Goal: Task Accomplishment & Management: Complete application form

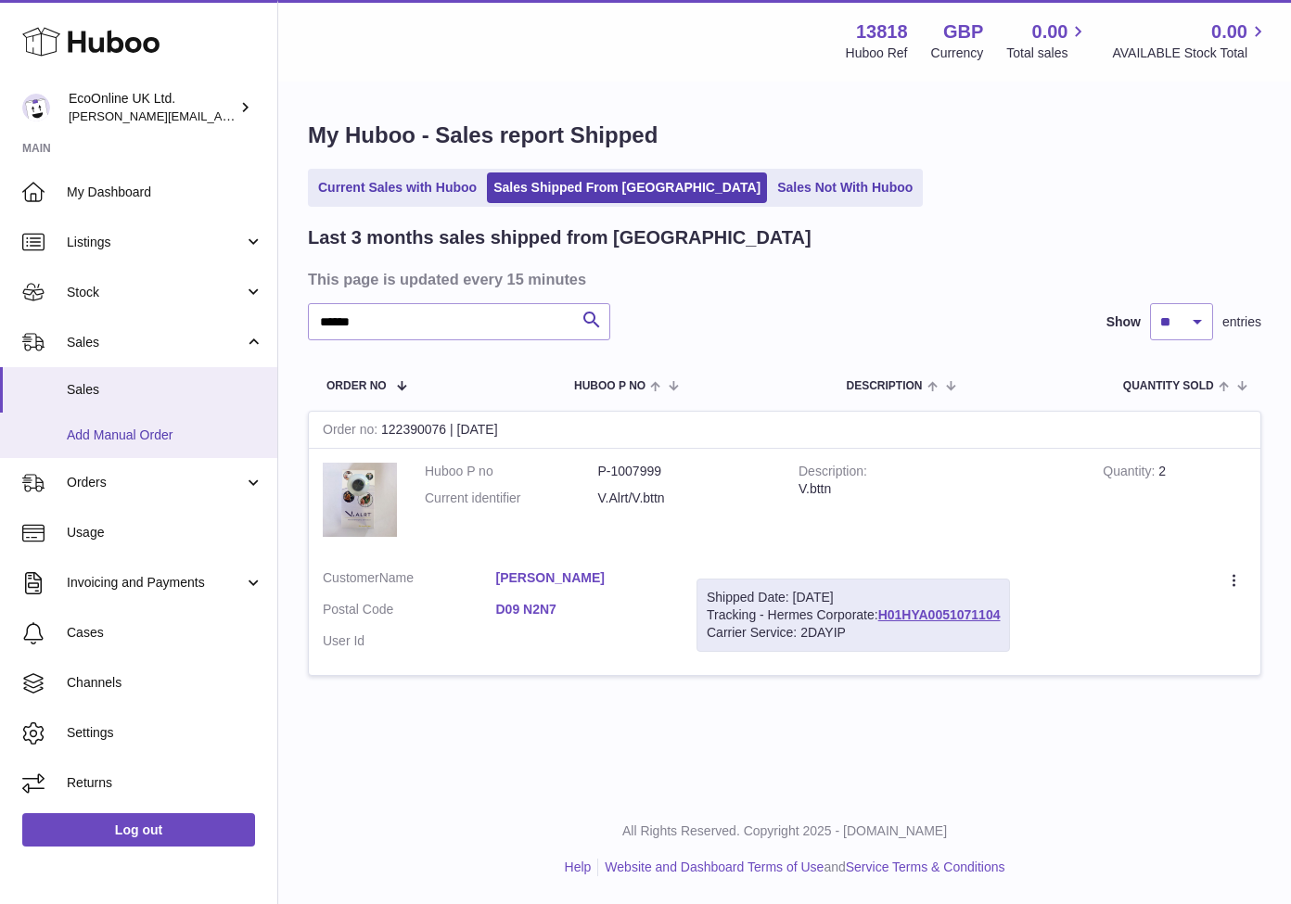
click at [149, 440] on link "Add Manual Order" at bounding box center [138, 435] width 277 height 45
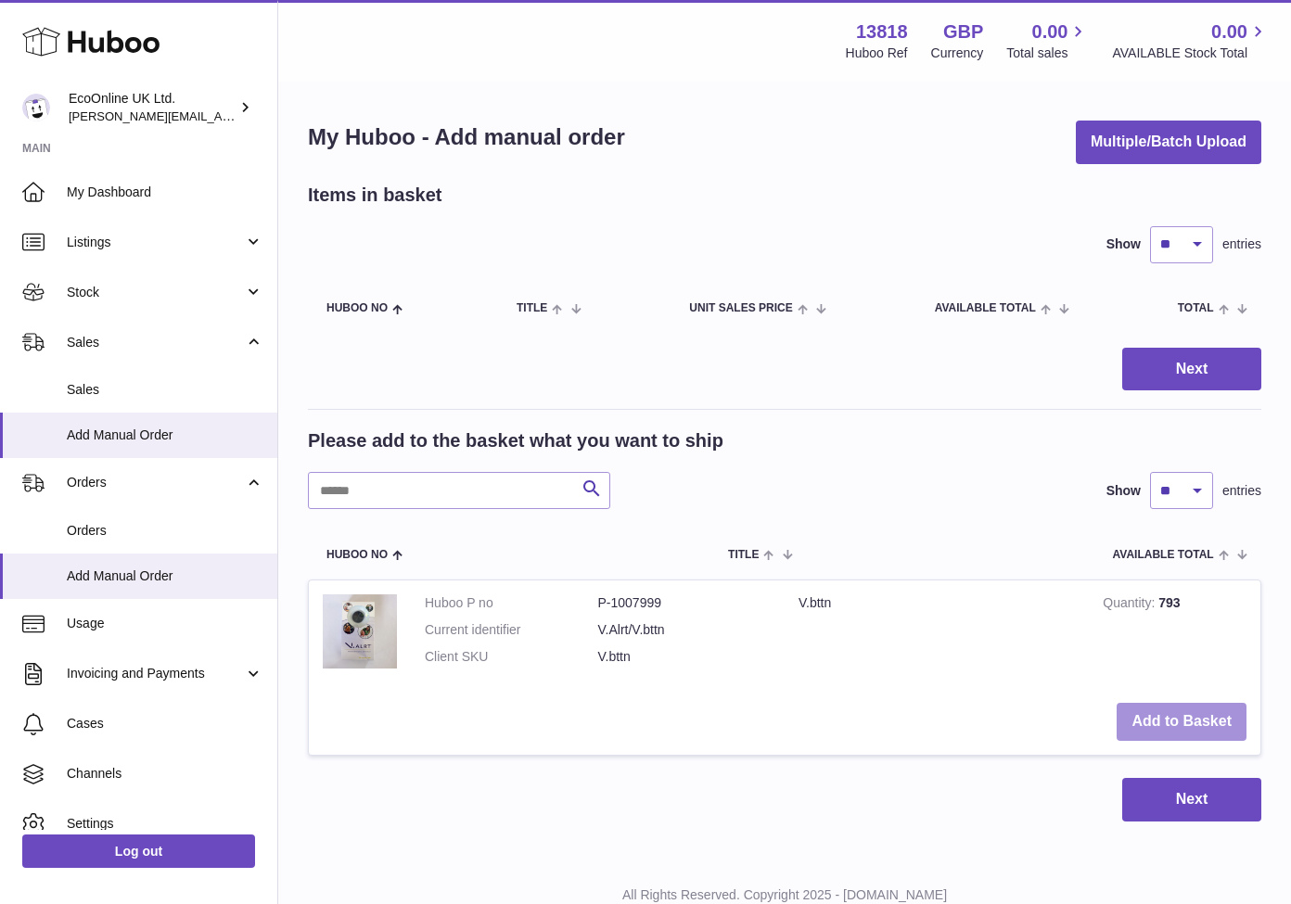
click at [1204, 719] on button "Add to Basket" at bounding box center [1181, 722] width 130 height 38
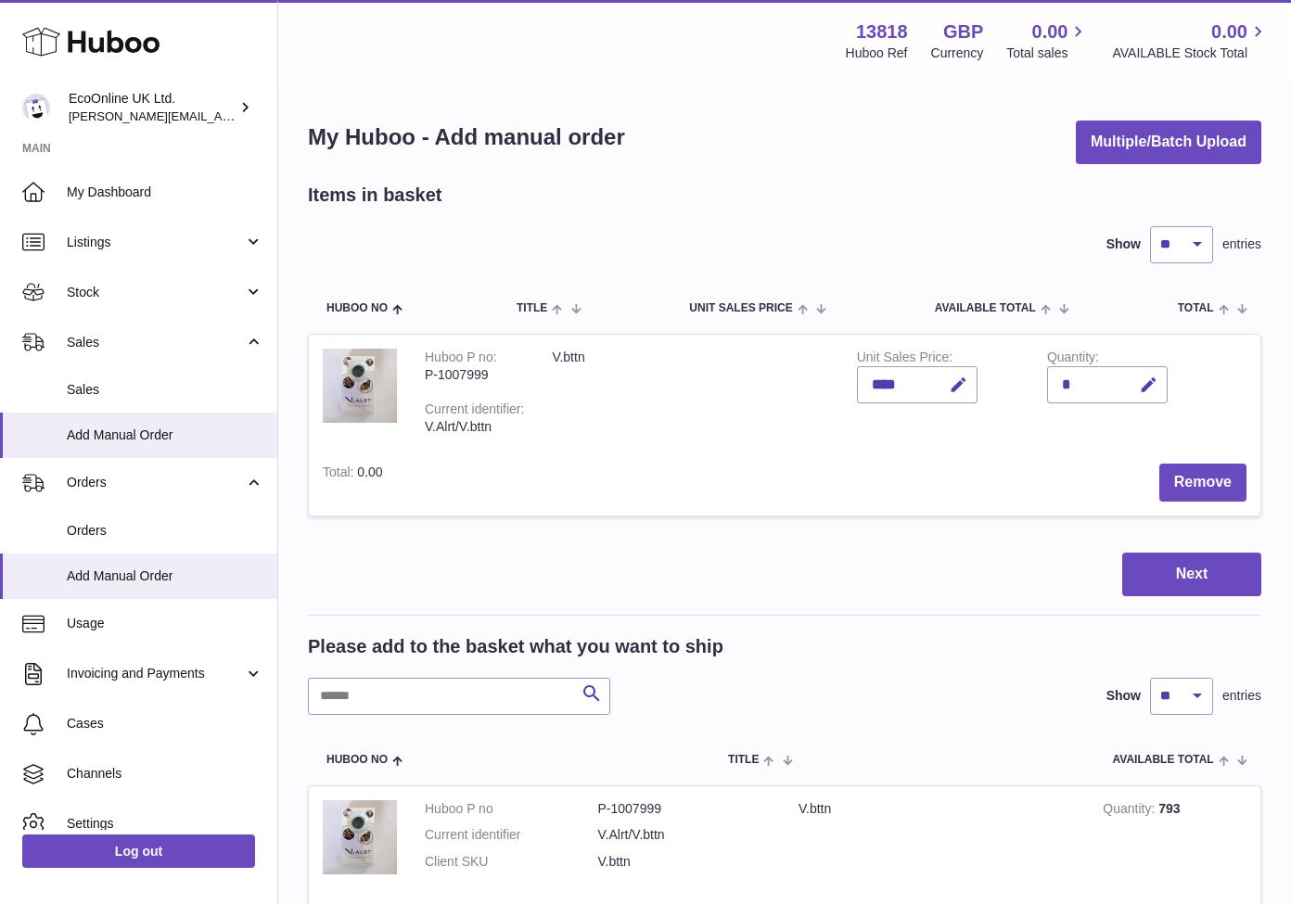
scroll to position [100, 0]
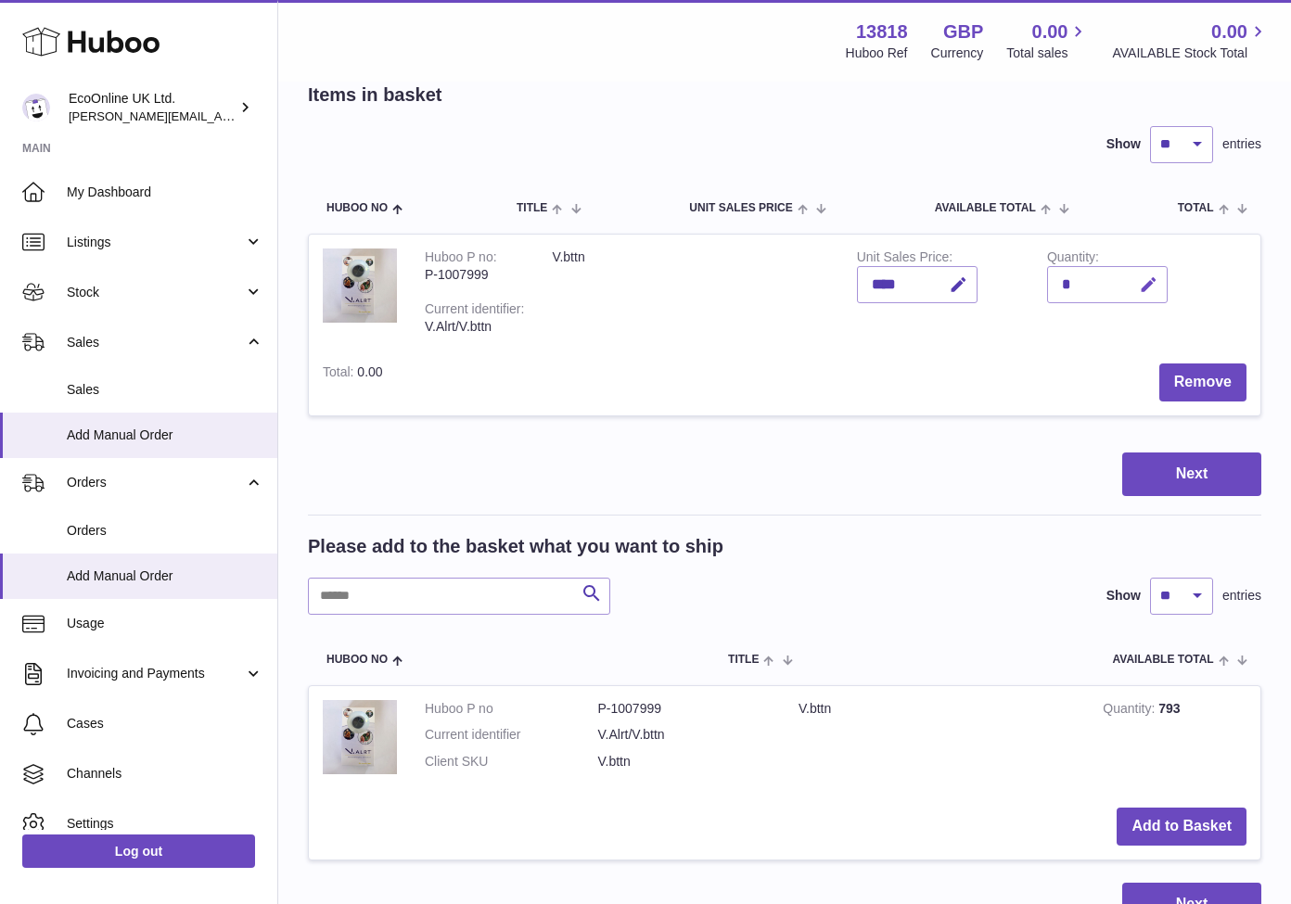
click at [1155, 267] on button "button" at bounding box center [1146, 285] width 44 height 38
click at [1149, 287] on icon "submit" at bounding box center [1148, 284] width 17 height 17
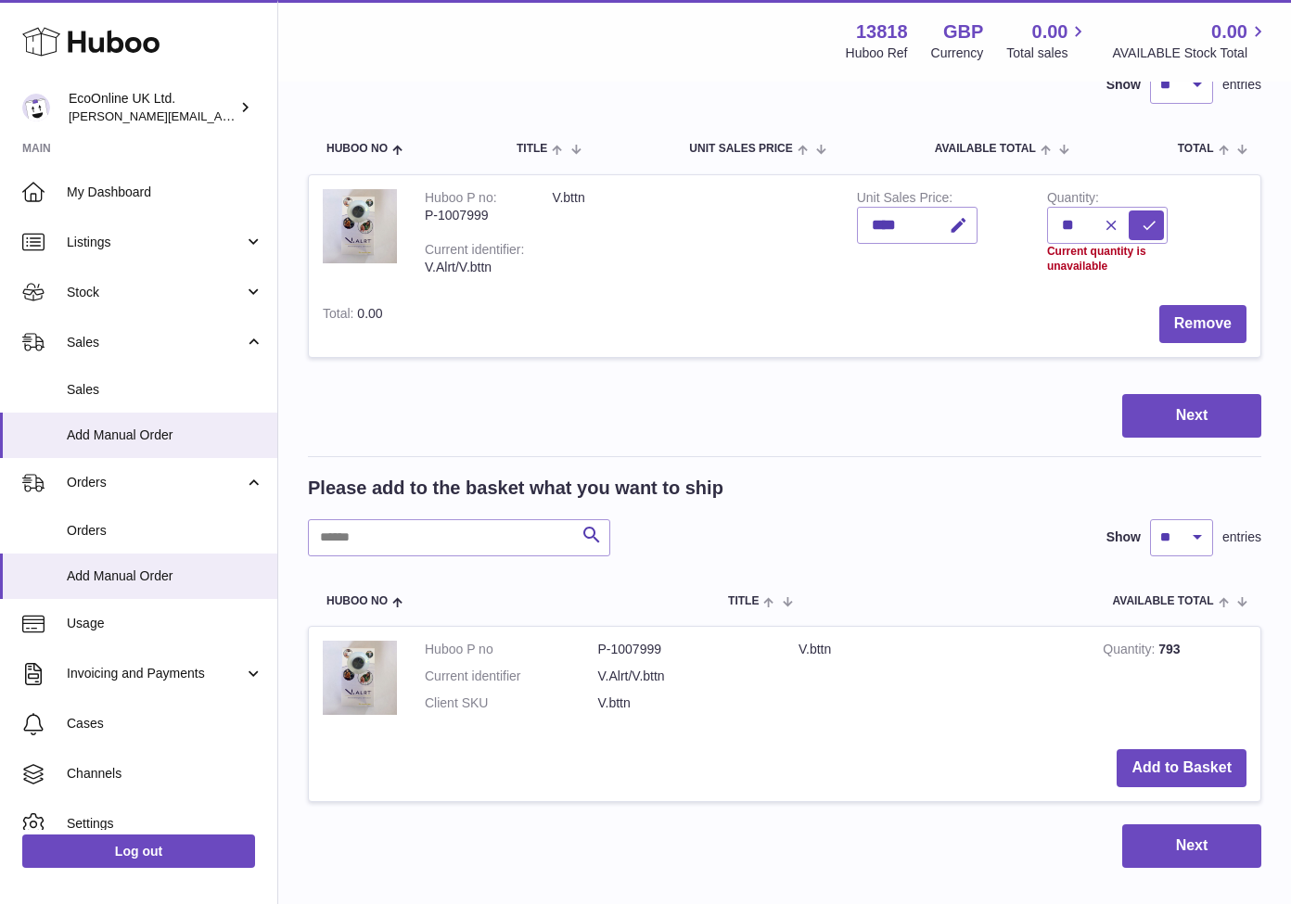
scroll to position [181, 0]
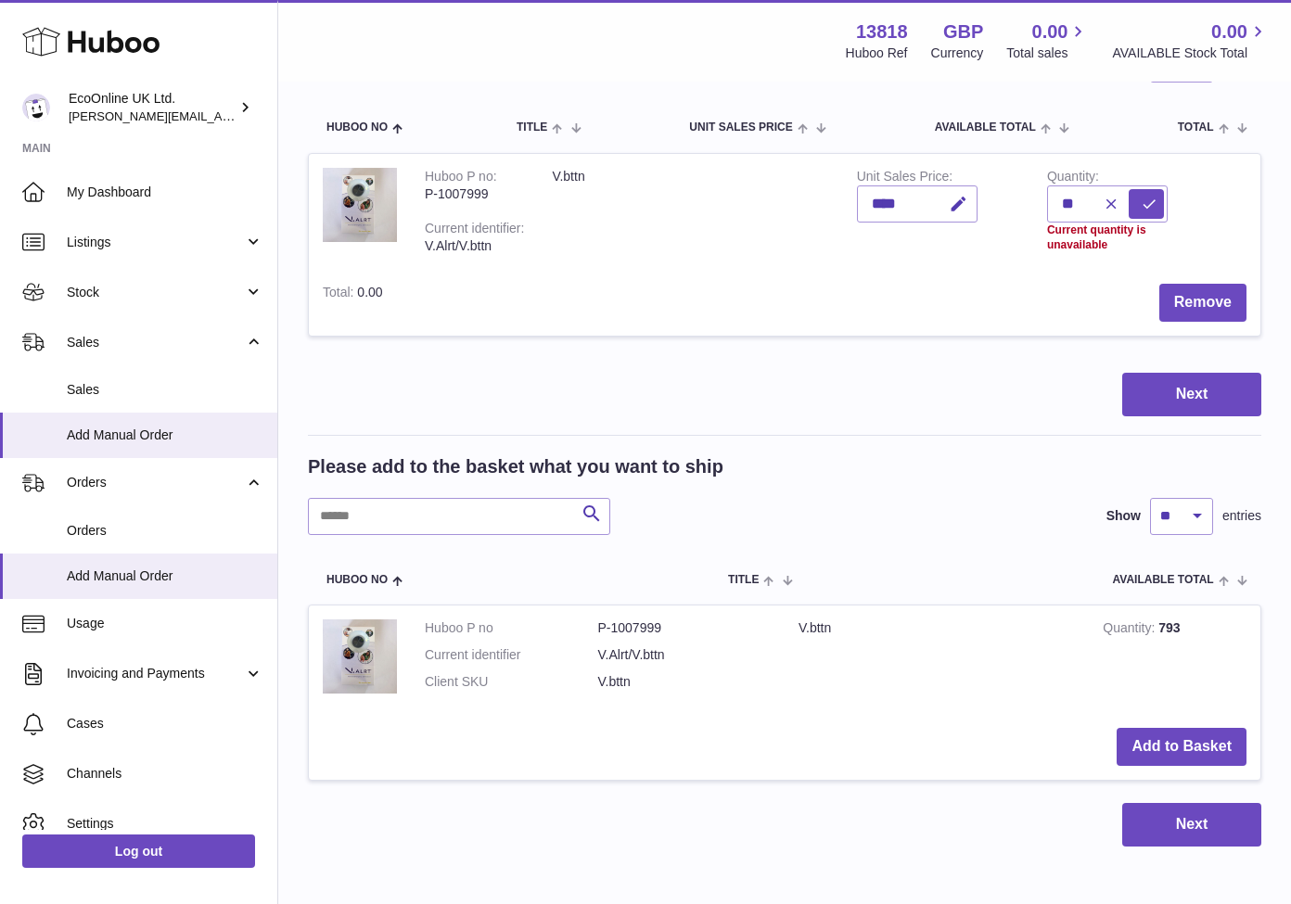
click at [1190, 719] on td "Add to Basket" at bounding box center [784, 747] width 951 height 66
click at [1190, 741] on button "Add to Basket" at bounding box center [1181, 747] width 130 height 38
click at [1141, 204] on icon "button" at bounding box center [1148, 204] width 19 height 19
click at [1075, 286] on td "Remove" at bounding box center [828, 302] width 863 height 66
click at [1152, 212] on button "submit" at bounding box center [1145, 204] width 35 height 30
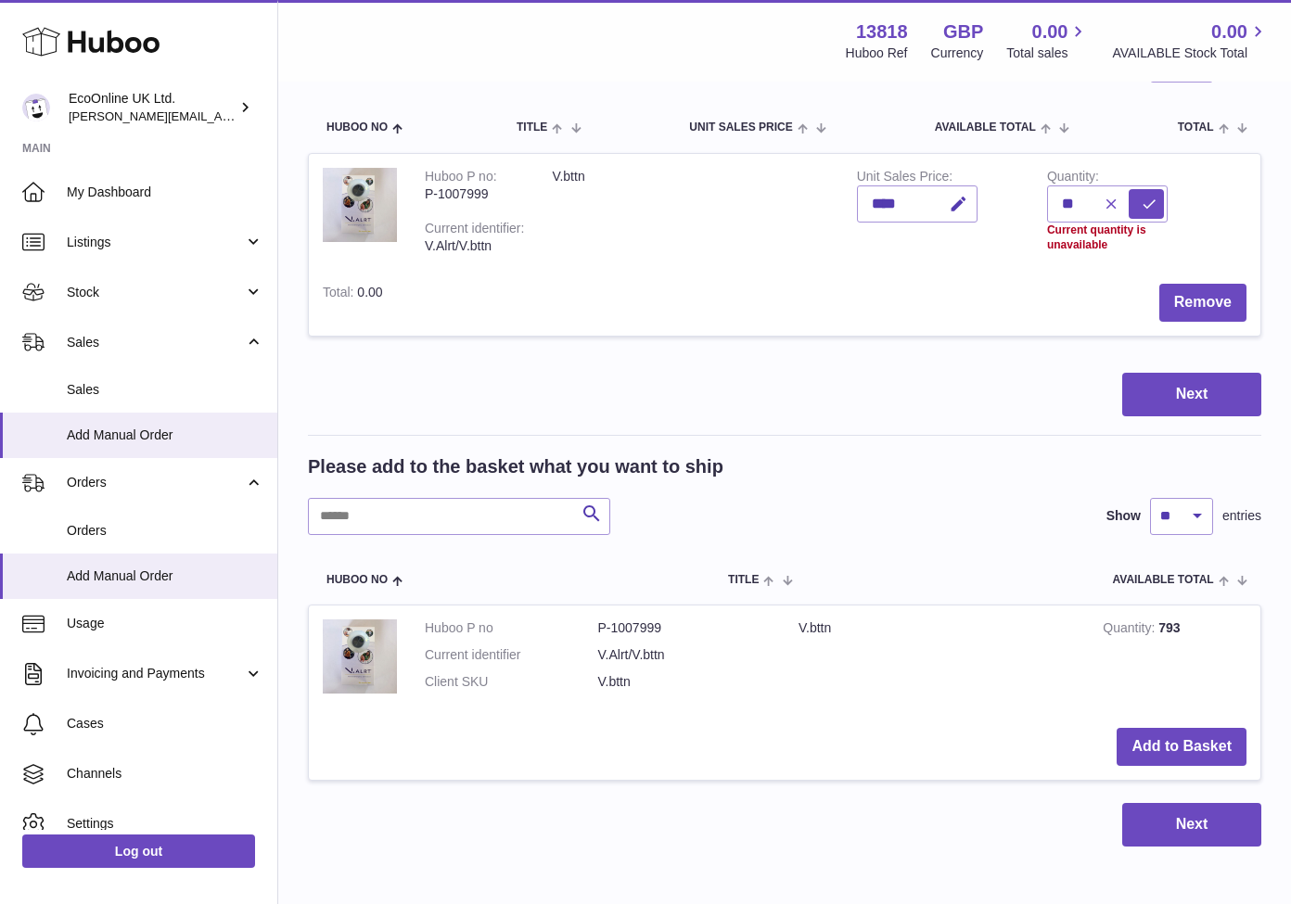
click at [1098, 196] on button "button" at bounding box center [1107, 204] width 35 height 30
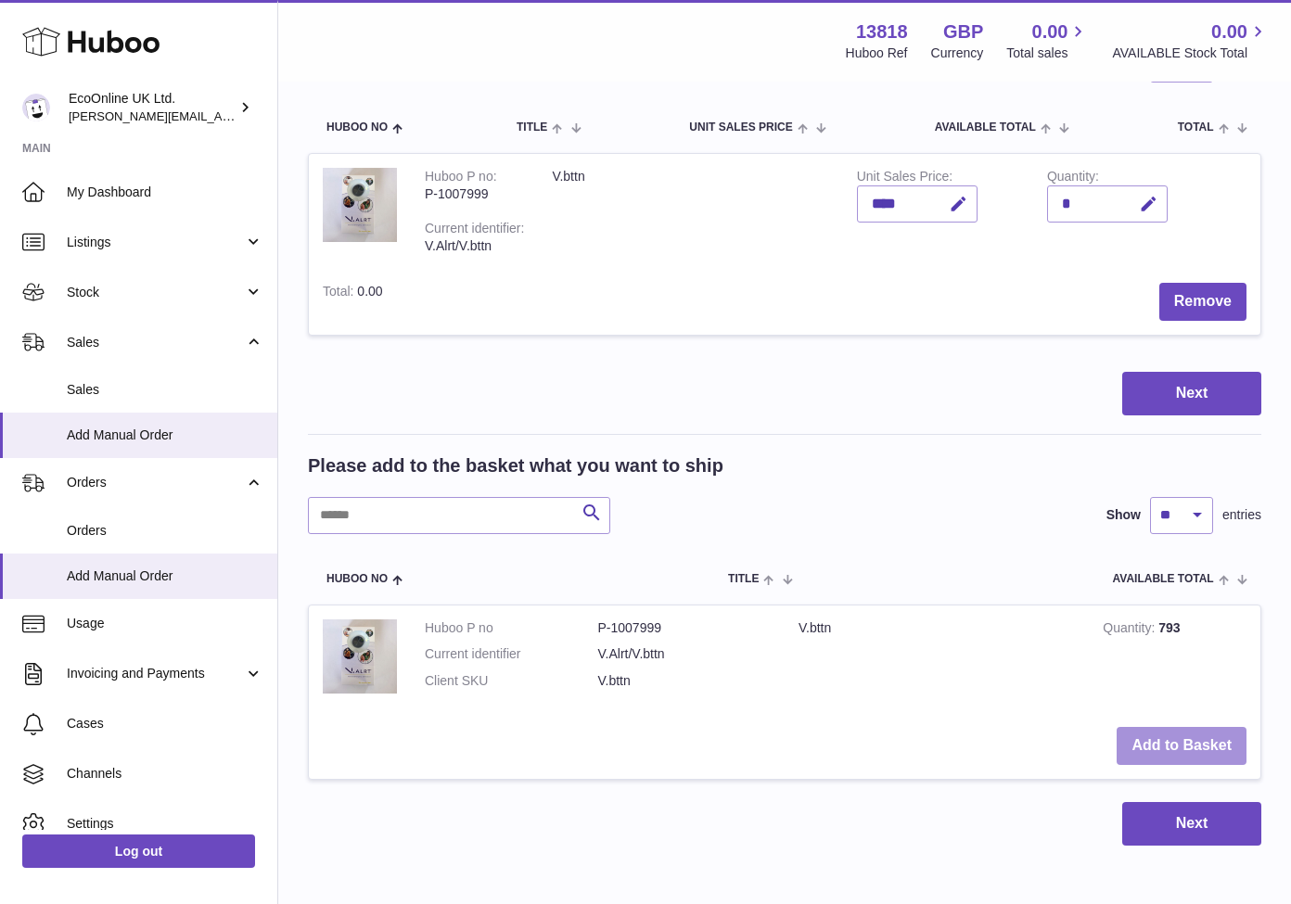
click at [1174, 732] on button "Add to Basket" at bounding box center [1181, 746] width 130 height 38
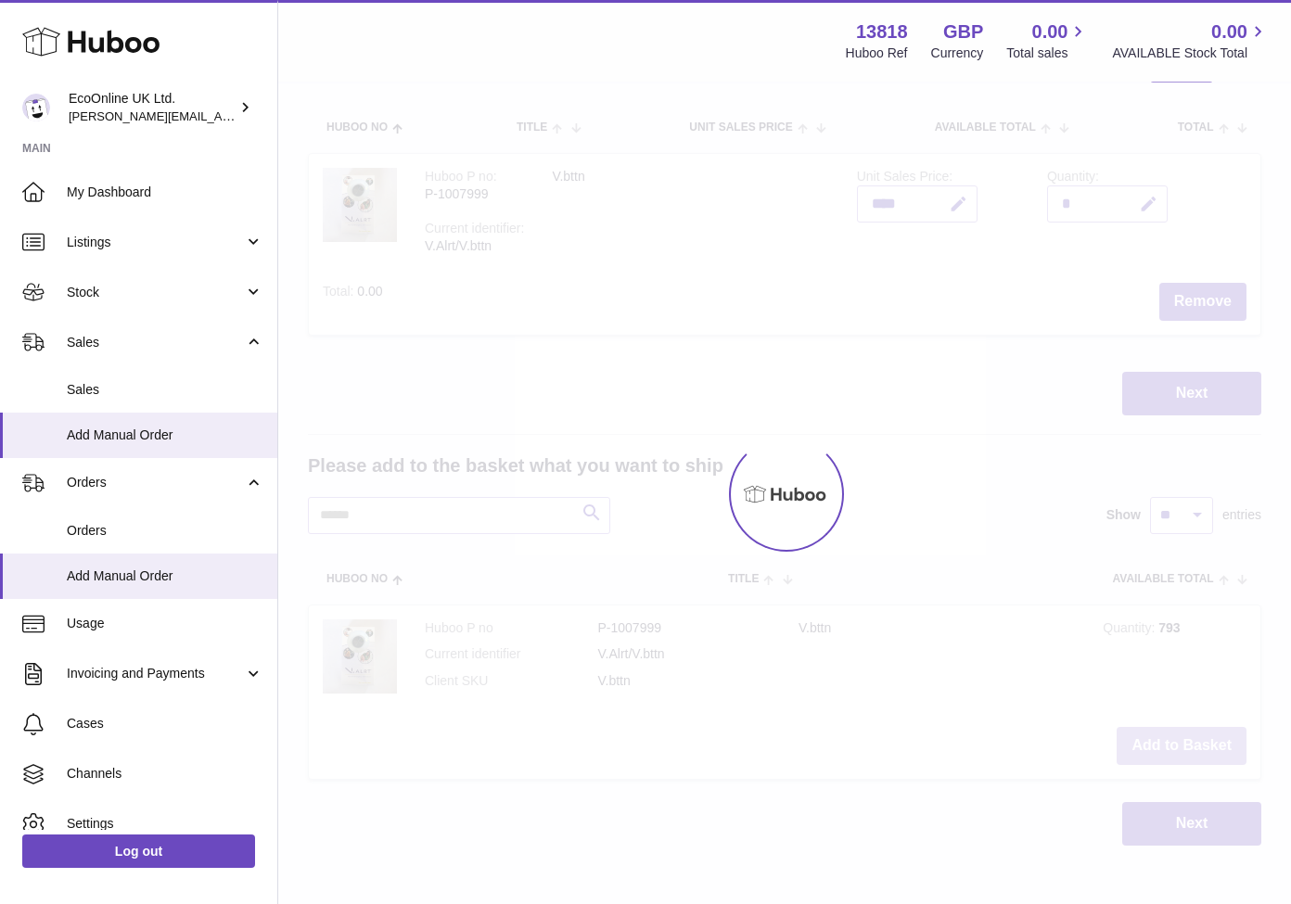
click at [1174, 732] on div at bounding box center [784, 493] width 1012 height 821
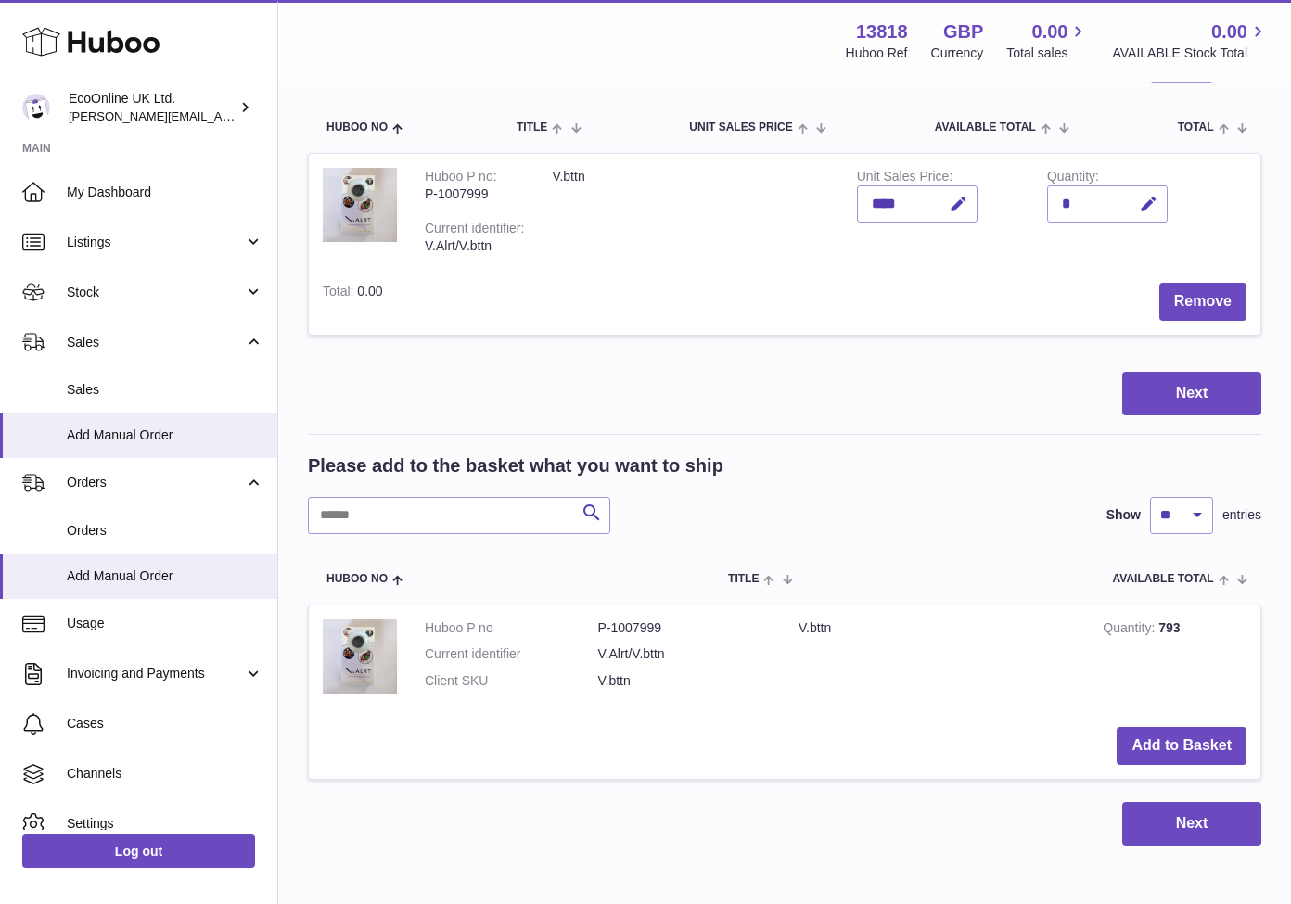
click at [1176, 741] on button "Add to Basket" at bounding box center [1181, 746] width 130 height 38
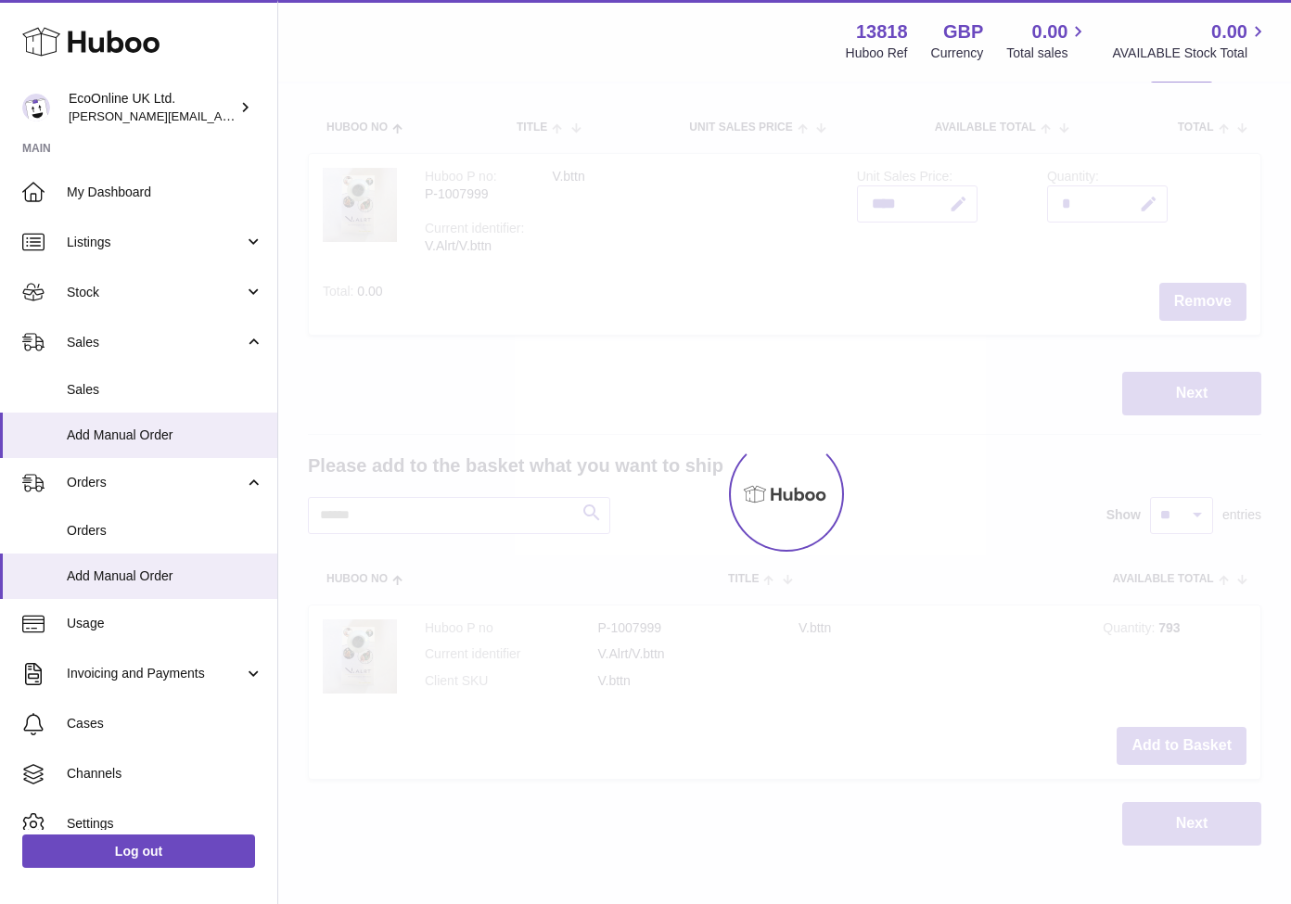
click at [1176, 741] on div at bounding box center [784, 493] width 1012 height 821
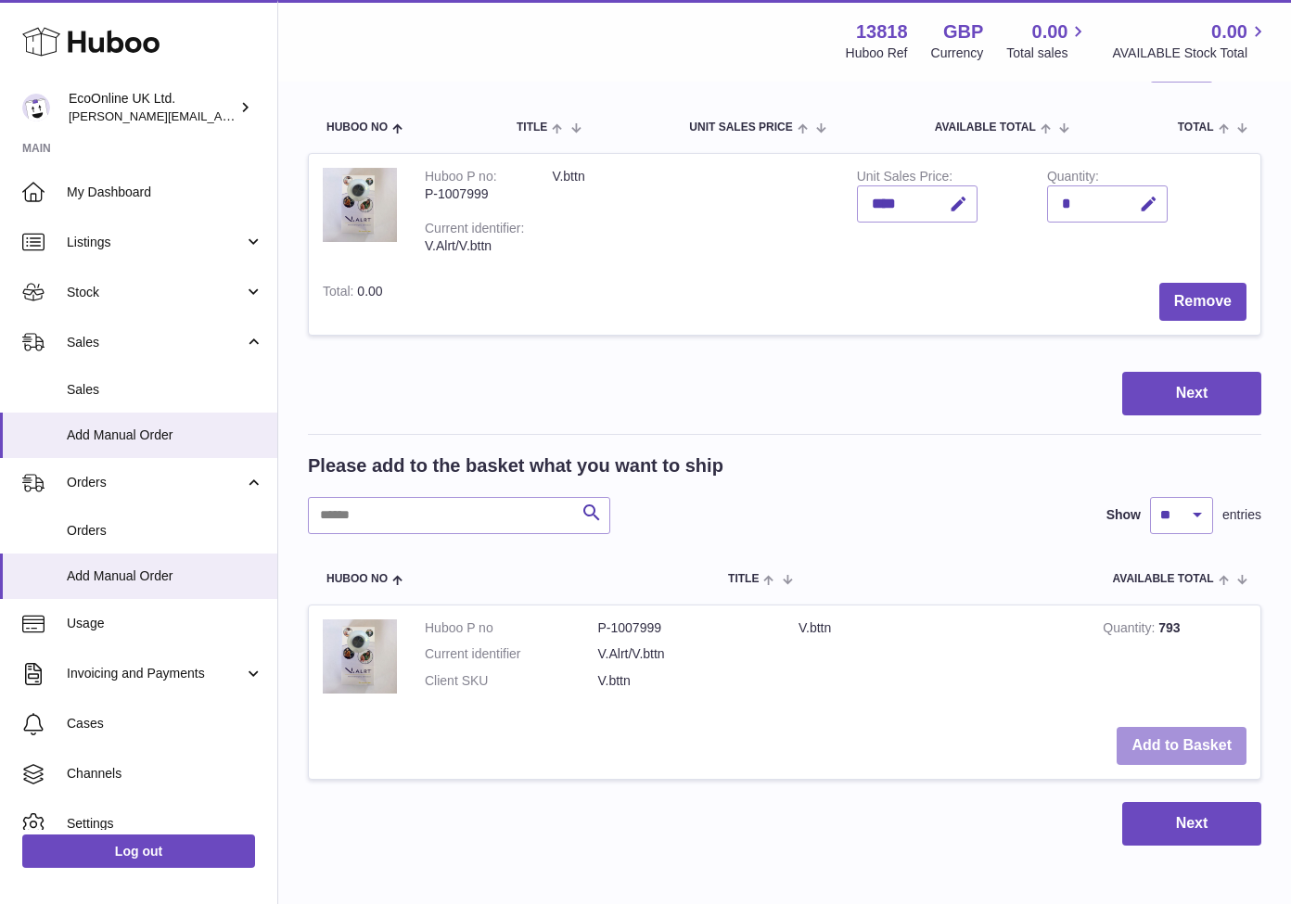
click at [1176, 741] on button "Add to Basket" at bounding box center [1181, 746] width 130 height 38
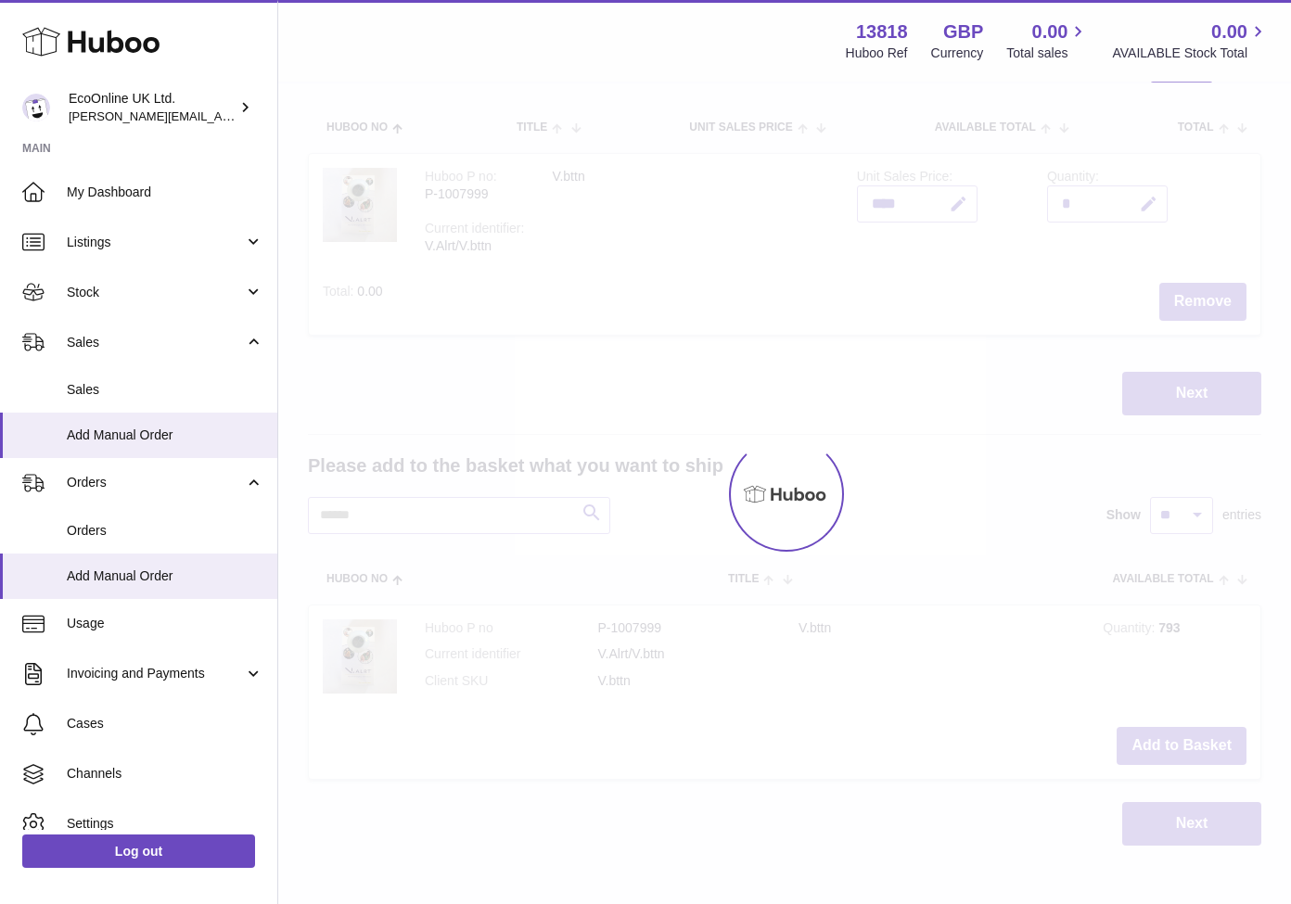
click at [1177, 741] on div at bounding box center [784, 493] width 1012 height 821
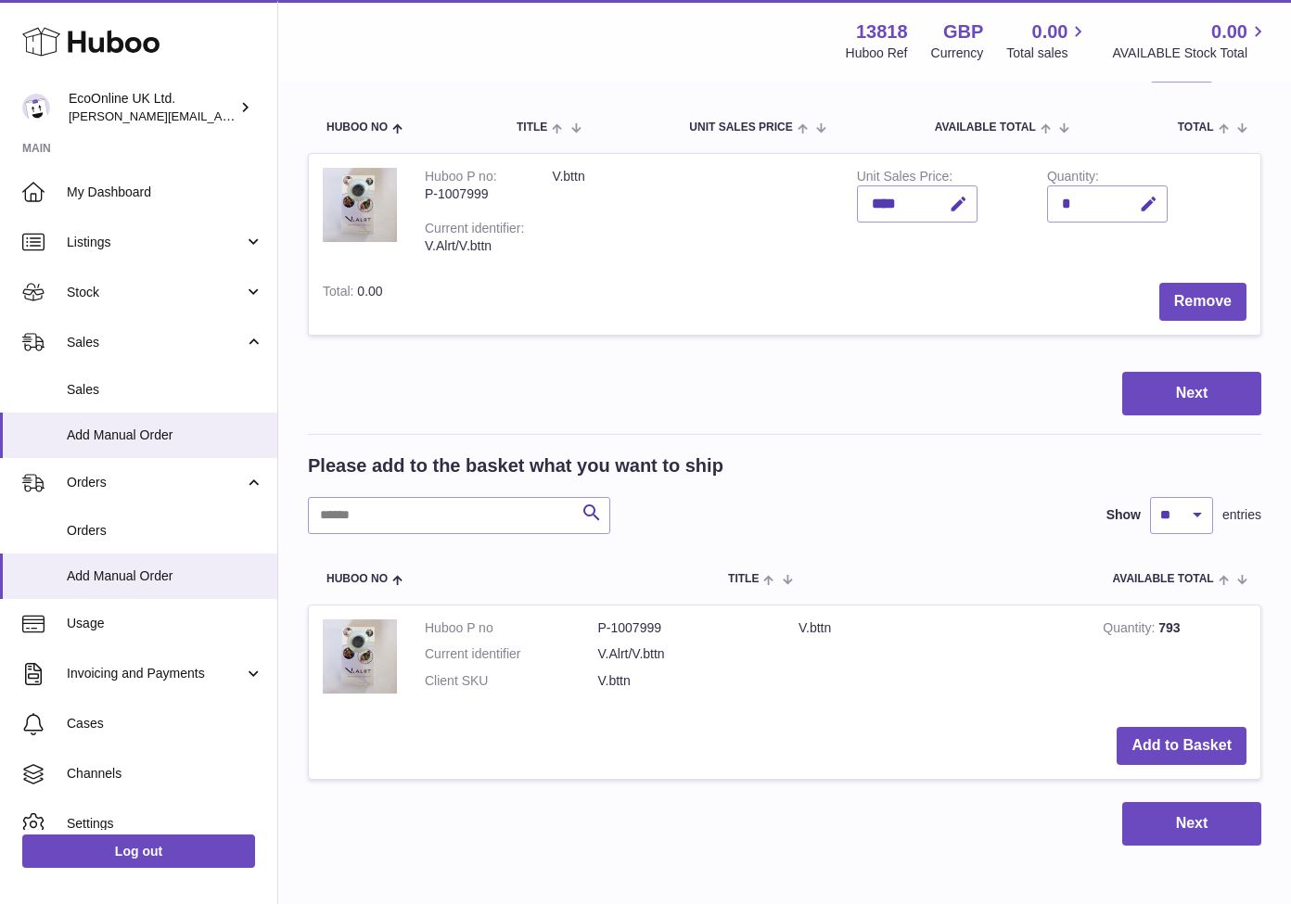
click at [1177, 741] on button "Add to Basket" at bounding box center [1181, 746] width 130 height 38
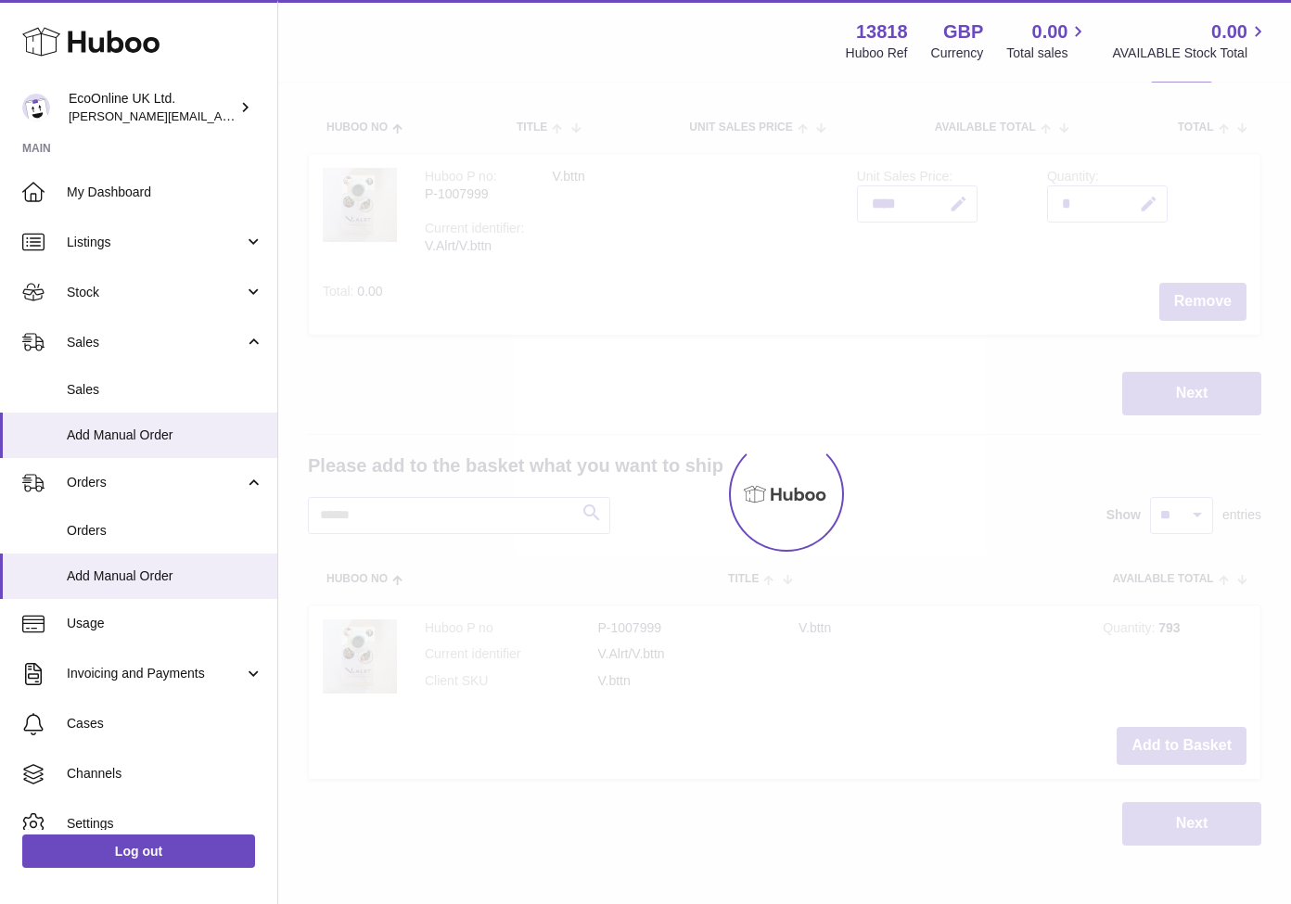
click at [1177, 741] on div at bounding box center [784, 493] width 1012 height 821
click at [1177, 741] on div "Menu Huboo 13818 Huboo Ref GBP Currency 0.00 Total sales 0.00 AVAILABLE Stock T…" at bounding box center [784, 350] width 1012 height 1063
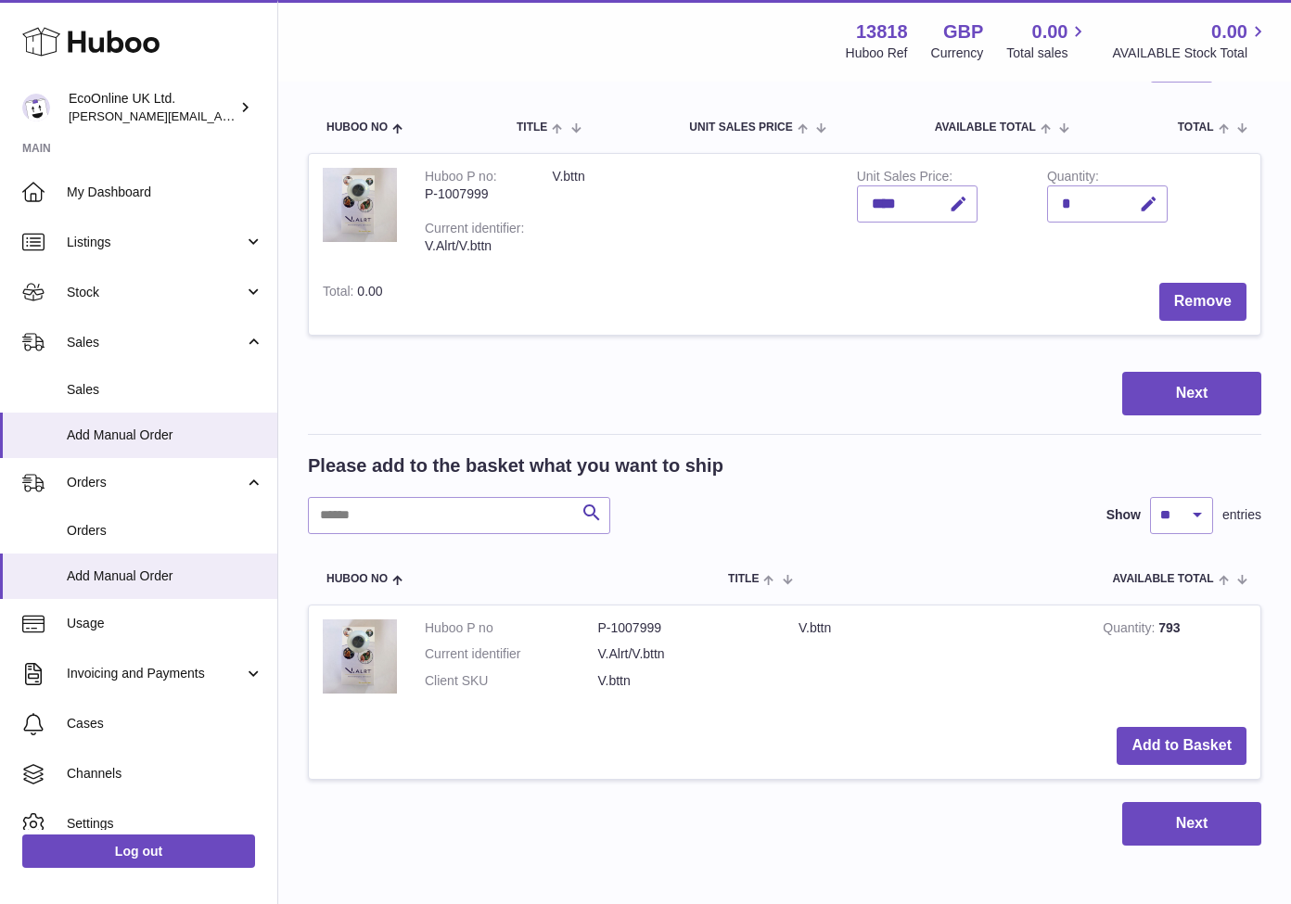
click at [1177, 741] on button "Add to Basket" at bounding box center [1181, 746] width 130 height 38
click at [0, 741] on div at bounding box center [0, 452] width 0 height 904
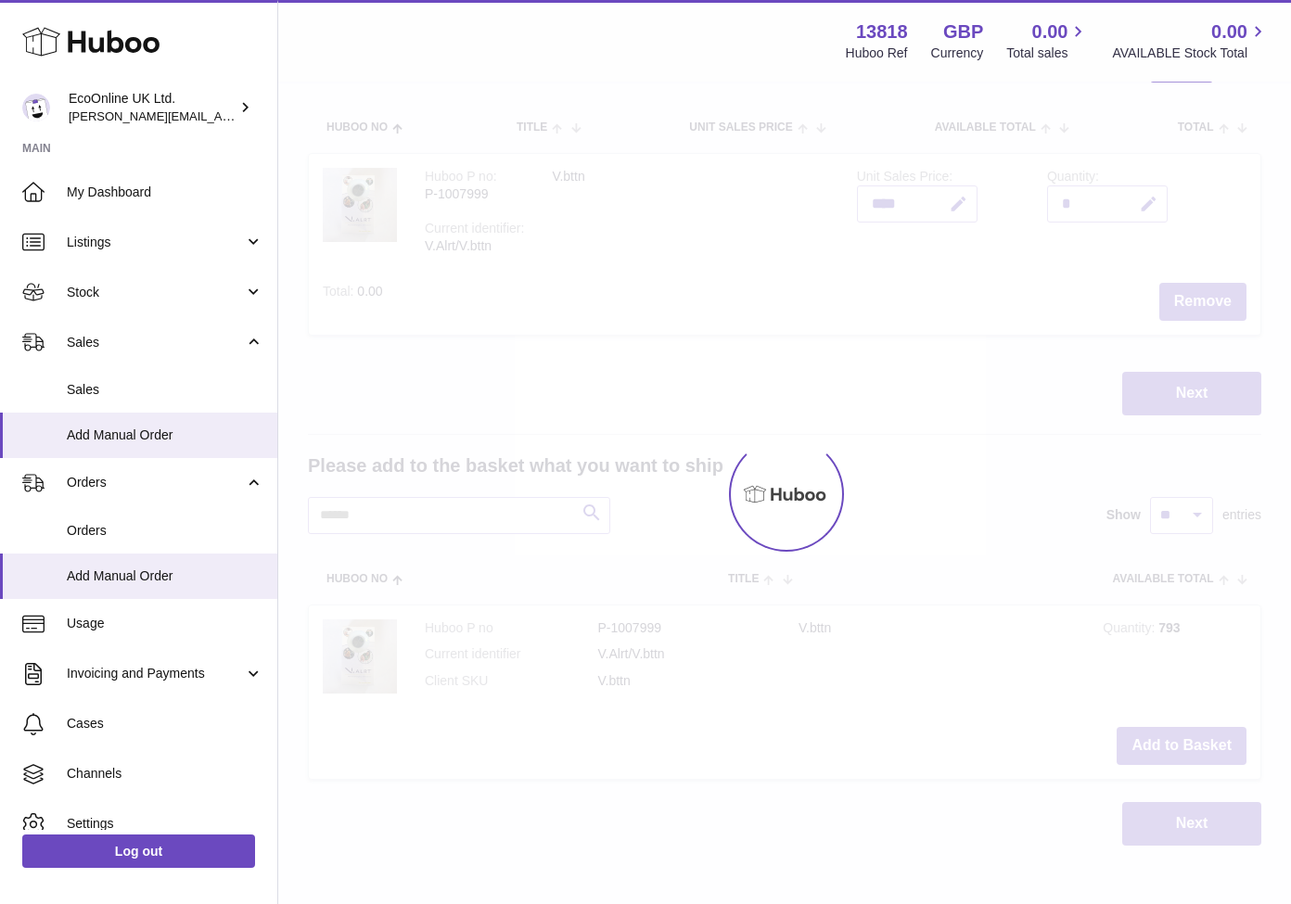
click at [1177, 741] on div at bounding box center [784, 493] width 1012 height 821
click at [1177, 741] on div "Menu Huboo 13818 Huboo Ref GBP Currency 0.00 Total sales 0.00 AVAILABLE Stock T…" at bounding box center [784, 350] width 1012 height 1063
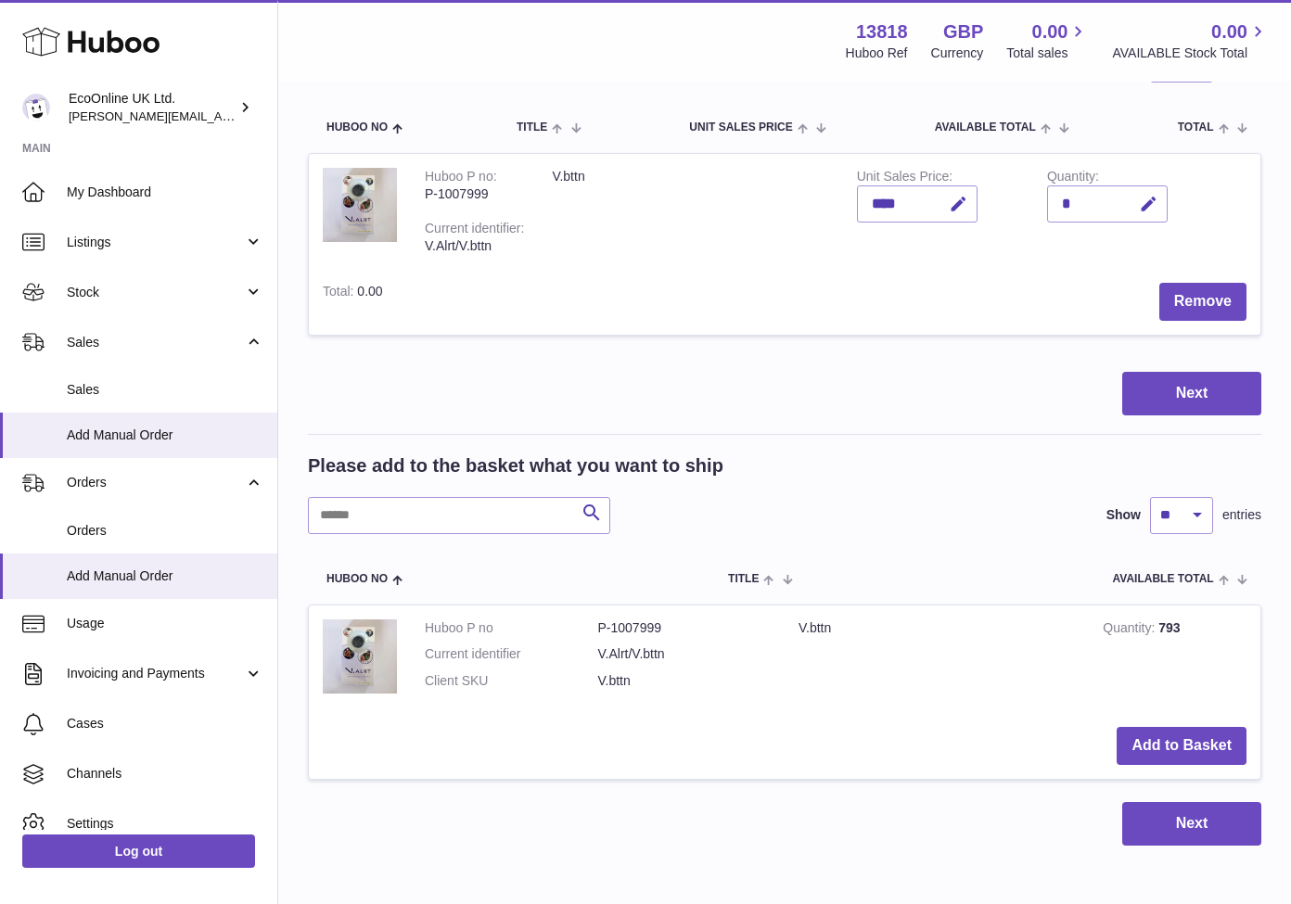
click at [1177, 741] on button "Add to Basket" at bounding box center [1181, 746] width 130 height 38
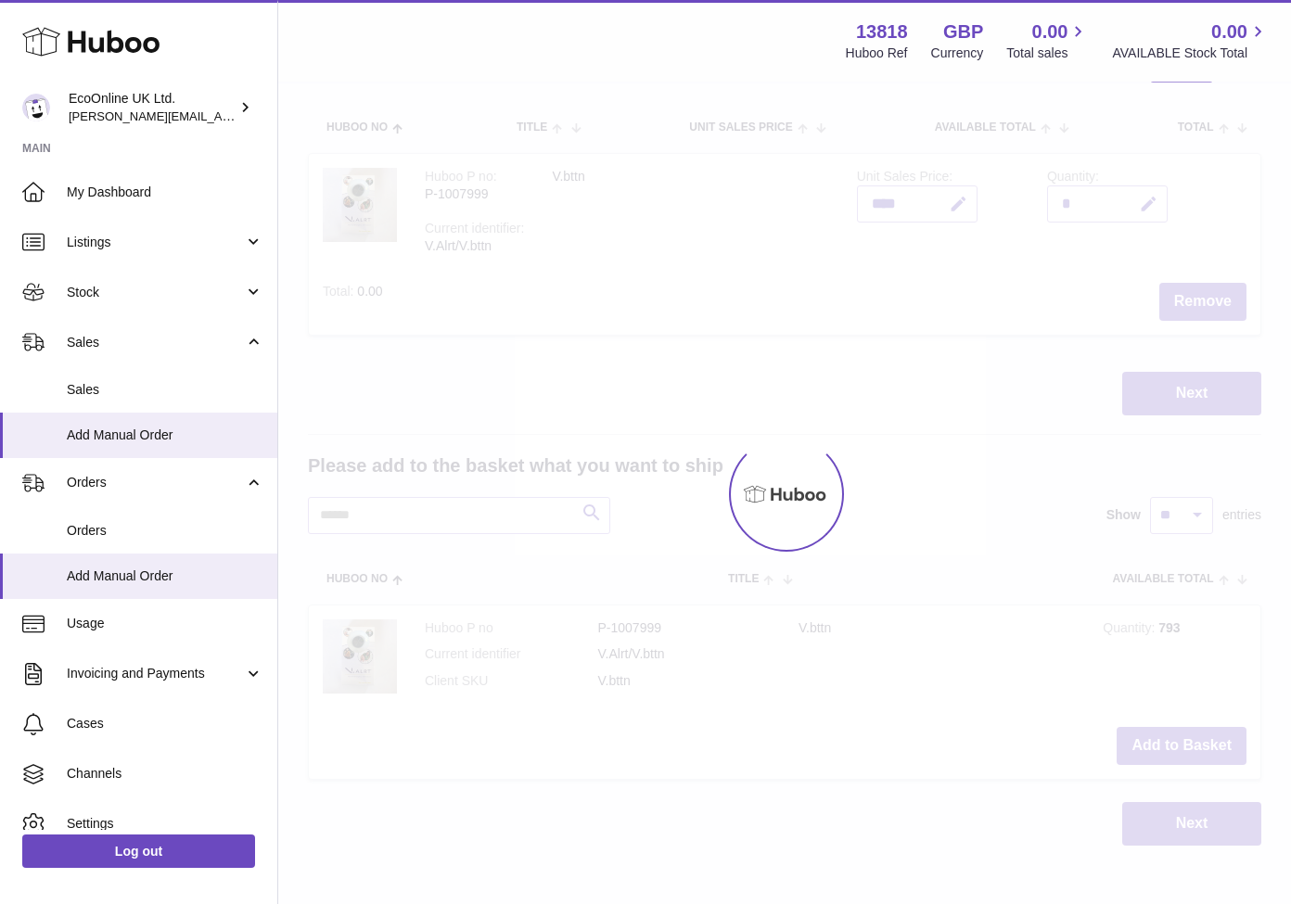
click at [1177, 741] on div at bounding box center [784, 493] width 1012 height 821
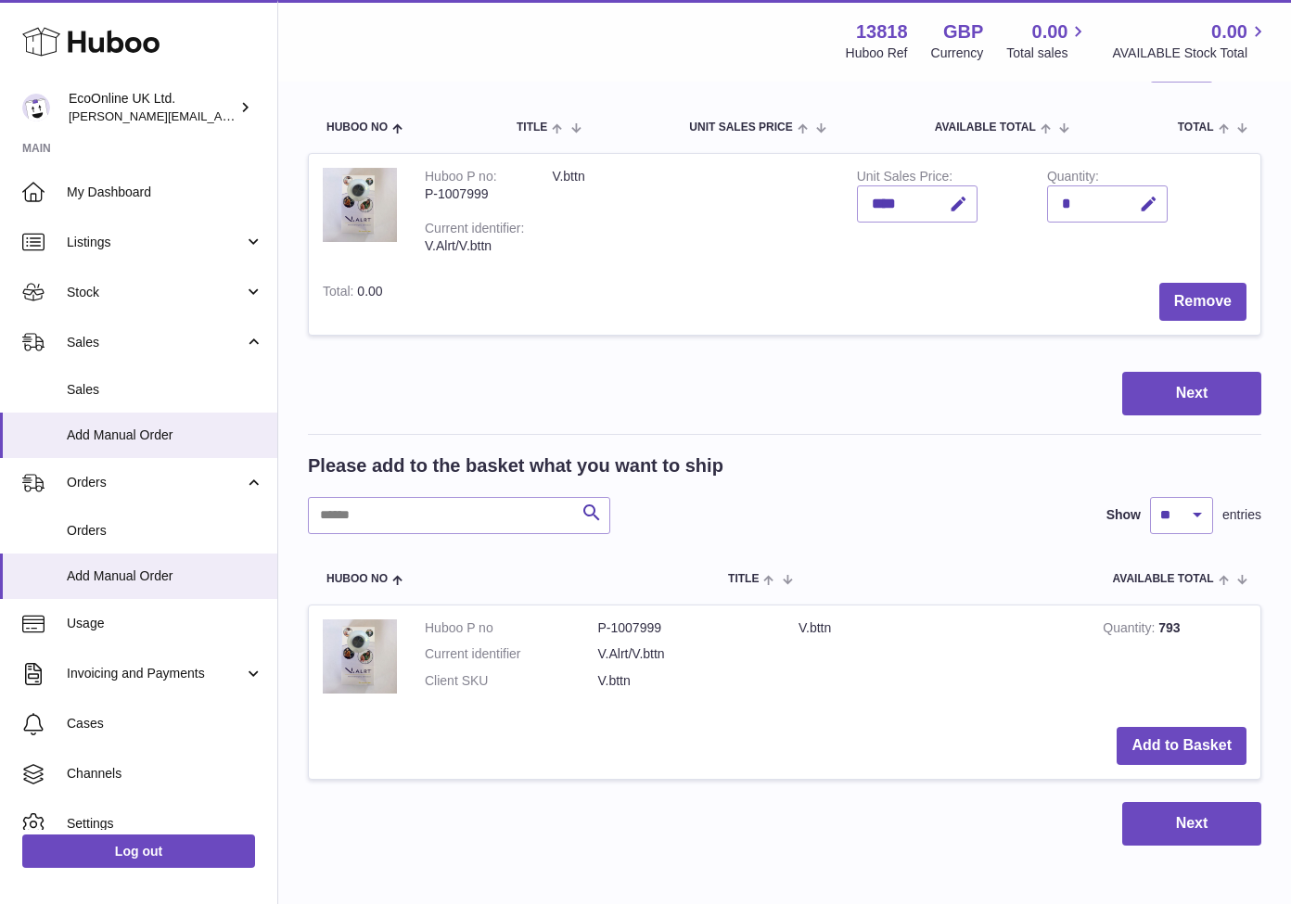
click at [1177, 741] on button "Add to Basket" at bounding box center [1181, 746] width 130 height 38
click at [0, 741] on div at bounding box center [0, 452] width 0 height 904
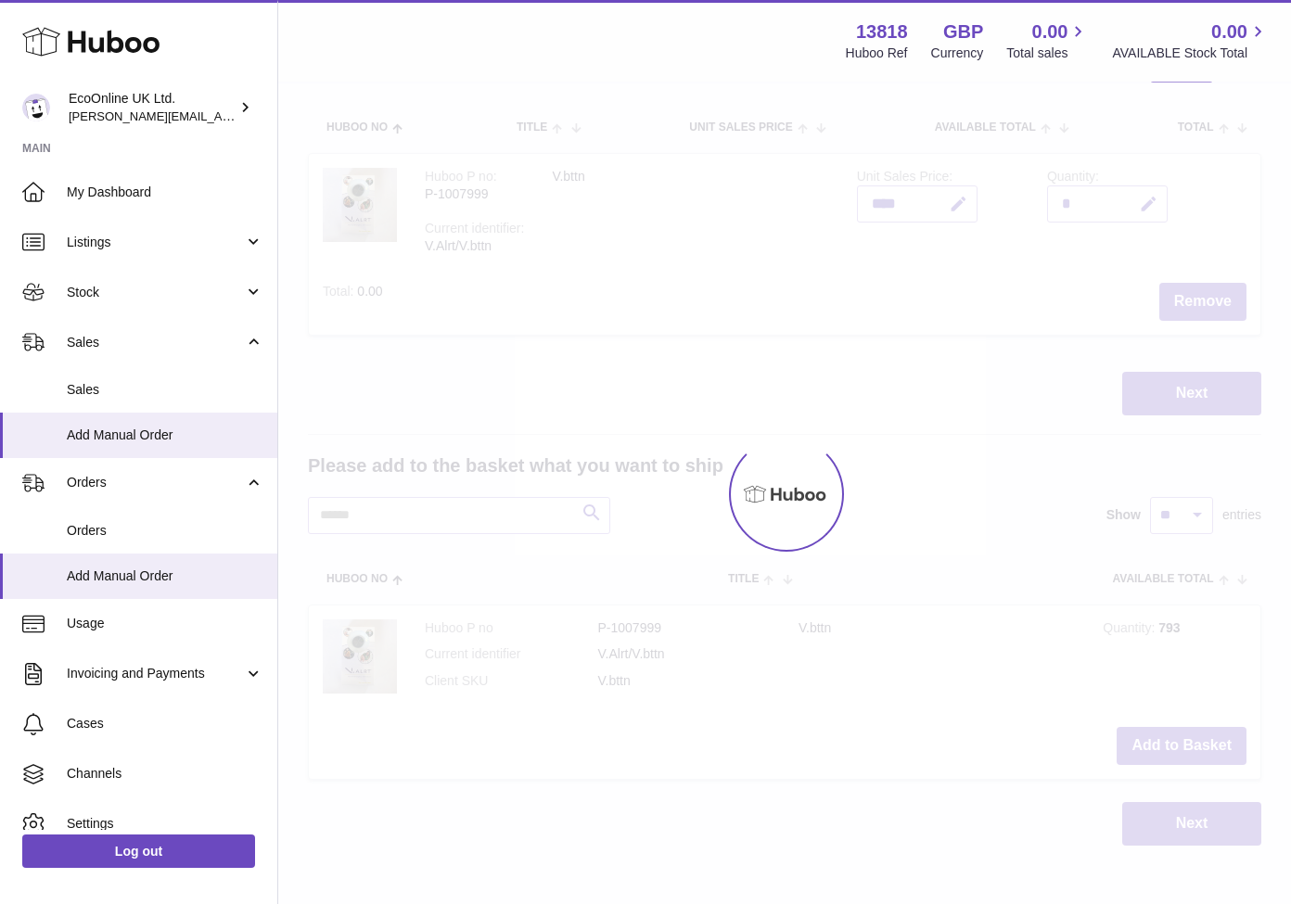
click at [1177, 741] on div at bounding box center [784, 493] width 1012 height 821
click at [1177, 741] on div "Menu Huboo 13818 Huboo Ref GBP Currency 0.00 Total sales 0.00 AVAILABLE Stock T…" at bounding box center [784, 350] width 1012 height 1063
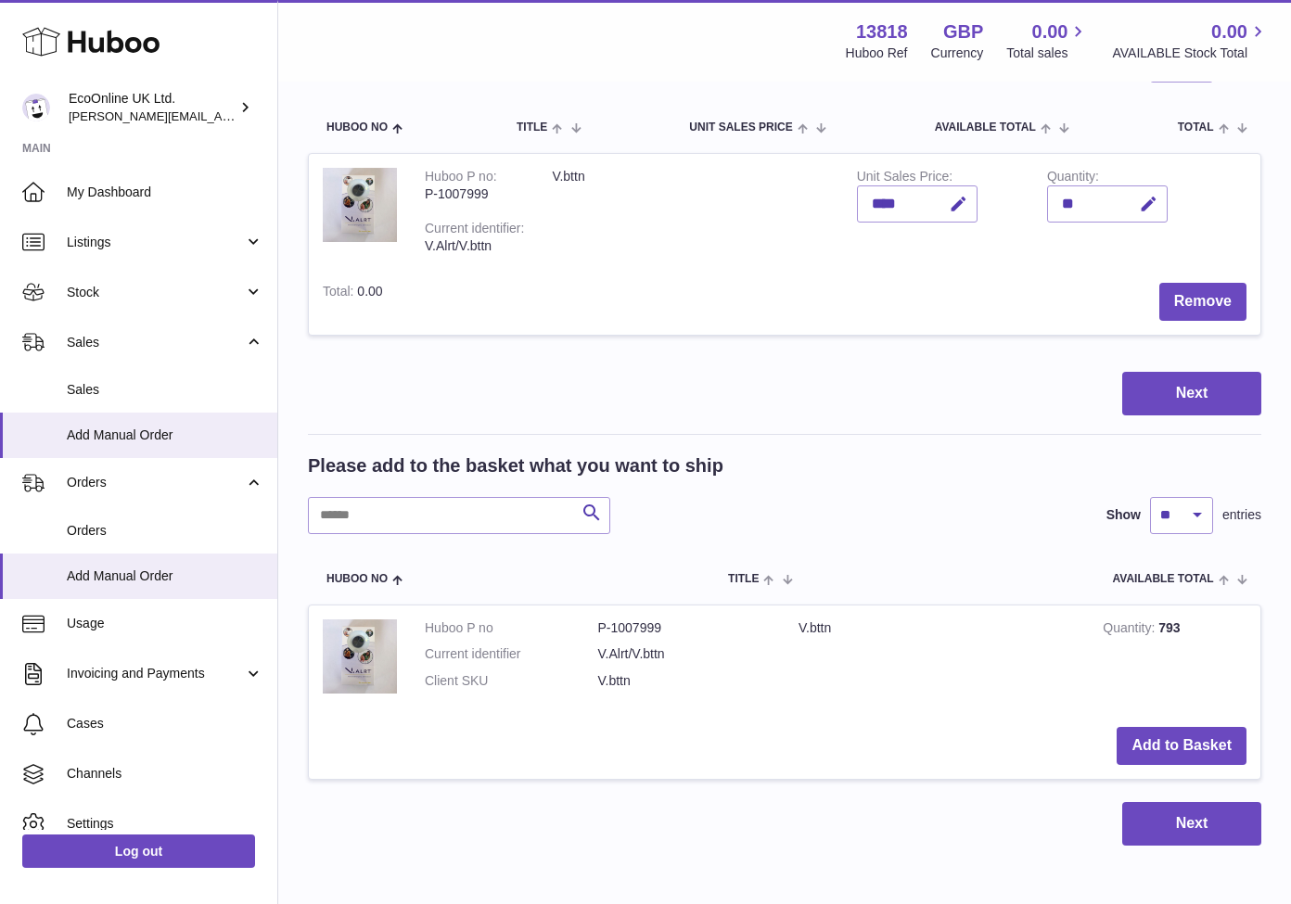
click at [1177, 741] on button "Add to Basket" at bounding box center [1181, 746] width 130 height 38
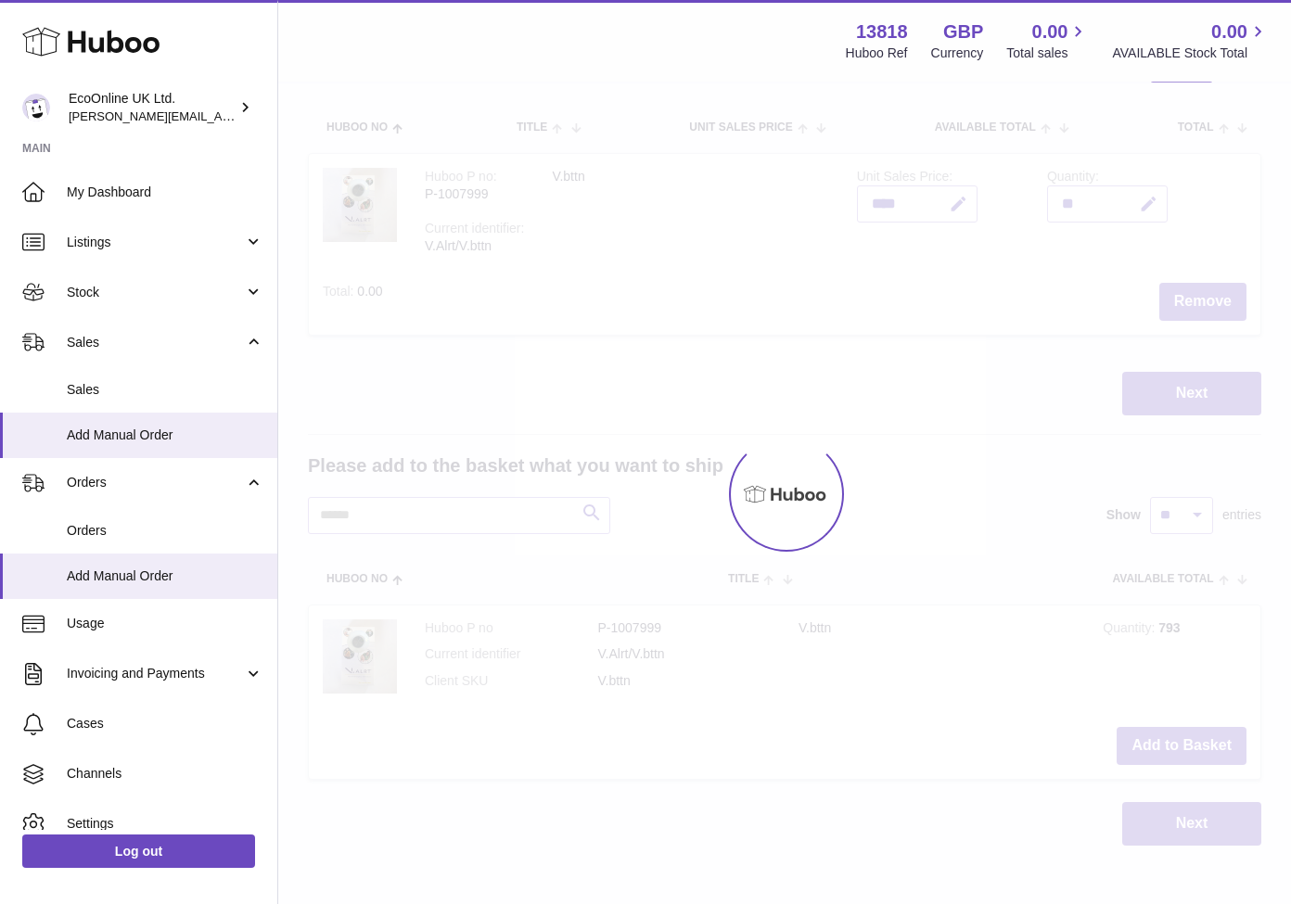
click at [1177, 741] on div at bounding box center [784, 493] width 1012 height 821
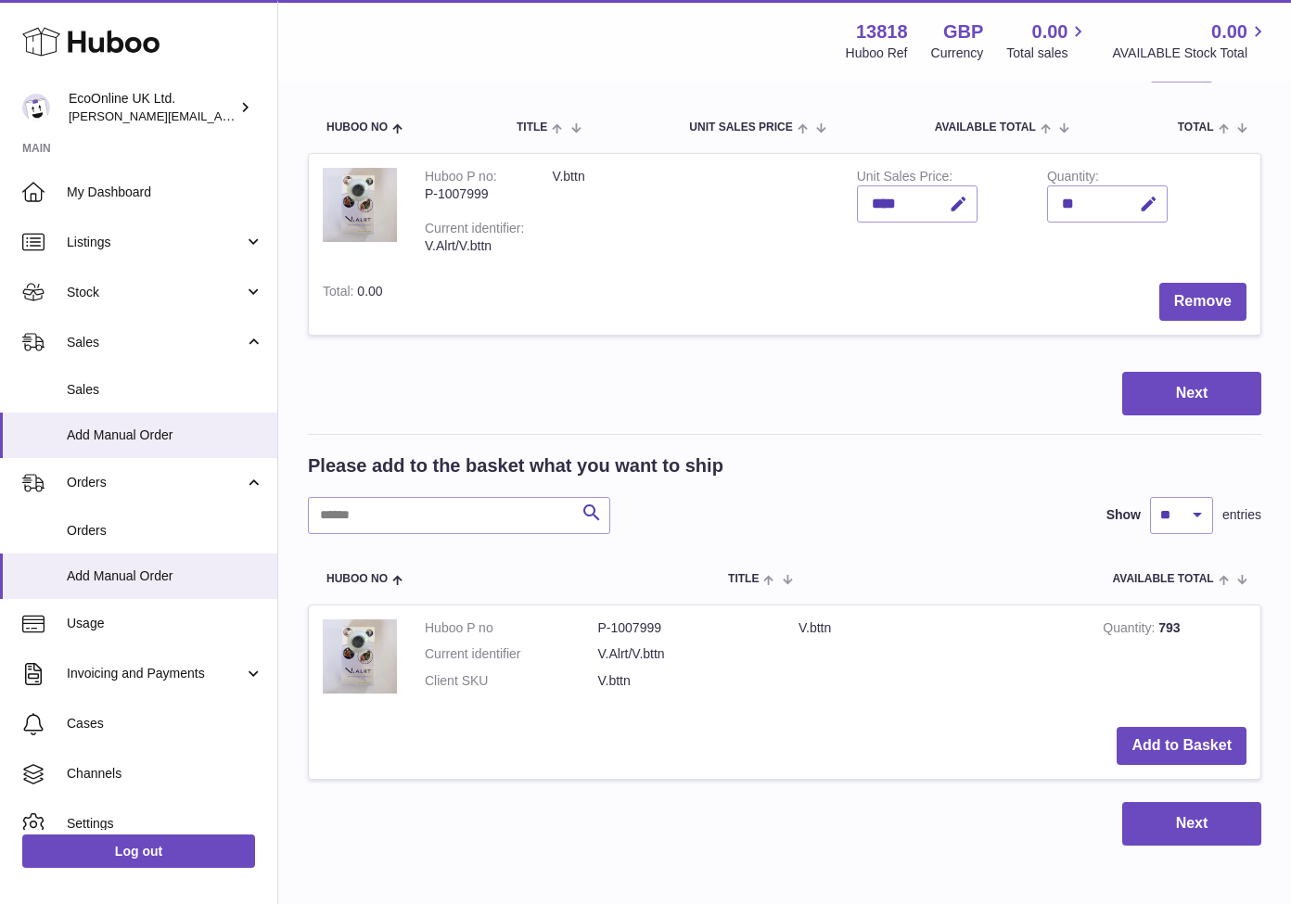
click at [1177, 741] on button "Add to Basket" at bounding box center [1181, 746] width 130 height 38
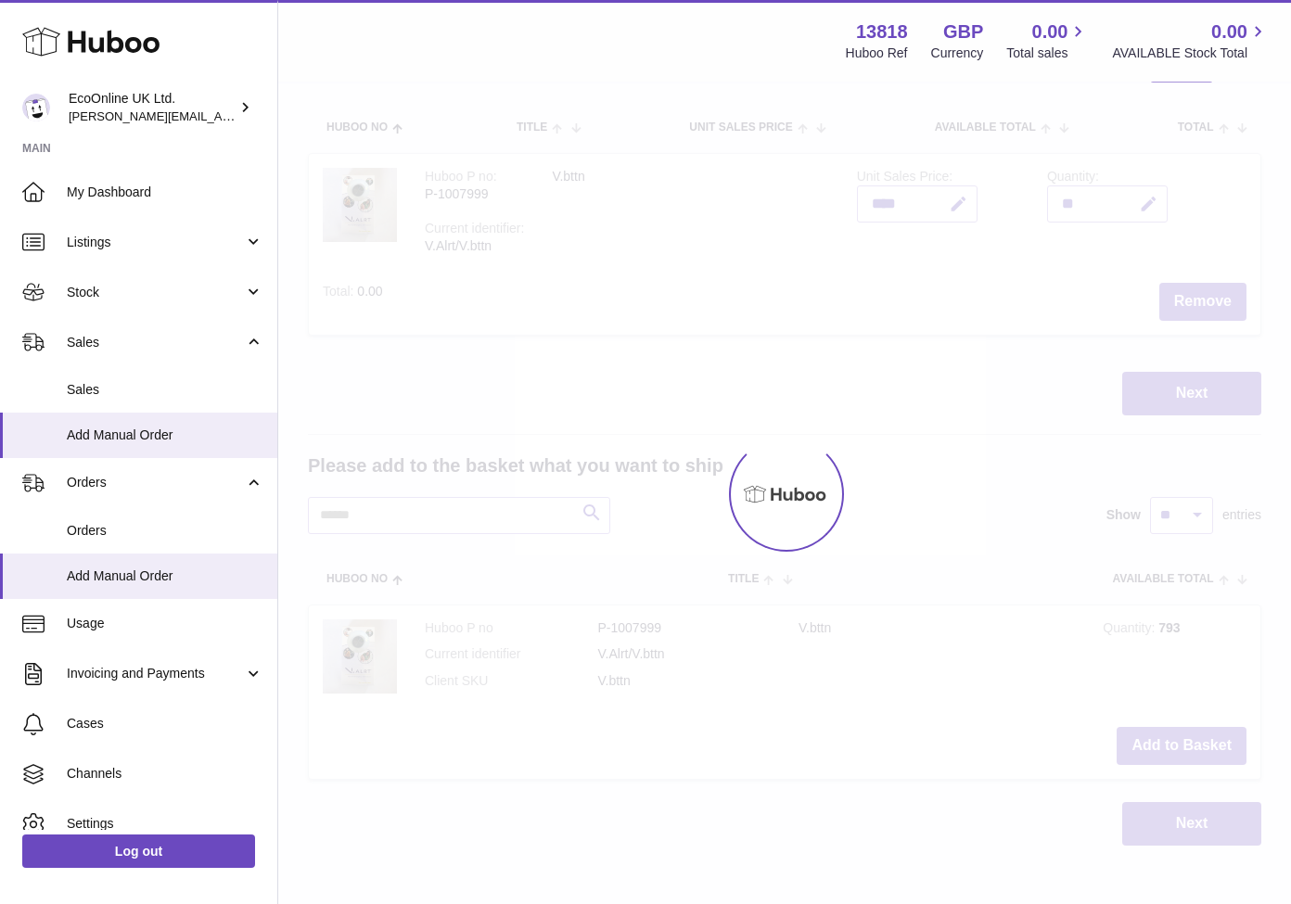
click at [1177, 741] on div at bounding box center [784, 493] width 1012 height 821
click at [1177, 741] on div "Menu Huboo 13818 Huboo Ref GBP Currency 0.00 Total sales 0.00 AVAILABLE Stock T…" at bounding box center [784, 350] width 1012 height 1063
click at [1177, 741] on button "Add to Basket" at bounding box center [1181, 746] width 130 height 38
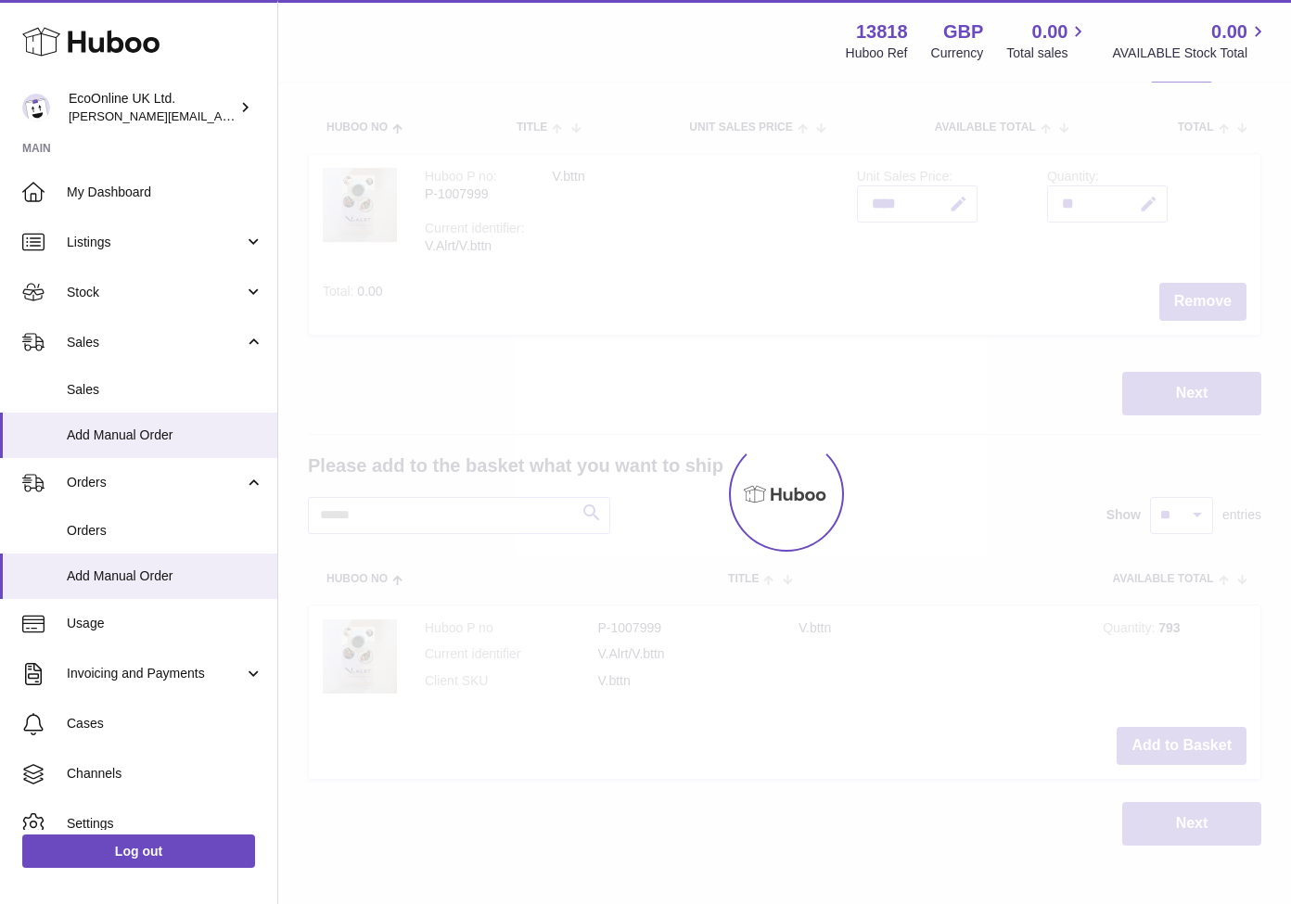
click at [1177, 741] on div at bounding box center [784, 493] width 1012 height 821
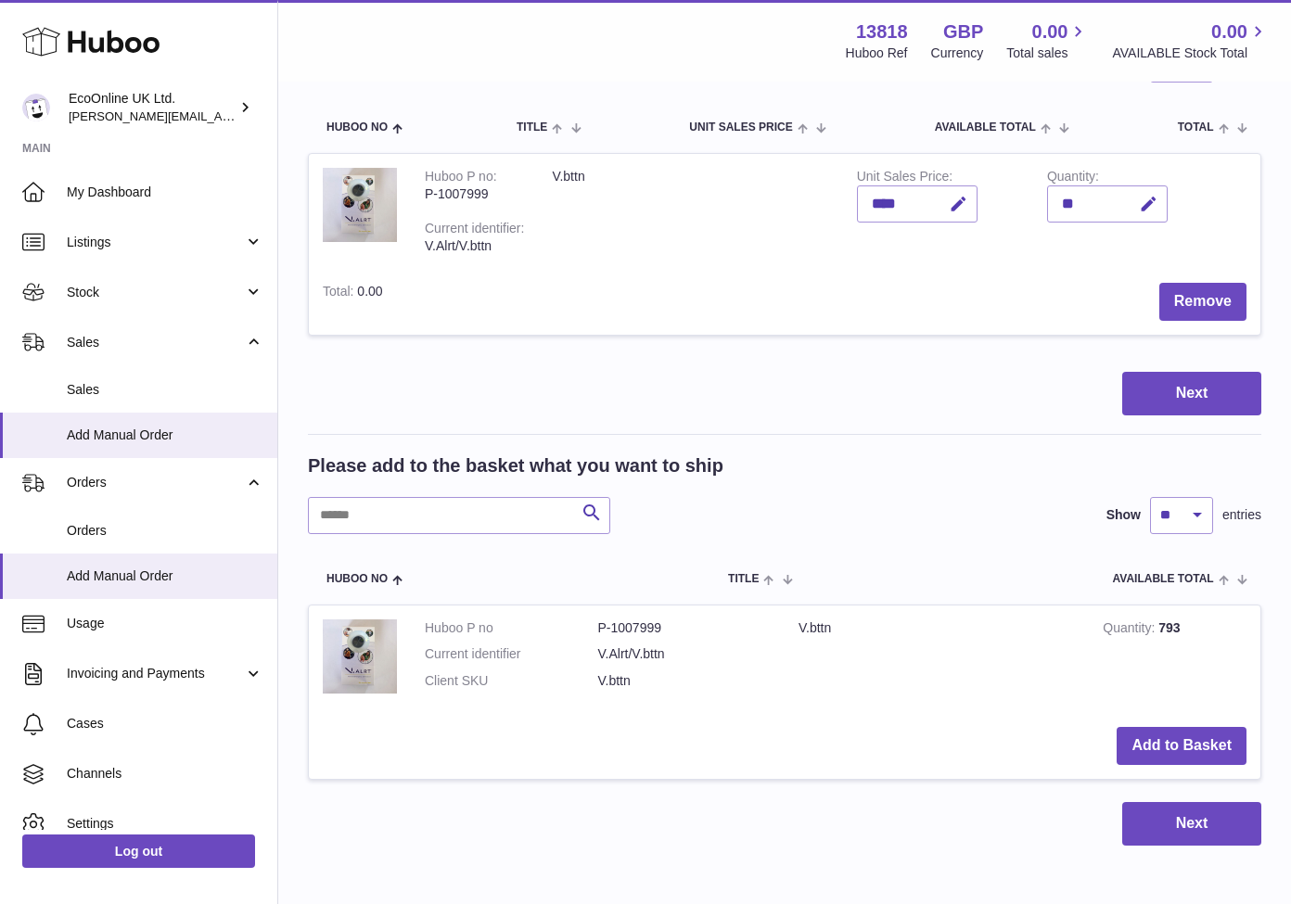
click at [1177, 741] on button "Add to Basket" at bounding box center [1181, 746] width 130 height 38
click at [0, 741] on div at bounding box center [0, 452] width 0 height 904
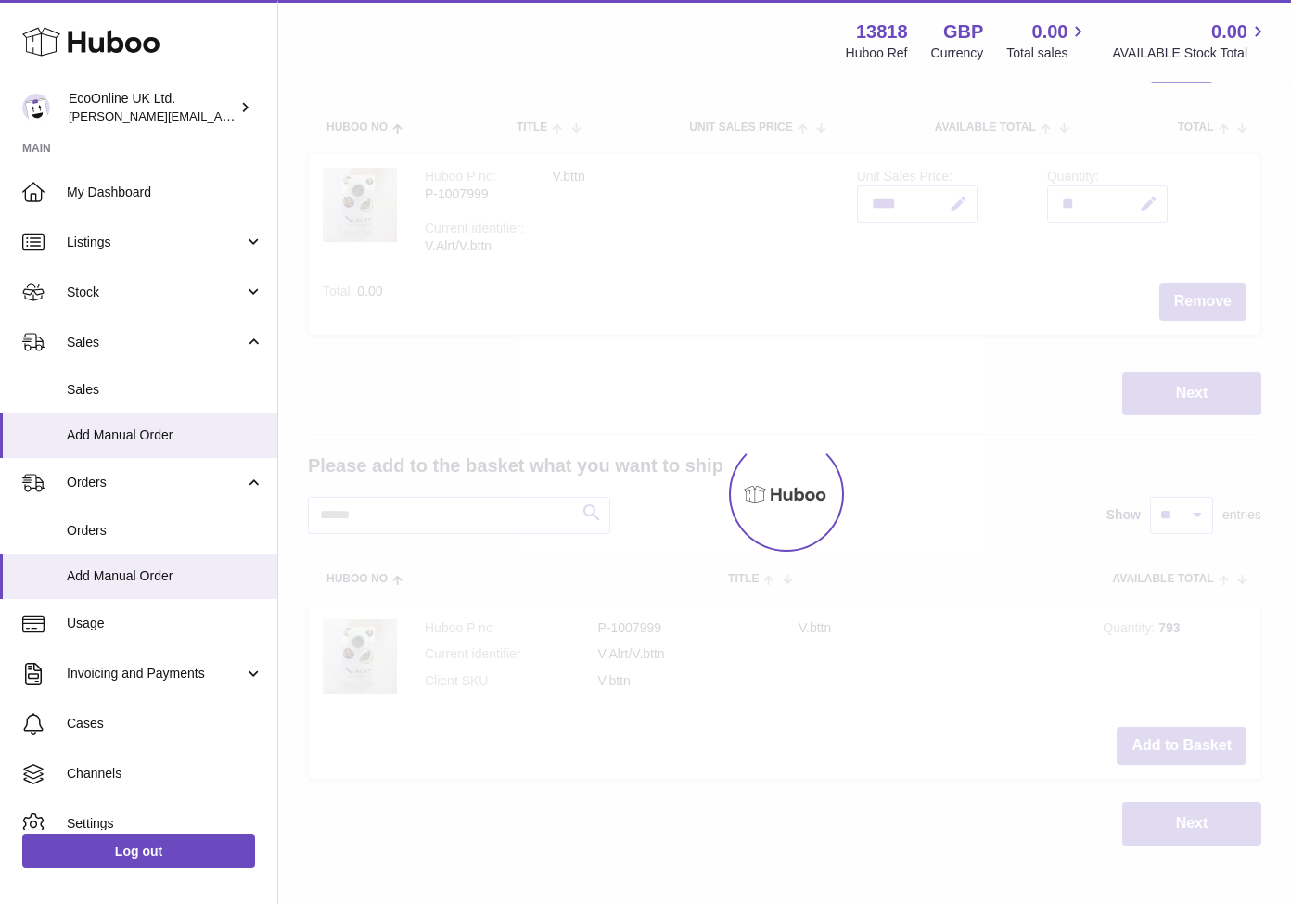
click at [1177, 741] on div at bounding box center [784, 493] width 1012 height 821
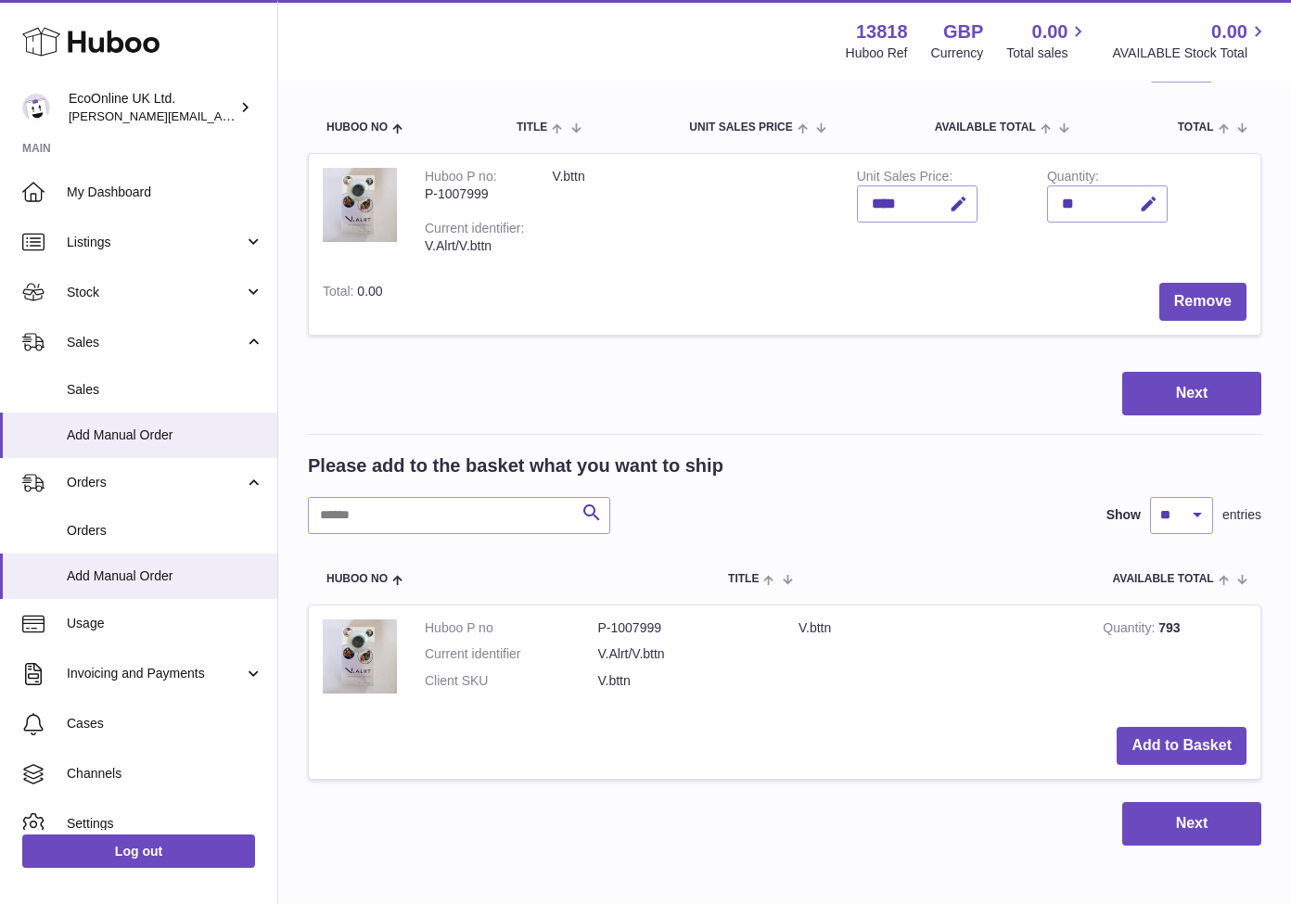
click at [1177, 741] on button "Add to Basket" at bounding box center [1181, 746] width 130 height 38
click at [0, 741] on div at bounding box center [0, 452] width 0 height 904
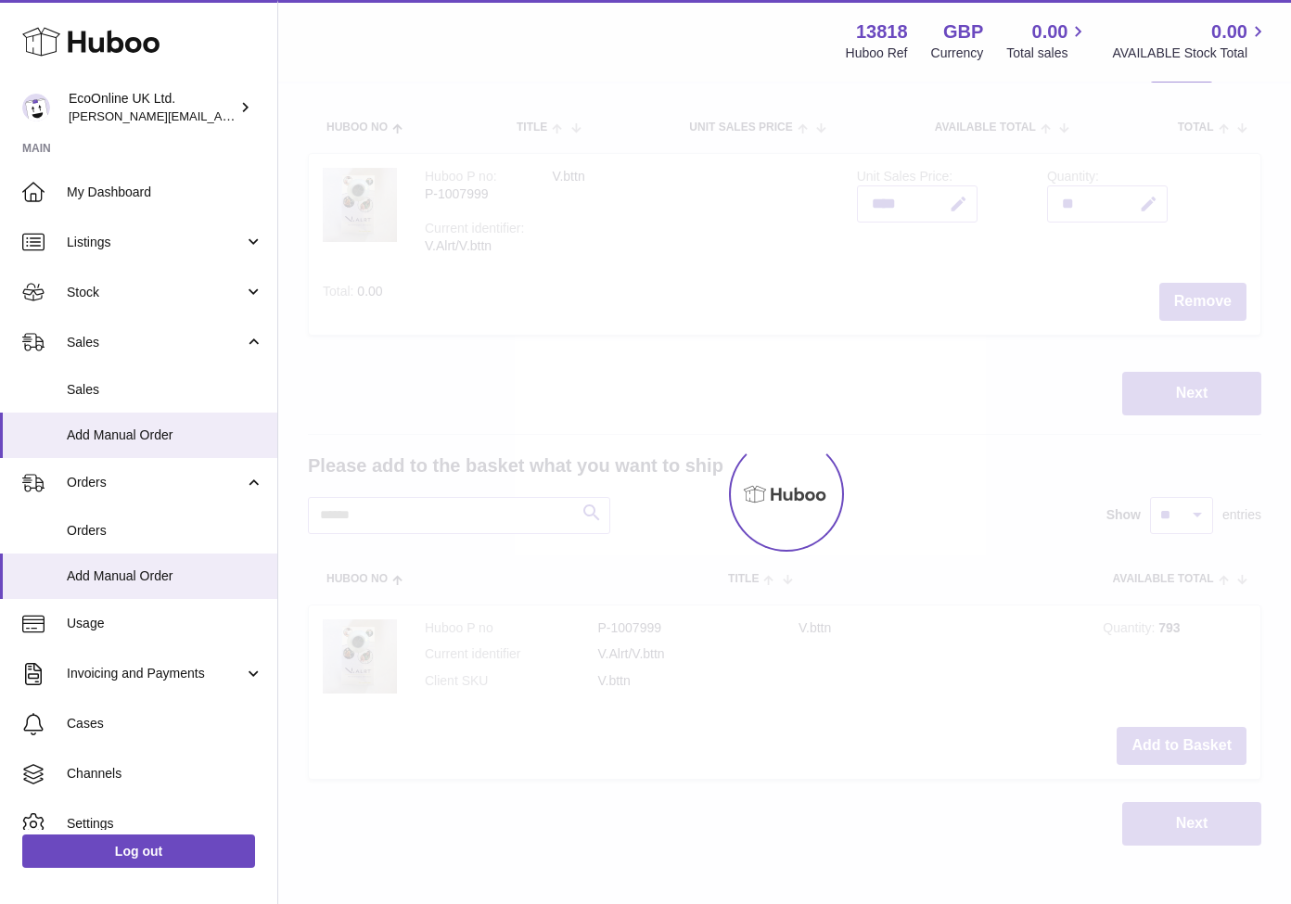
click at [1177, 741] on div at bounding box center [784, 493] width 1012 height 821
click at [1177, 741] on div "Menu Huboo 13818 Huboo Ref GBP Currency 0.00 Total sales 0.00 AVAILABLE Stock T…" at bounding box center [784, 350] width 1012 height 1063
click at [1177, 741] on button "Add to Basket" at bounding box center [1181, 746] width 130 height 38
click at [1177, 741] on div at bounding box center [784, 493] width 1012 height 821
click at [1177, 741] on div "Menu Huboo 13818 Huboo Ref GBP Currency 0.00 Total sales 0.00 AVAILABLE Stock T…" at bounding box center [784, 350] width 1012 height 1063
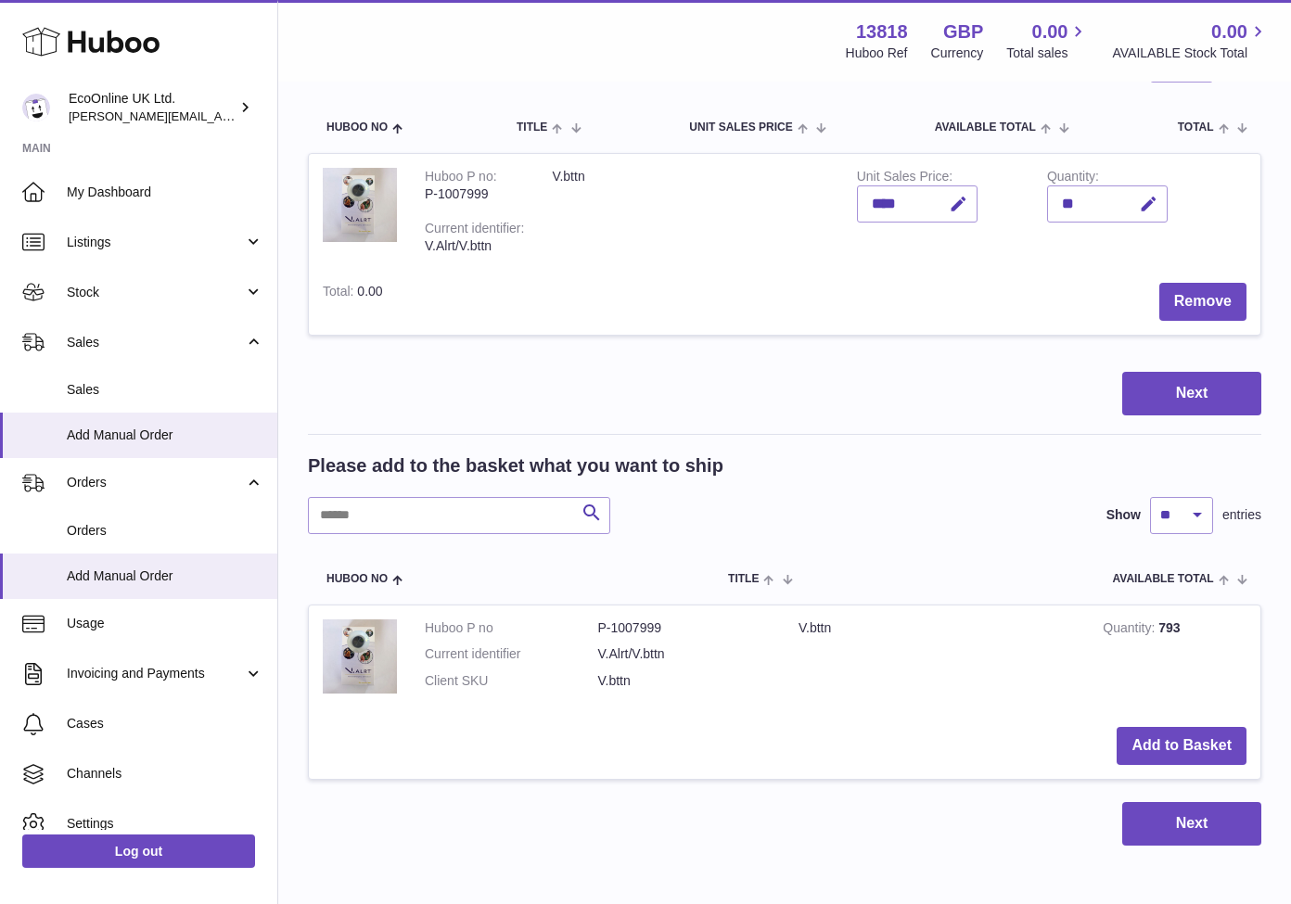
click at [1177, 741] on button "Add to Basket" at bounding box center [1181, 746] width 130 height 38
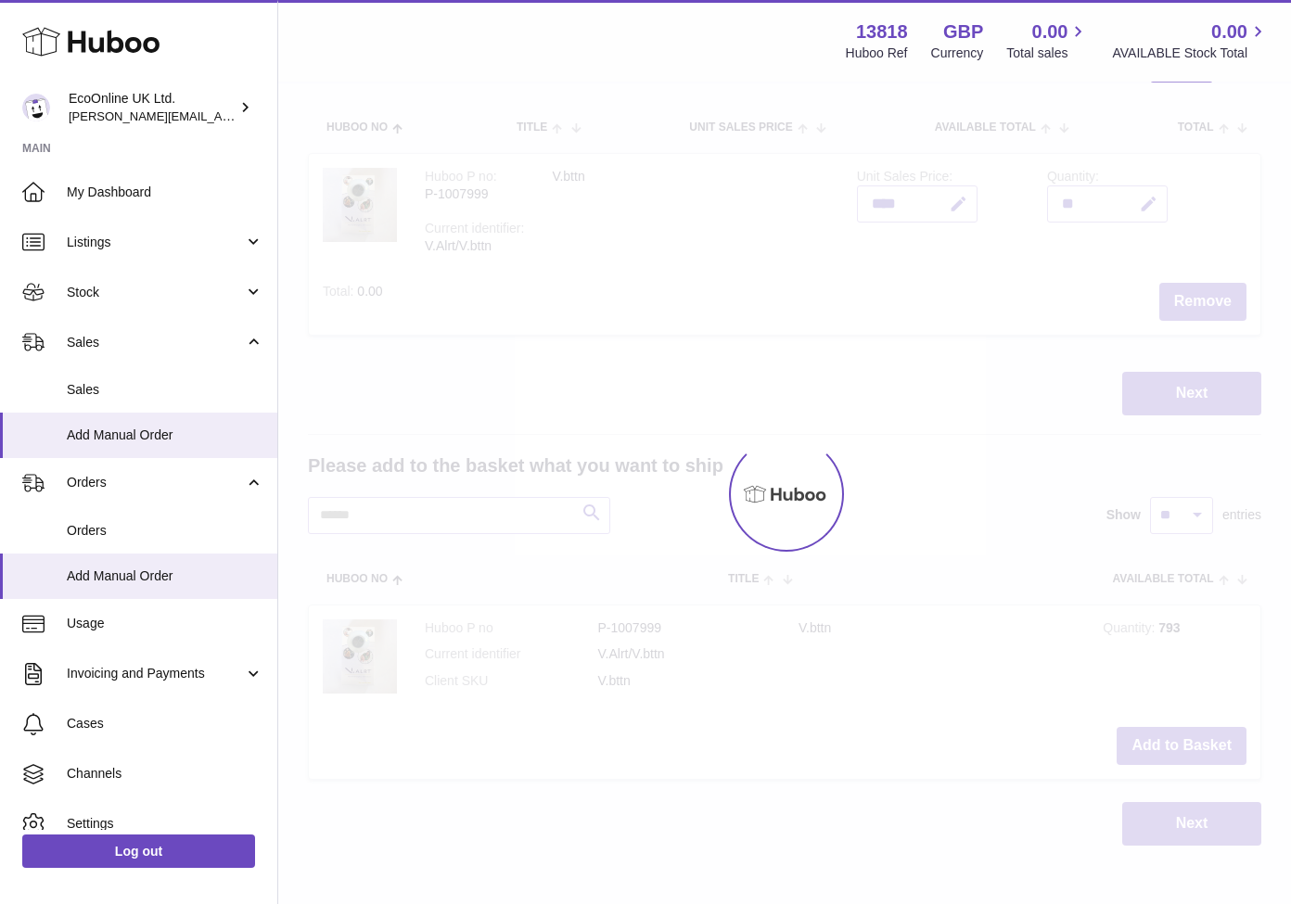
click at [1177, 741] on div at bounding box center [784, 493] width 1012 height 821
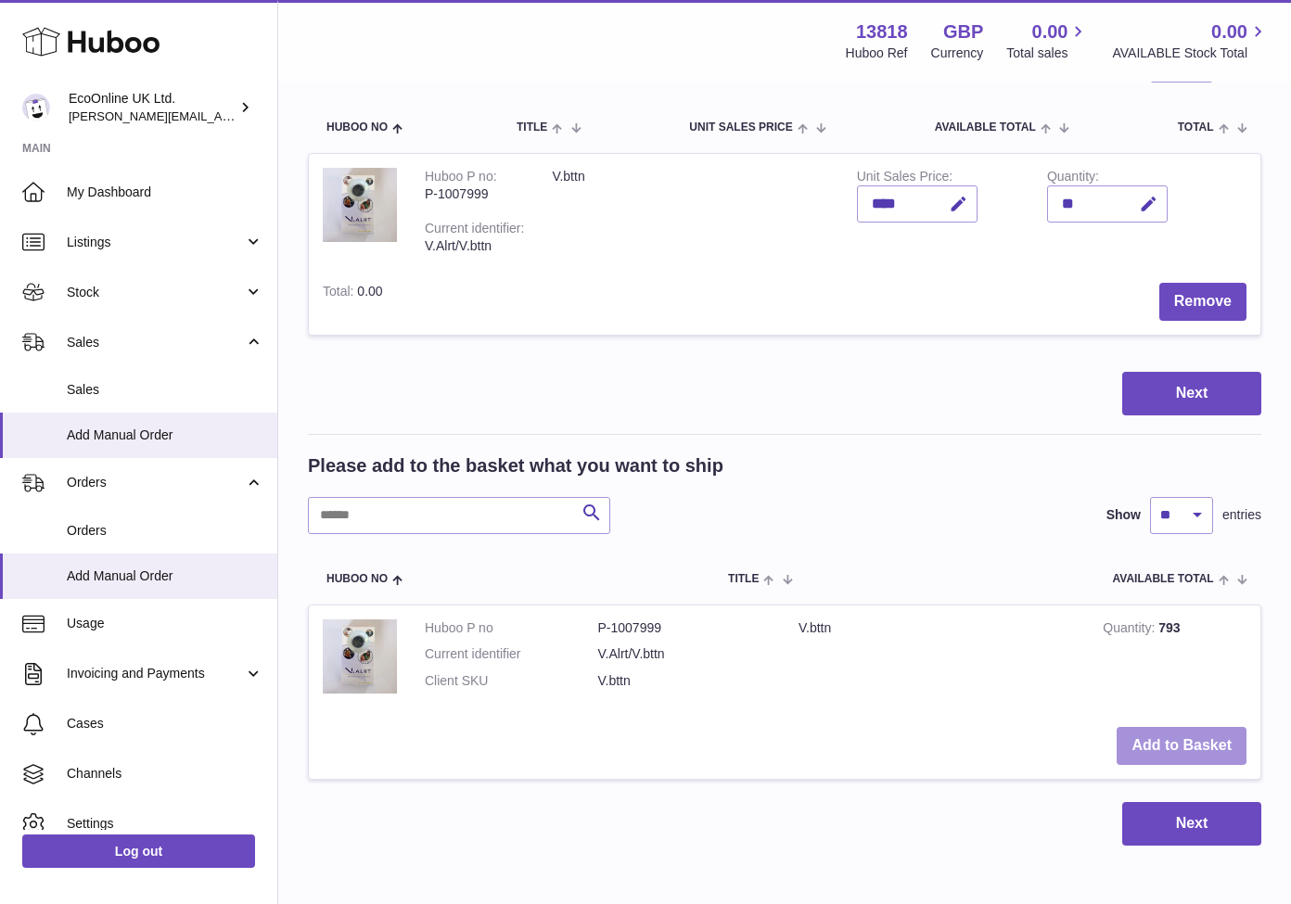
click at [1177, 741] on button "Add to Basket" at bounding box center [1181, 746] width 130 height 38
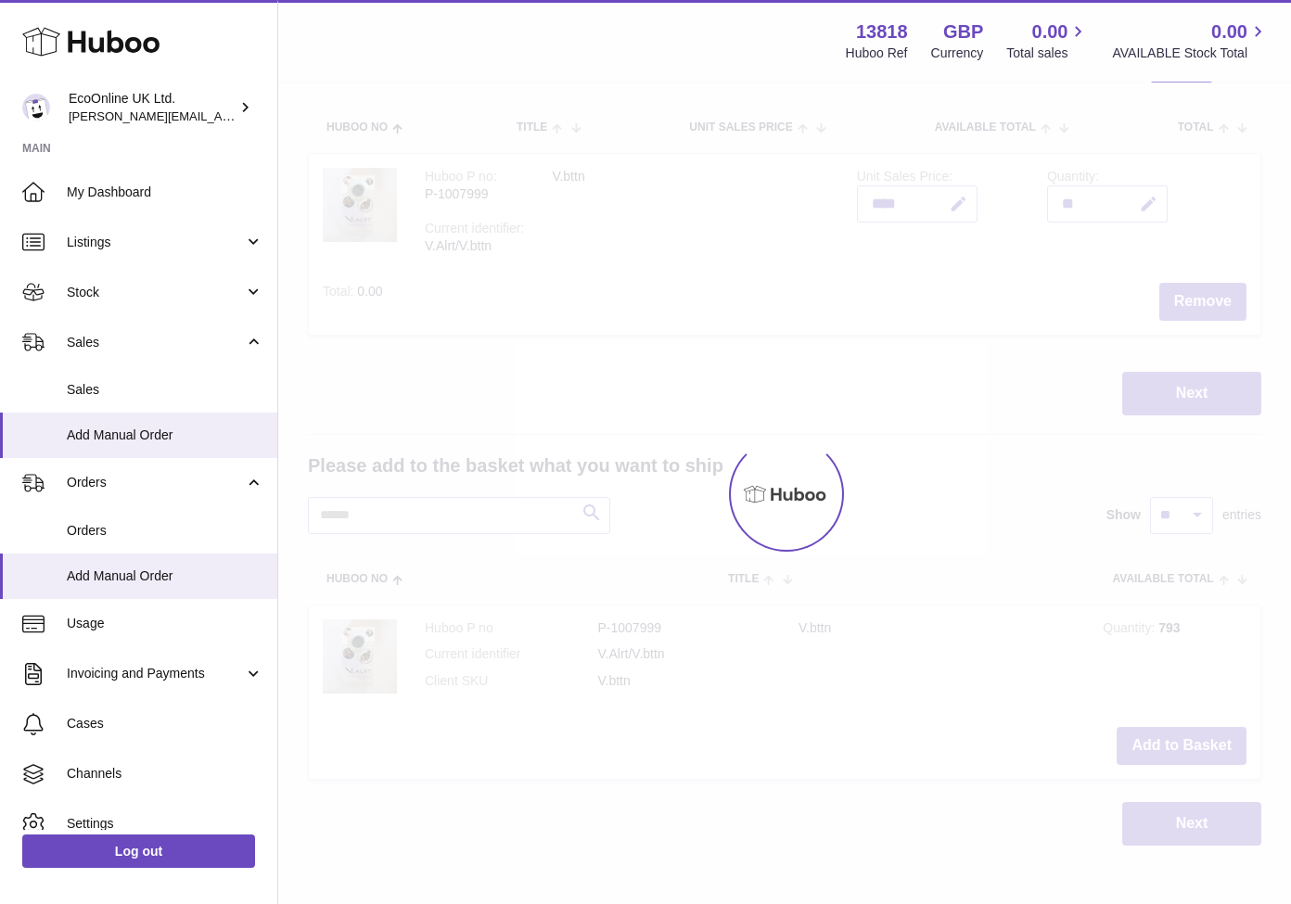
click at [1177, 741] on div at bounding box center [784, 493] width 1012 height 821
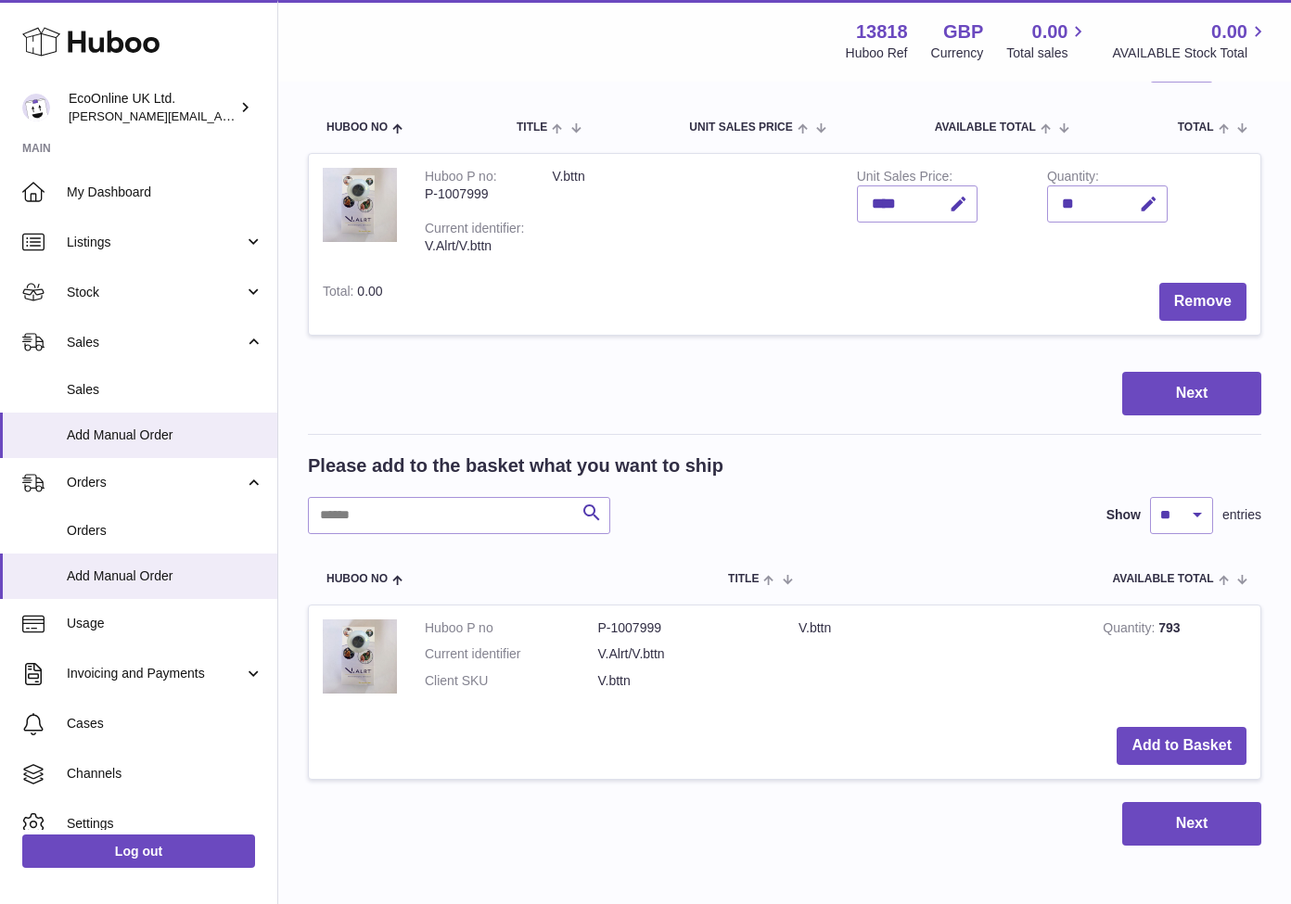
click at [1177, 741] on button "Add to Basket" at bounding box center [1181, 746] width 130 height 38
click at [1179, 742] on button "Add to Basket" at bounding box center [1181, 746] width 130 height 38
click at [1179, 743] on button "Add to Basket" at bounding box center [1181, 746] width 130 height 38
click at [1110, 203] on div "**" at bounding box center [1107, 203] width 121 height 37
click at [1137, 196] on button "button" at bounding box center [1146, 204] width 44 height 38
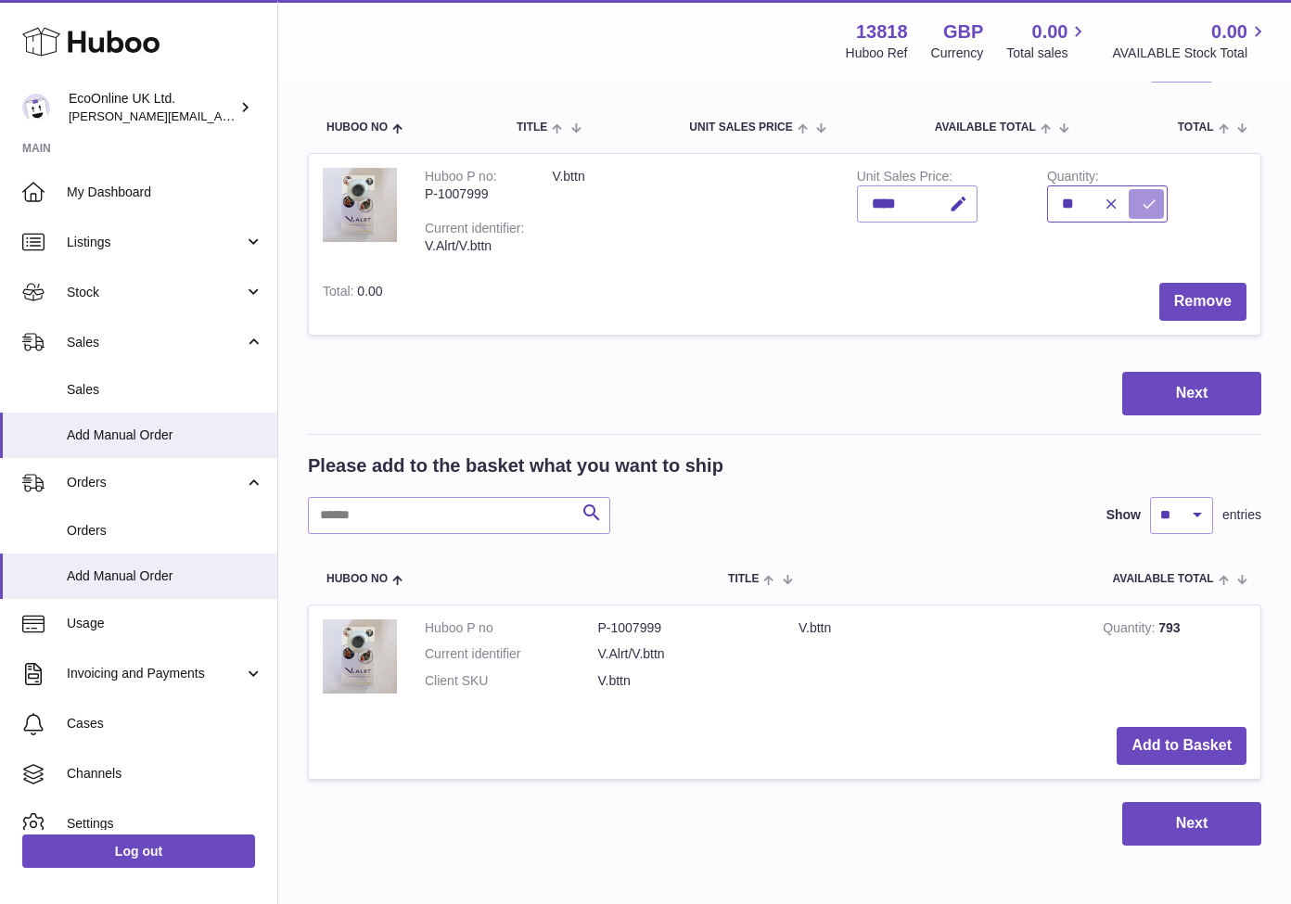
click at [1145, 201] on button "submit" at bounding box center [1145, 204] width 35 height 30
click at [1173, 736] on button "Add to Basket" at bounding box center [1181, 747] width 130 height 38
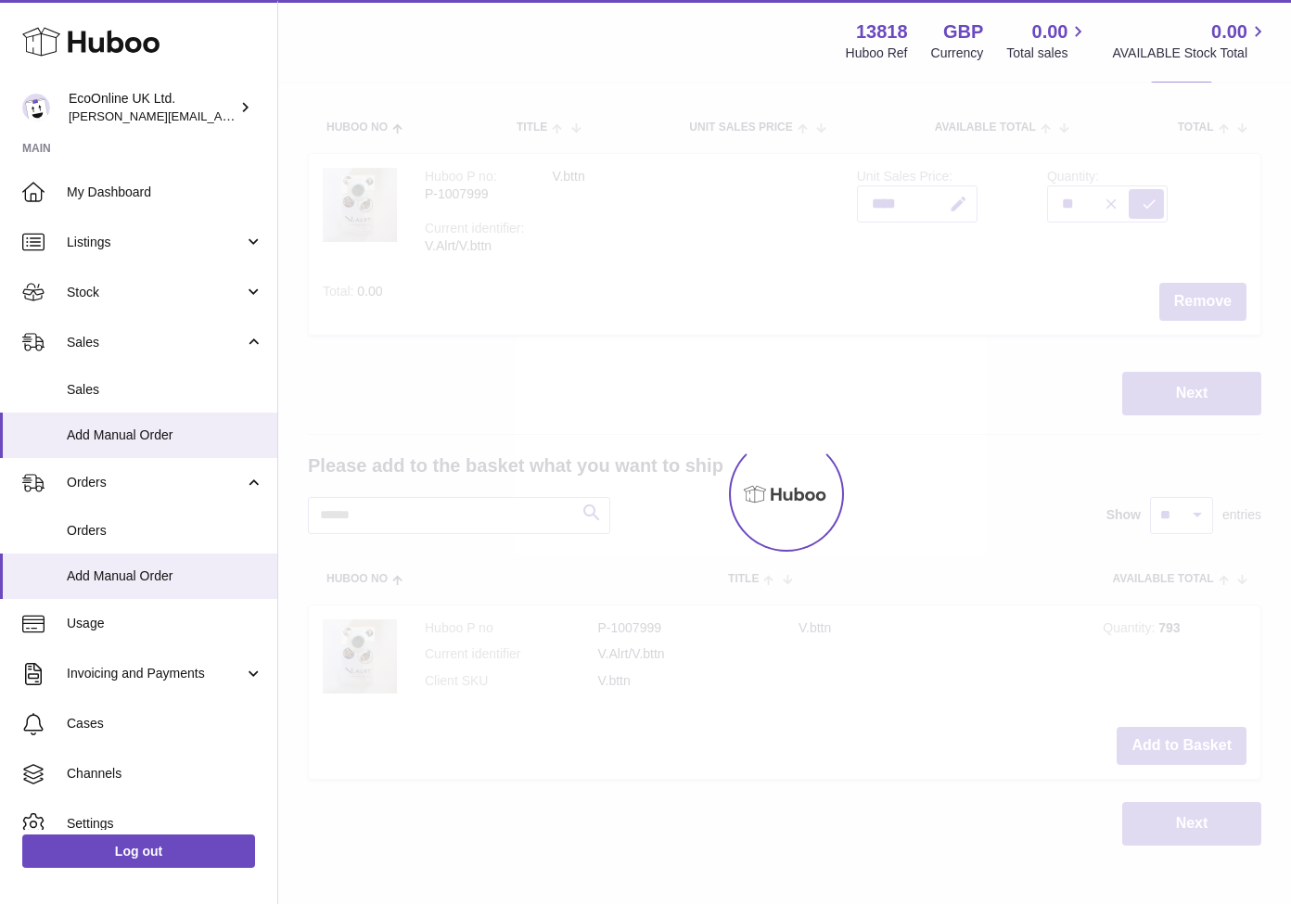
type input "**"
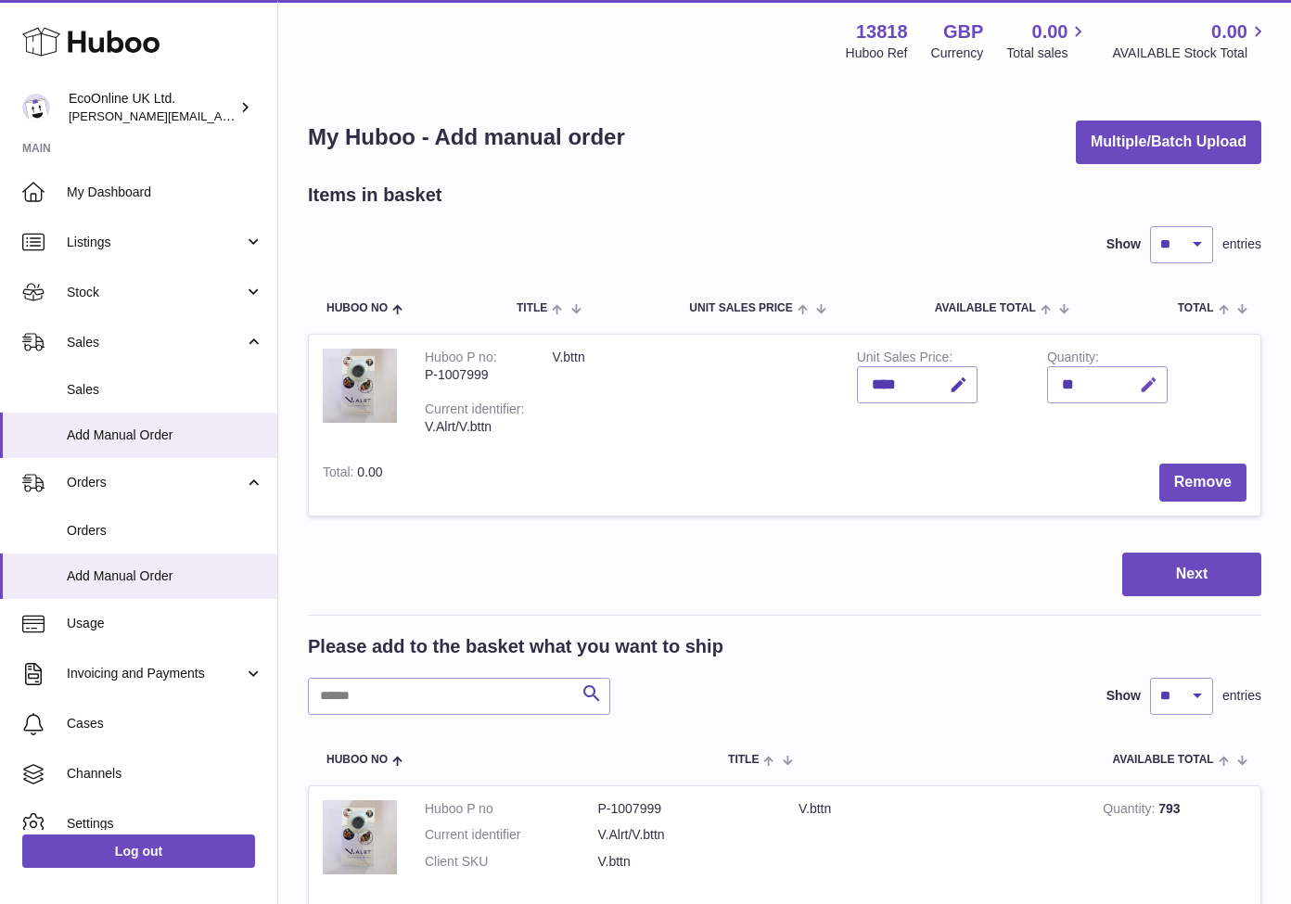
click at [1130, 388] on button "button" at bounding box center [1146, 385] width 44 height 38
click at [1145, 382] on button "submit" at bounding box center [1145, 385] width 35 height 30
type input "*"
click at [1145, 382] on button "submit" at bounding box center [1145, 385] width 35 height 30
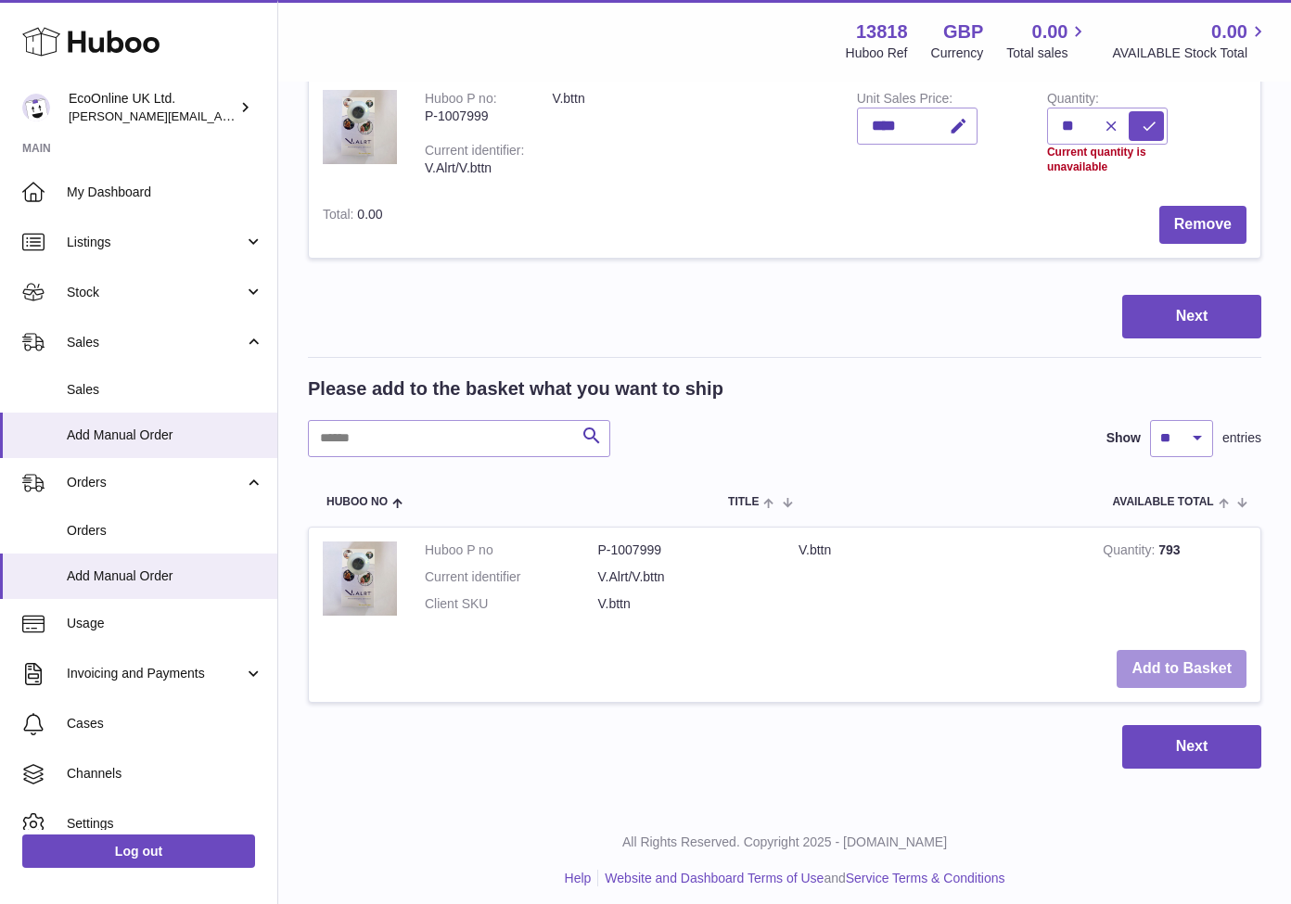
click at [1159, 657] on button "Add to Basket" at bounding box center [1181, 669] width 130 height 38
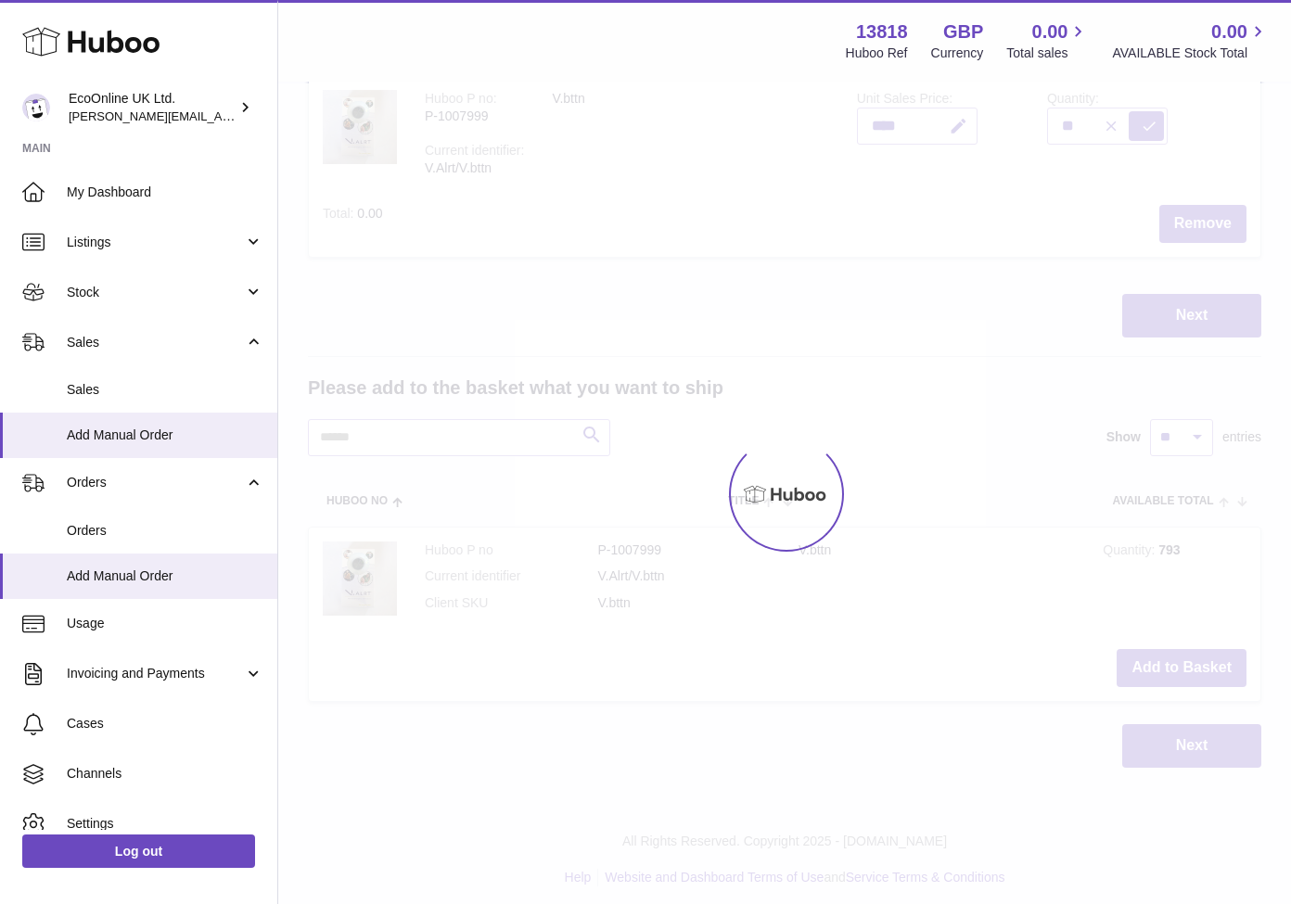
scroll to position [255, 0]
type input "**"
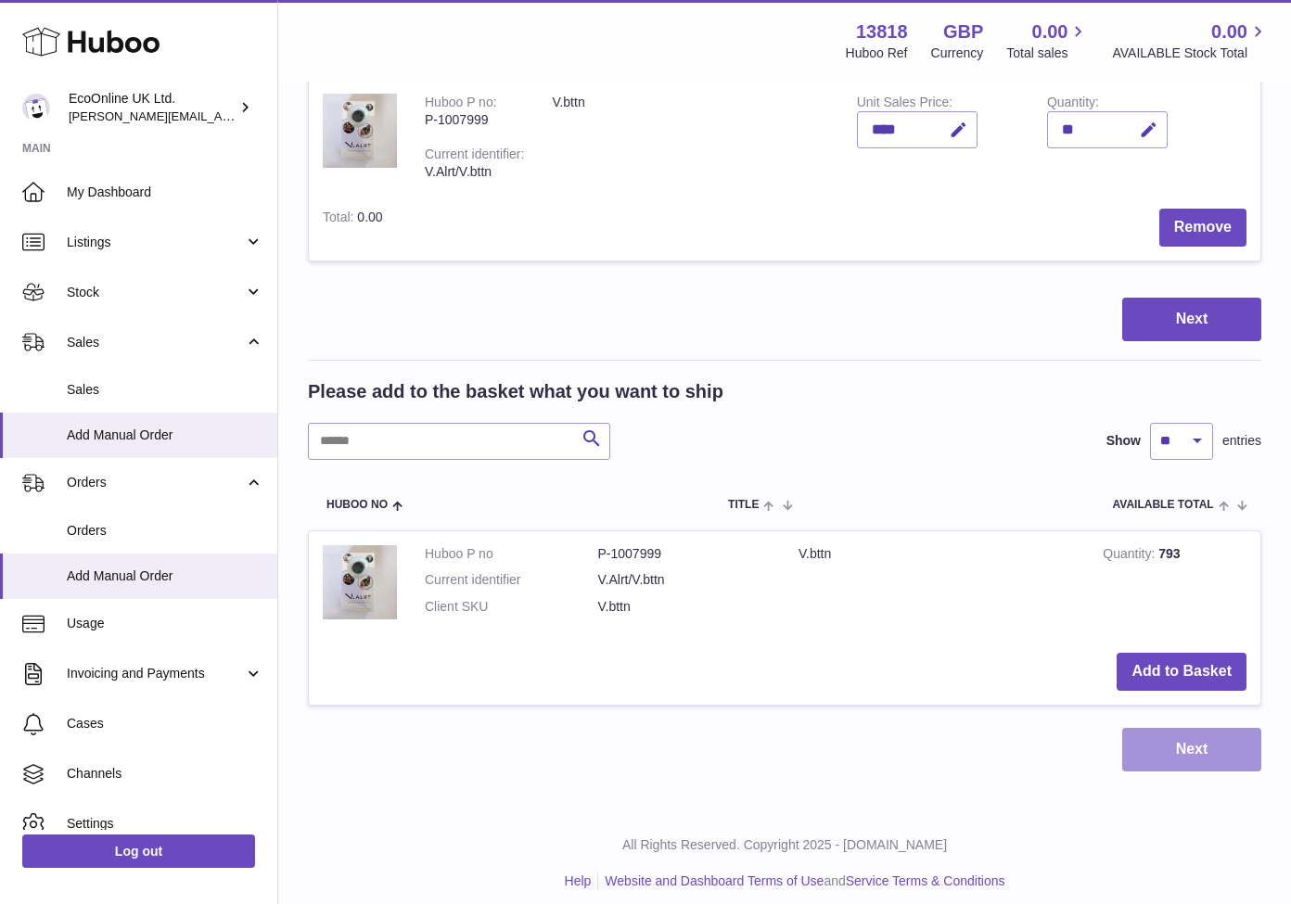
click at [1175, 742] on button "Next" at bounding box center [1191, 750] width 139 height 44
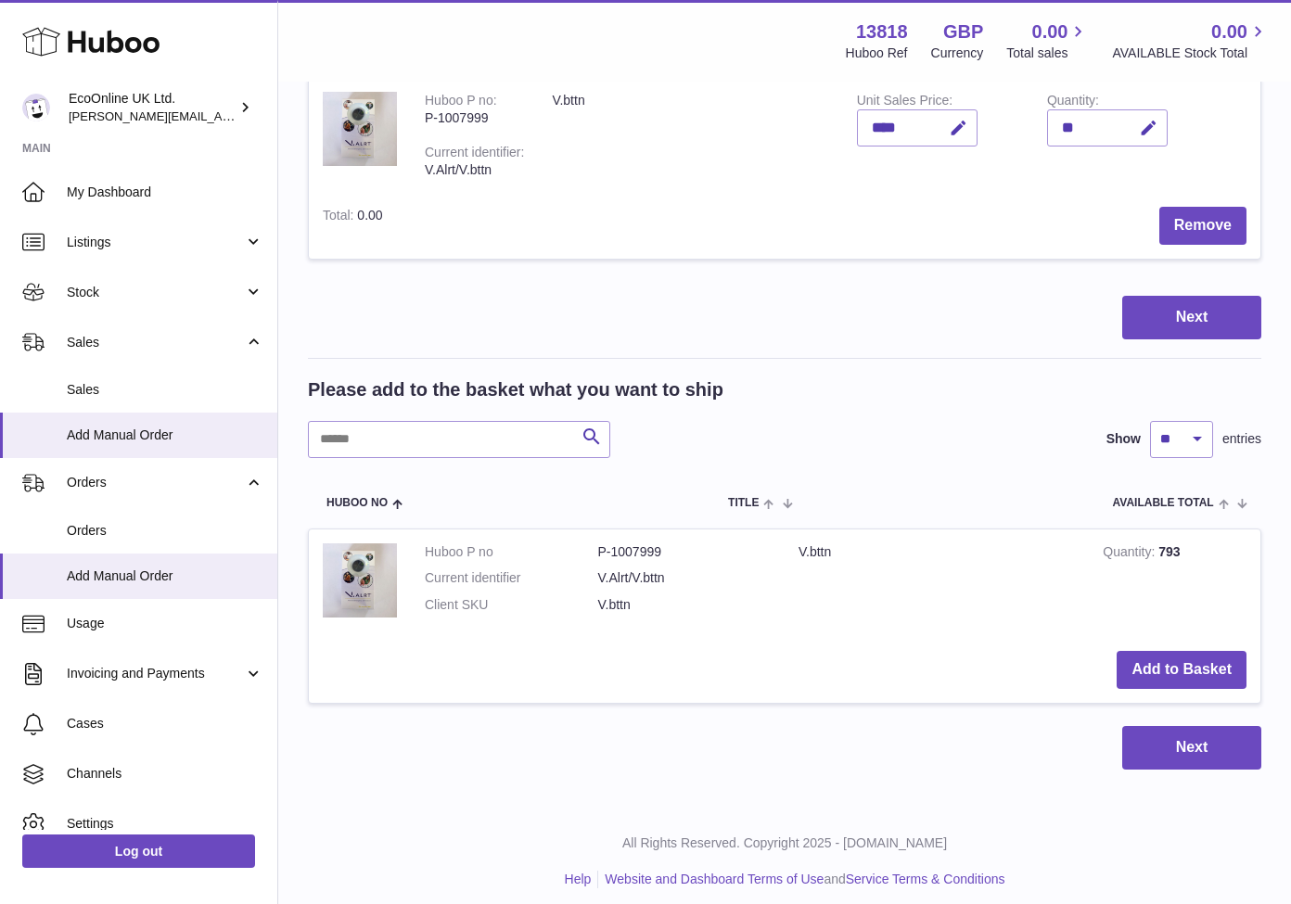
scroll to position [255, 0]
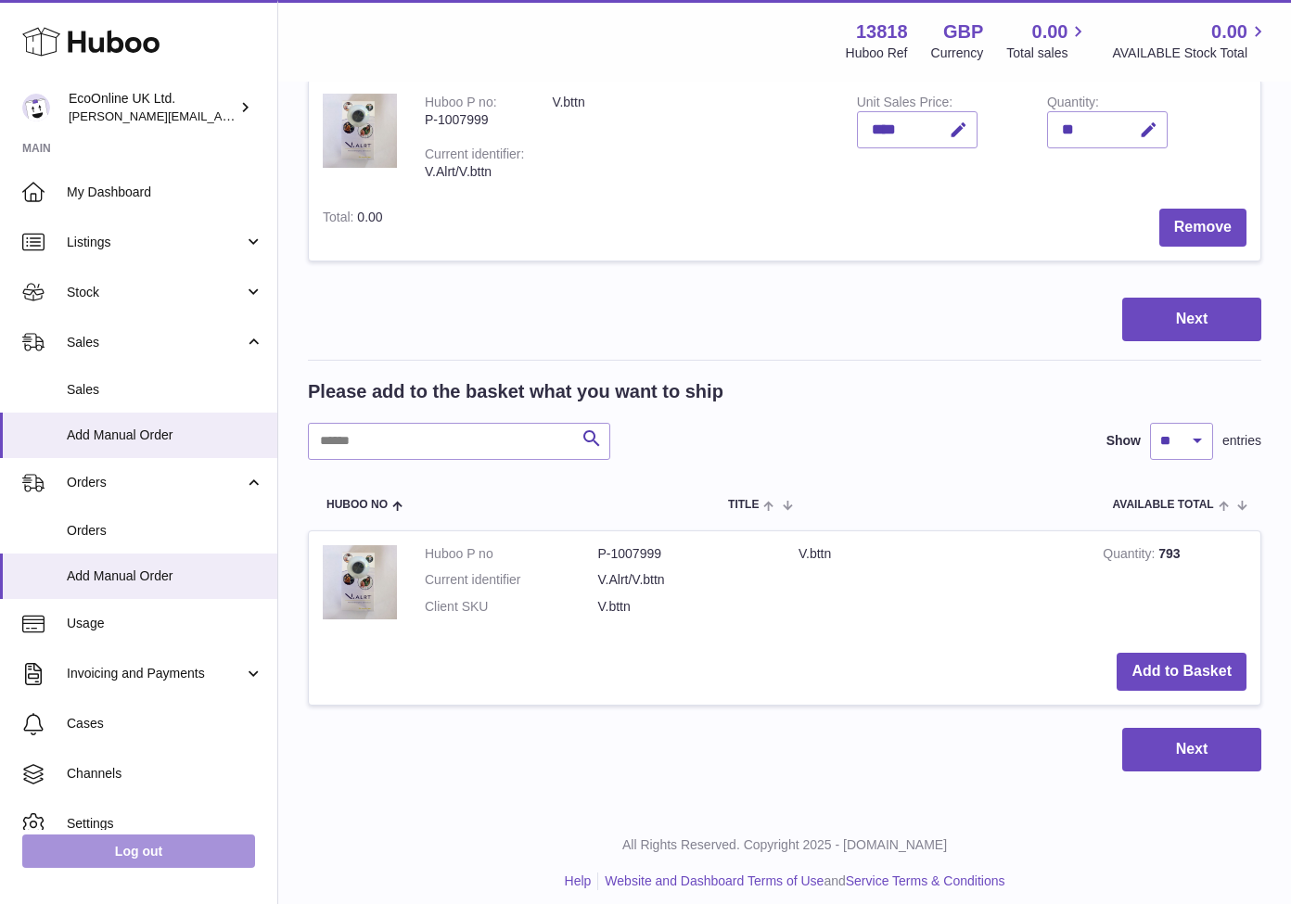
click at [143, 855] on link "Log out" at bounding box center [138, 850] width 233 height 33
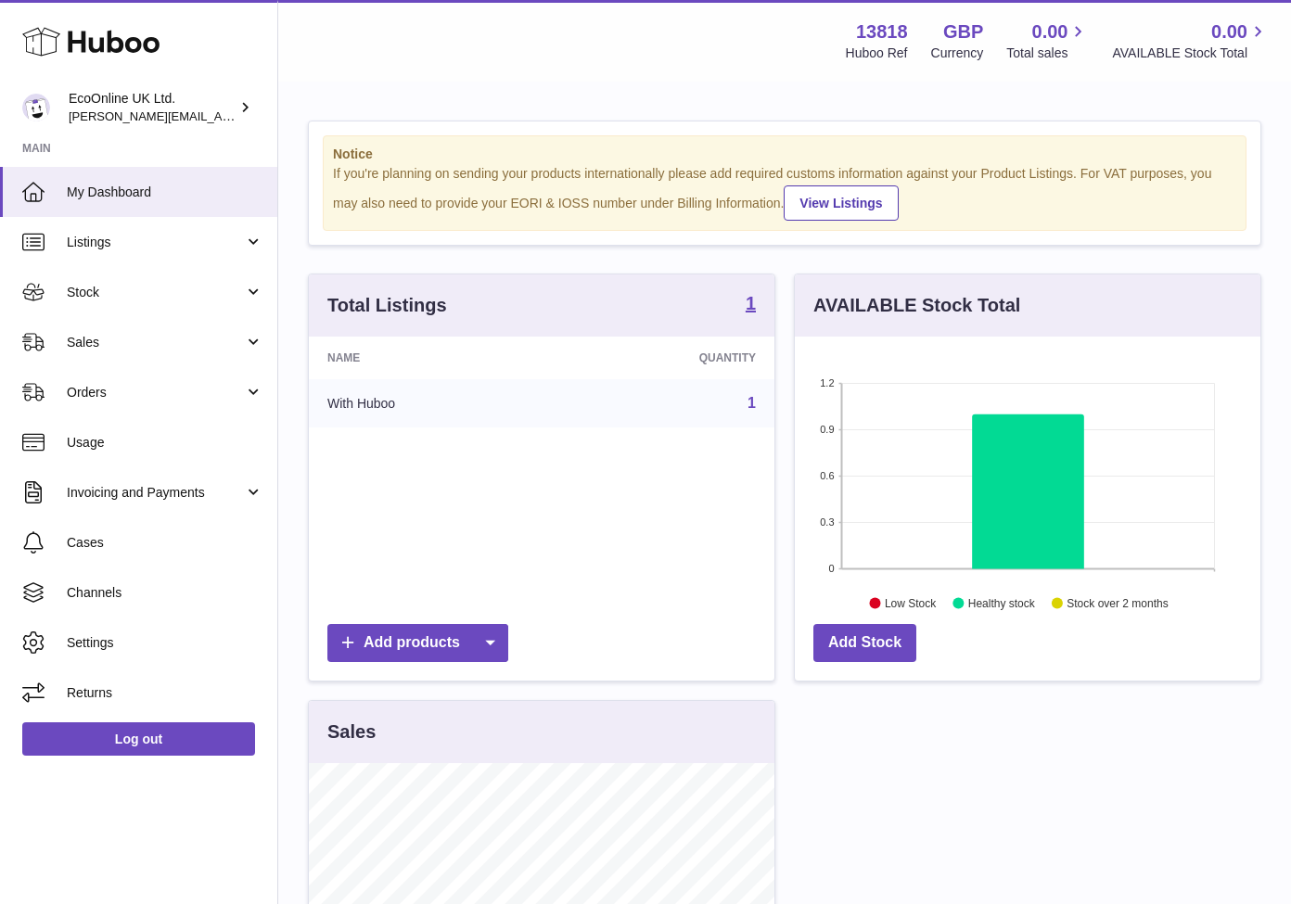
scroll to position [289, 465]
click at [208, 351] on link "Sales" at bounding box center [138, 342] width 277 height 50
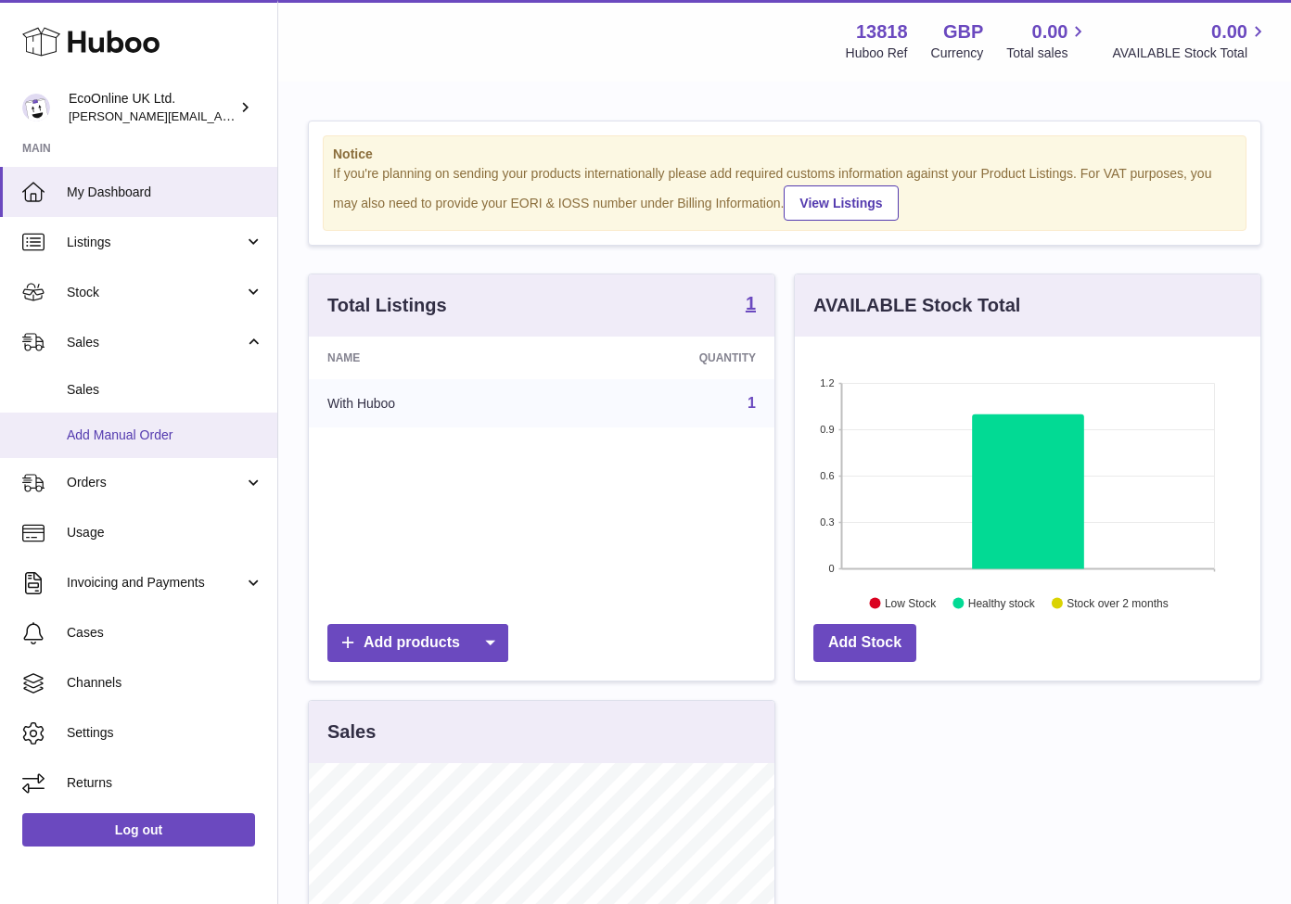
click at [226, 421] on link "Add Manual Order" at bounding box center [138, 435] width 277 height 45
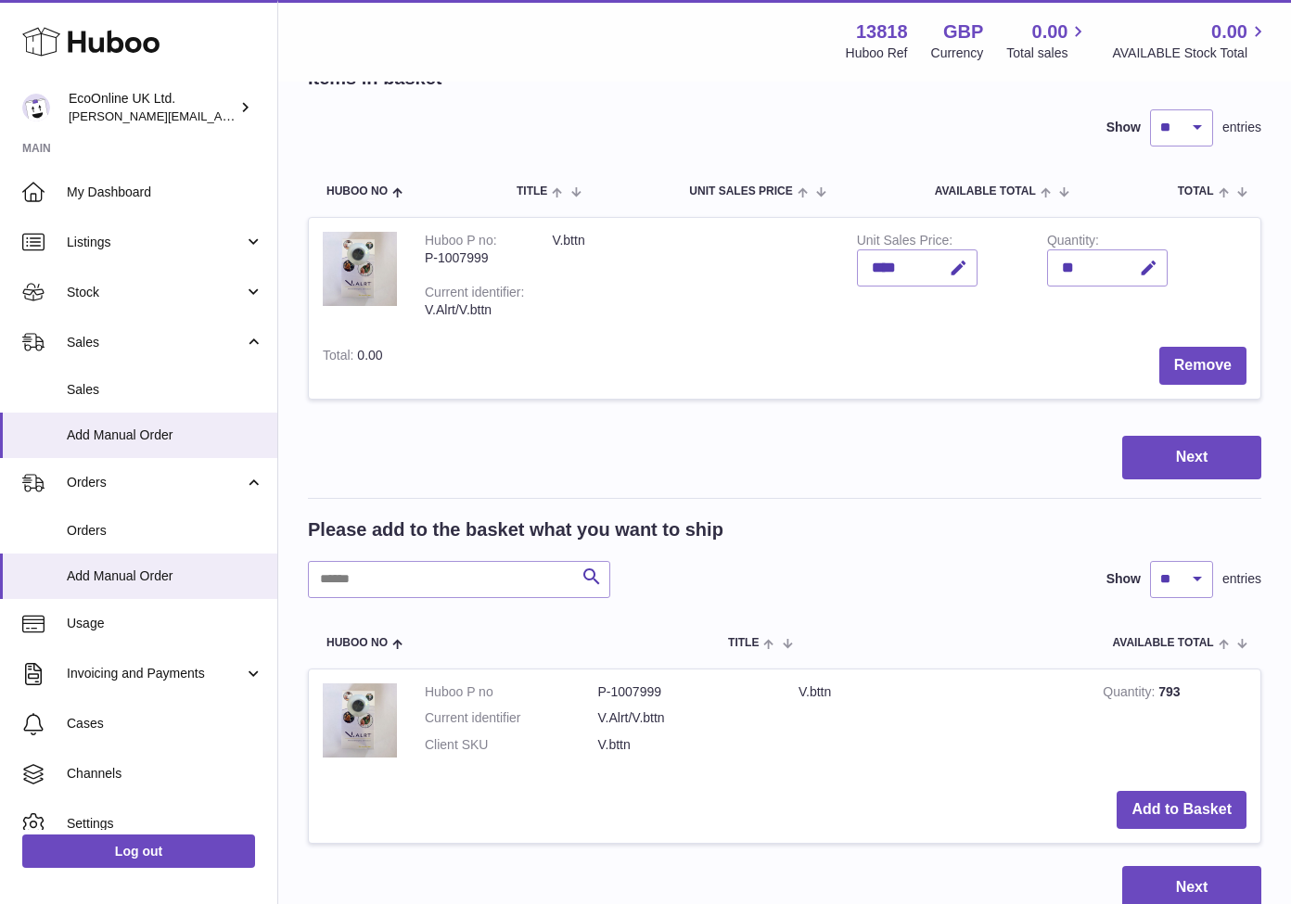
scroll to position [117, 0]
click at [1249, 337] on td "Remove" at bounding box center [828, 366] width 863 height 66
click at [1209, 364] on button "Remove" at bounding box center [1202, 366] width 87 height 38
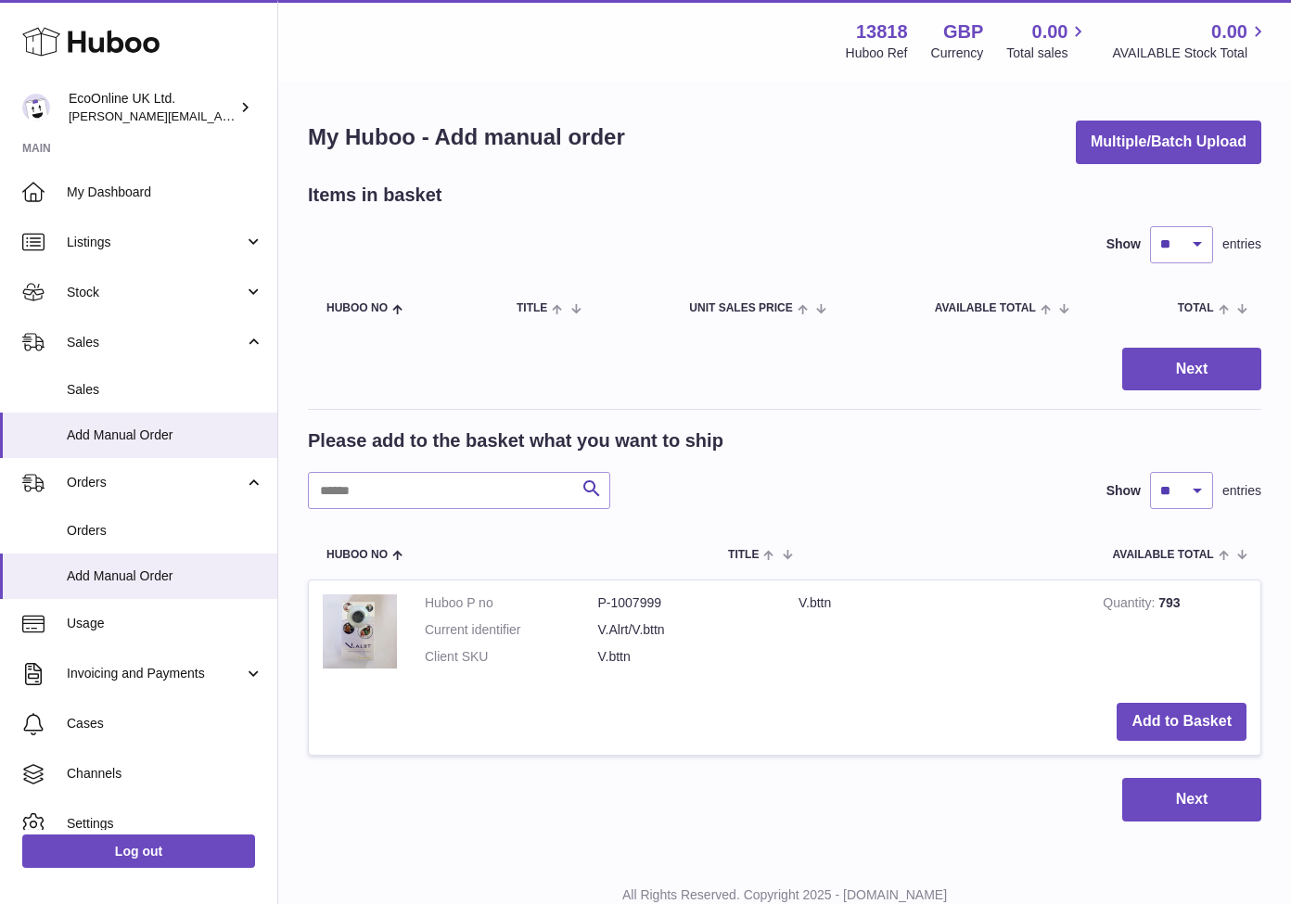
scroll to position [0, 0]
click at [1150, 712] on button "Add to Basket" at bounding box center [1181, 722] width 130 height 38
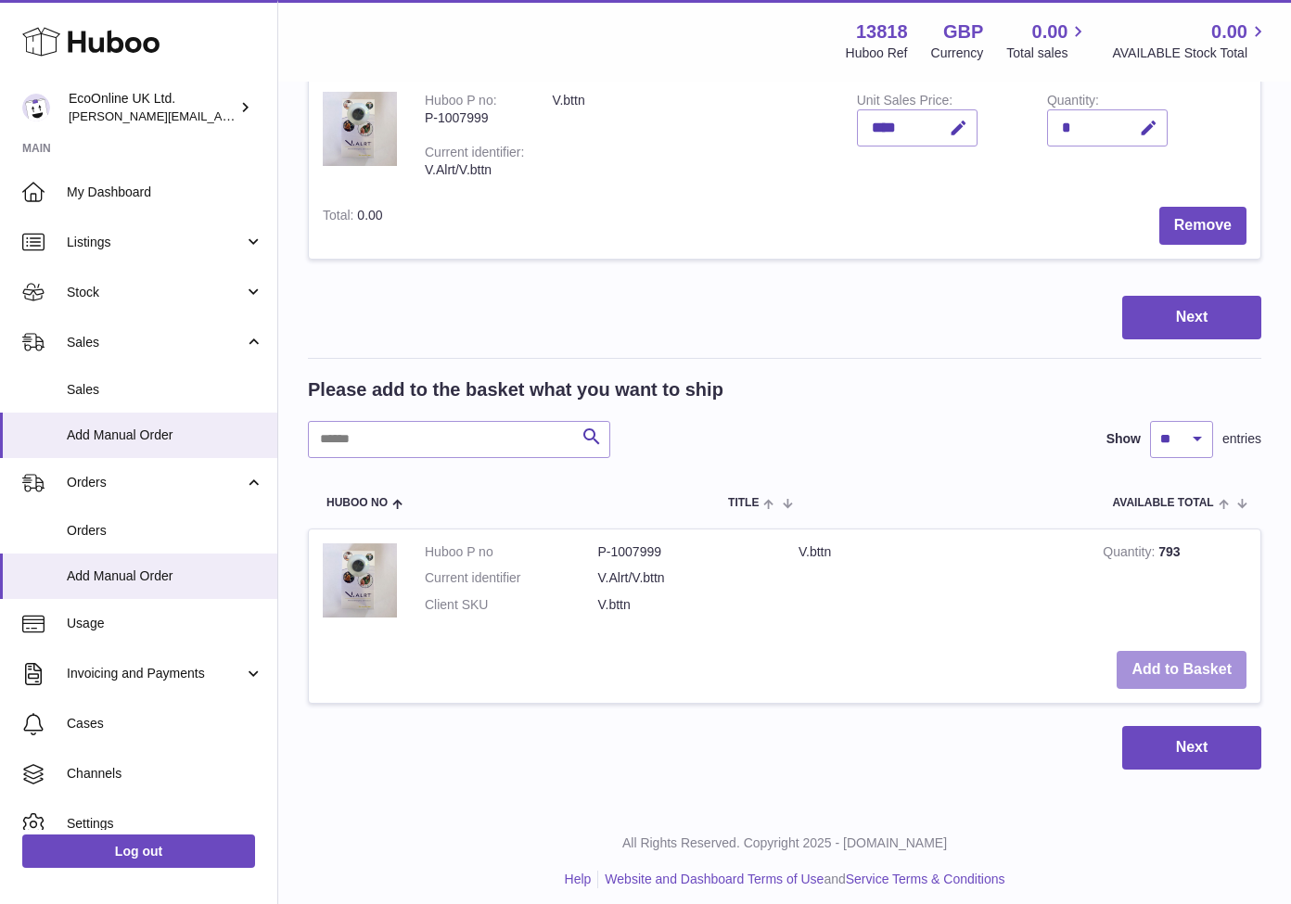
scroll to position [255, 0]
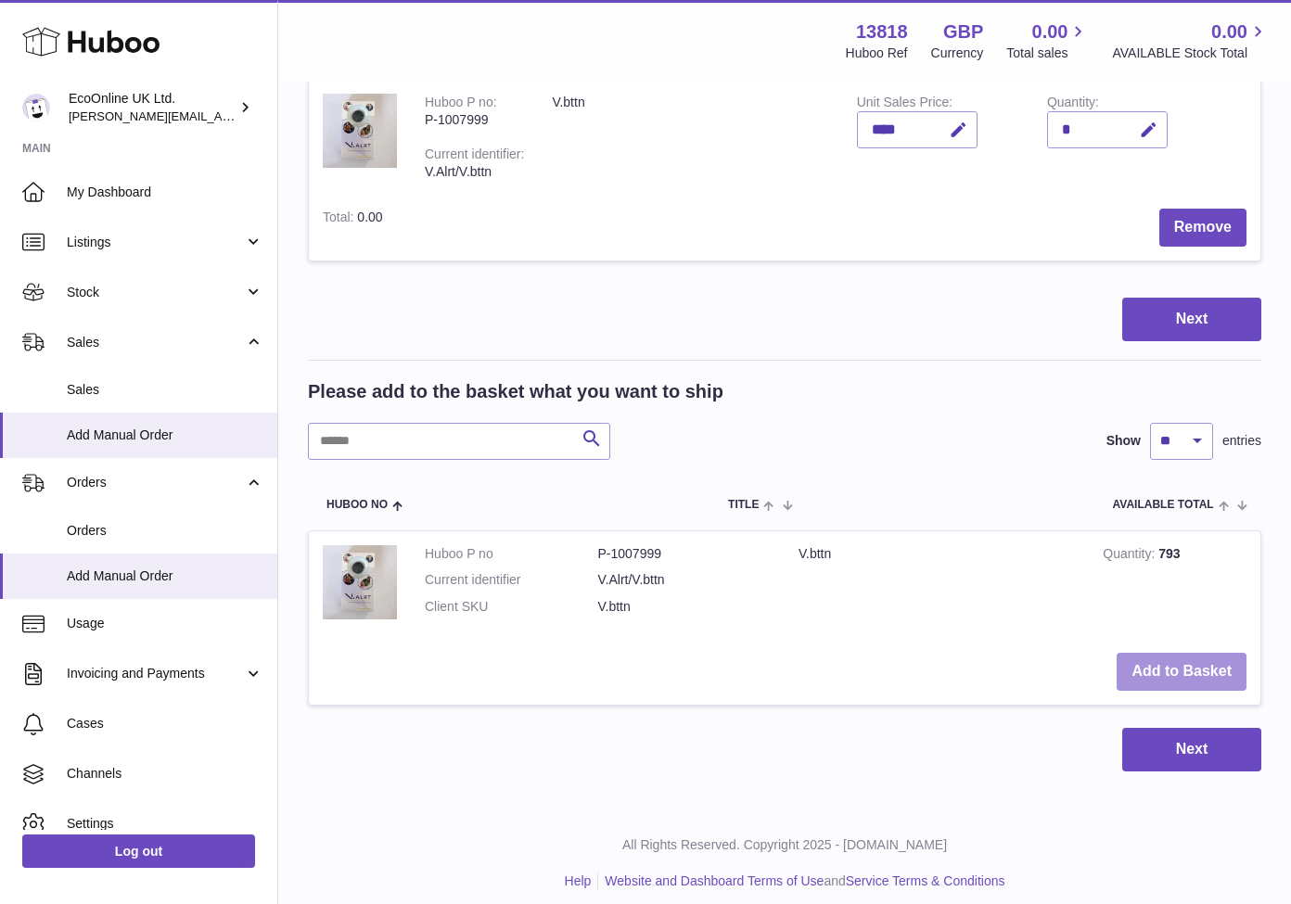
click at [1179, 653] on button "Add to Basket" at bounding box center [1181, 672] width 130 height 38
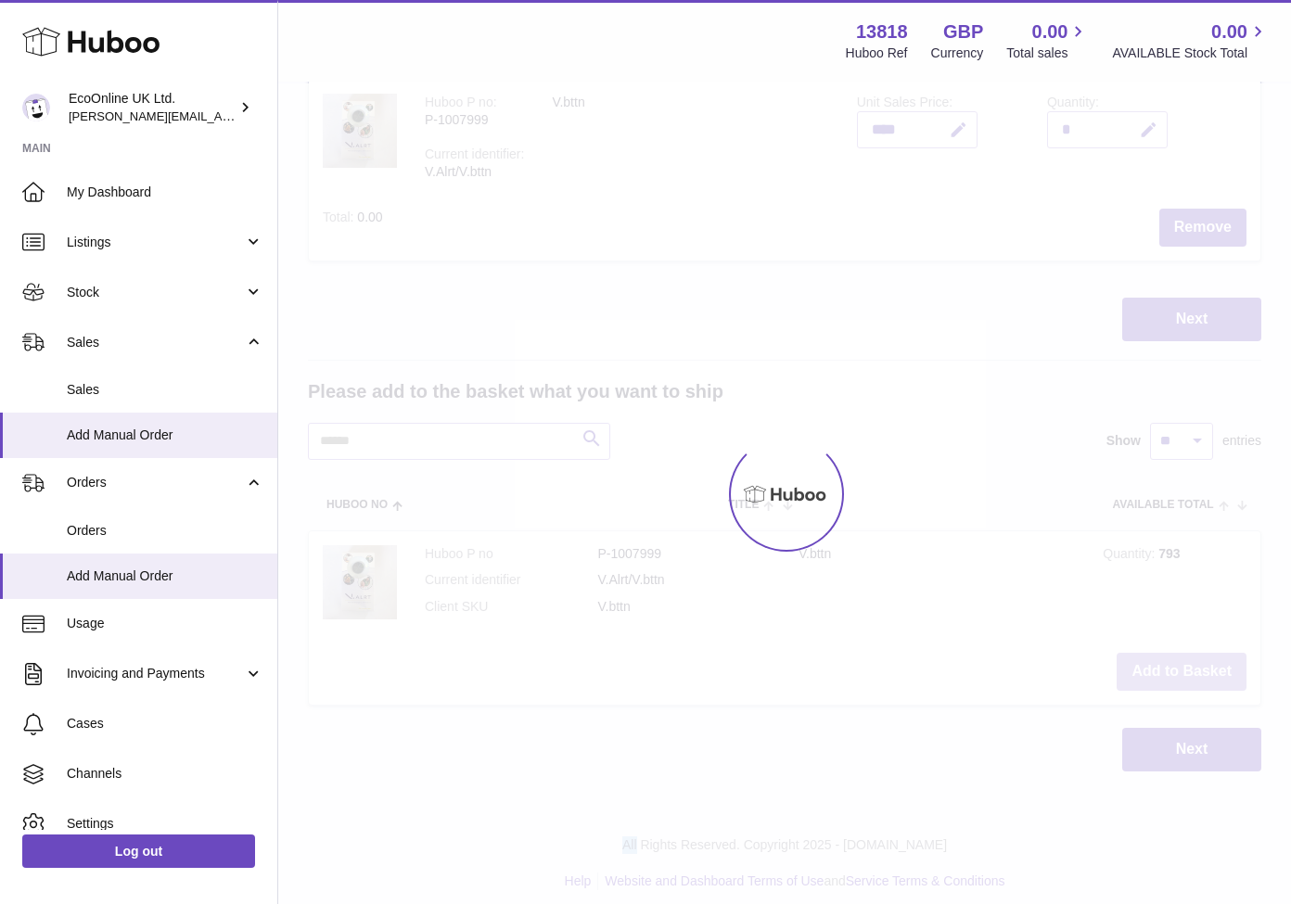
click at [1179, 653] on div at bounding box center [784, 493] width 1012 height 821
click at [1179, 653] on div "Menu Huboo 13818 Huboo Ref GBP Currency 0.00 Total sales 0.00 AVAILABLE Stock T…" at bounding box center [784, 276] width 1012 height 1063
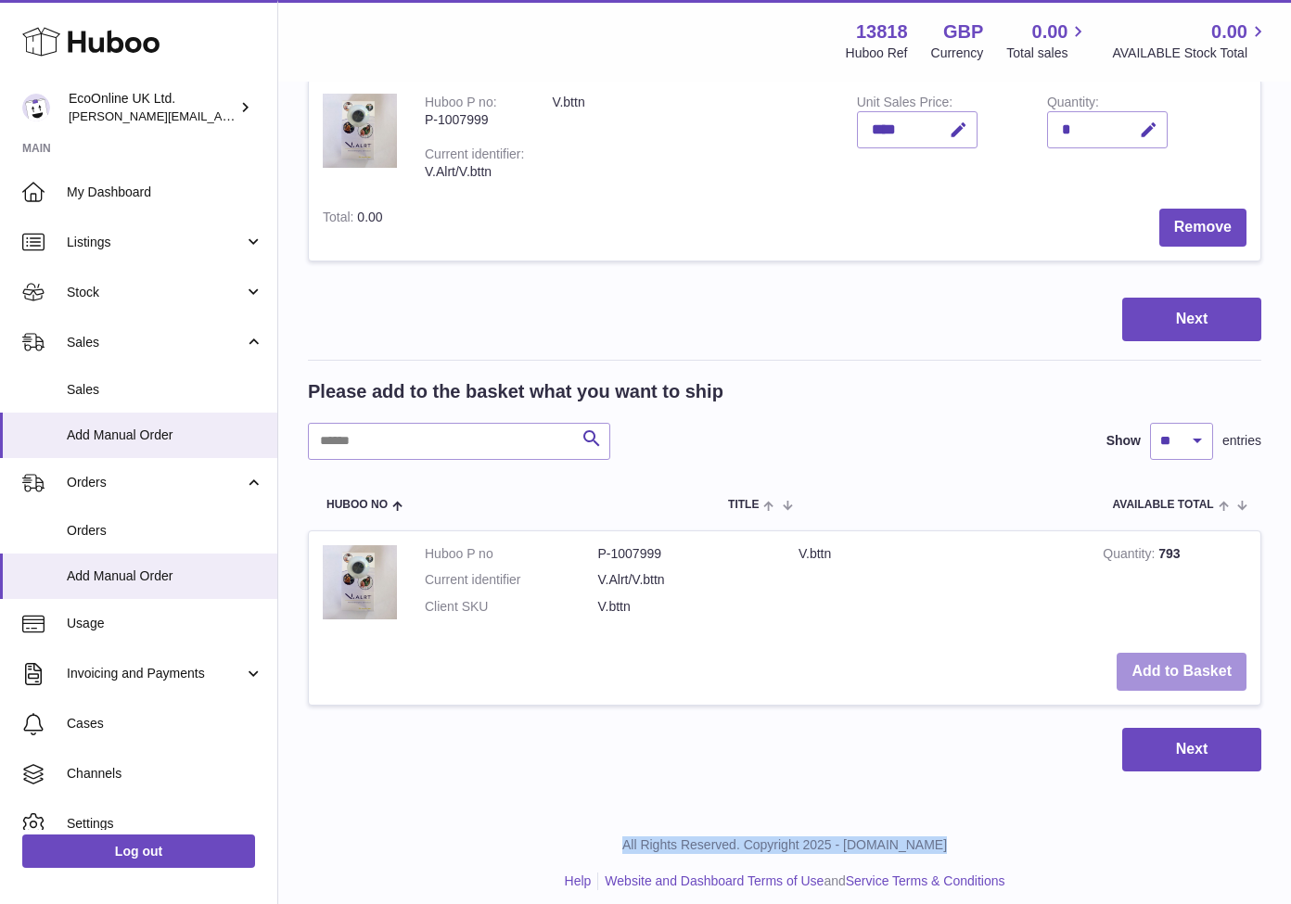
click at [1179, 653] on button "Add to Basket" at bounding box center [1181, 672] width 130 height 38
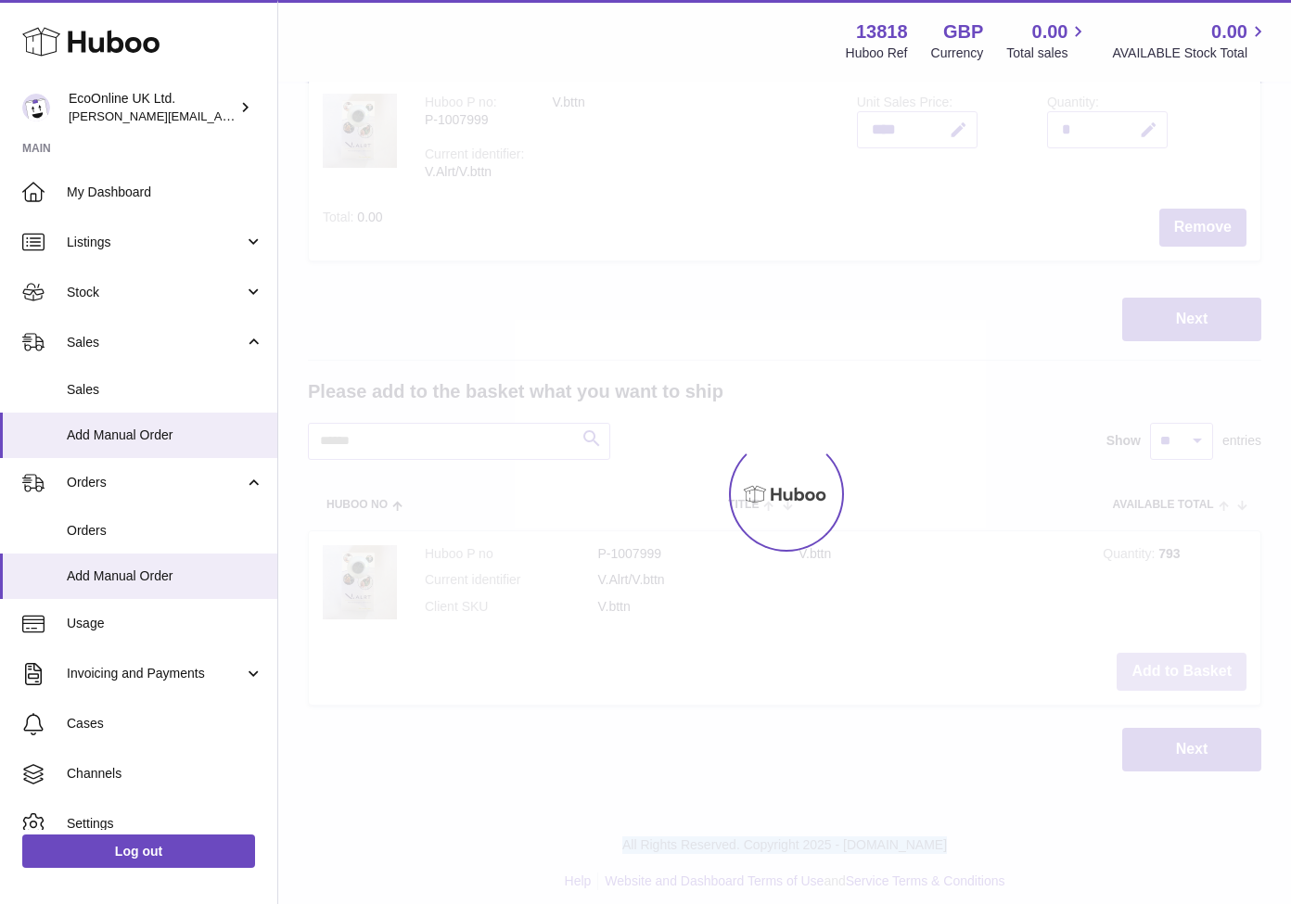
click at [1179, 653] on div at bounding box center [784, 493] width 1012 height 821
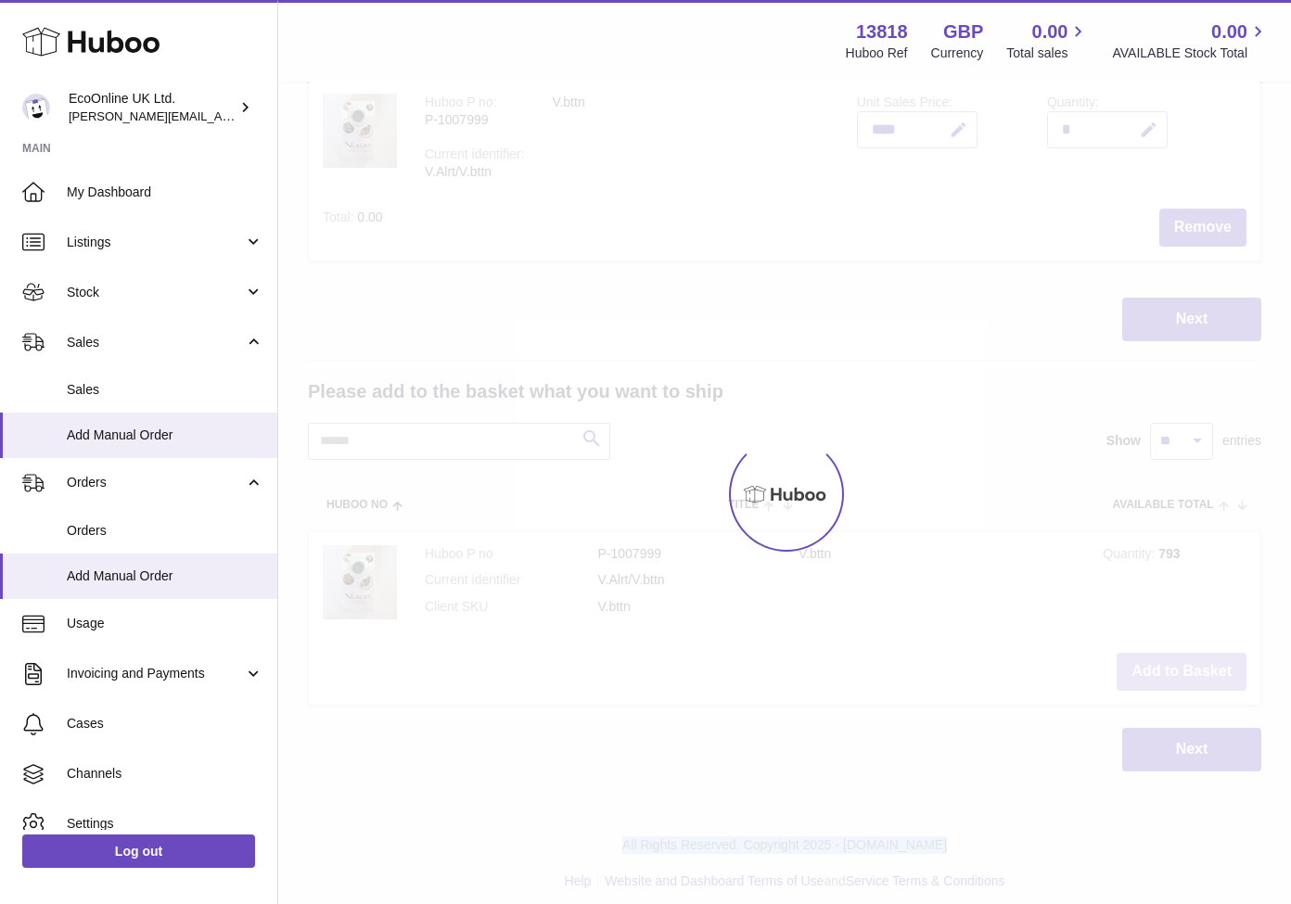
click at [1179, 653] on div at bounding box center [784, 493] width 1012 height 821
click at [1179, 653] on div "Menu Huboo 13818 Huboo Ref GBP Currency 0.00 Total sales 0.00 AVAILABLE Stock T…" at bounding box center [784, 276] width 1012 height 1063
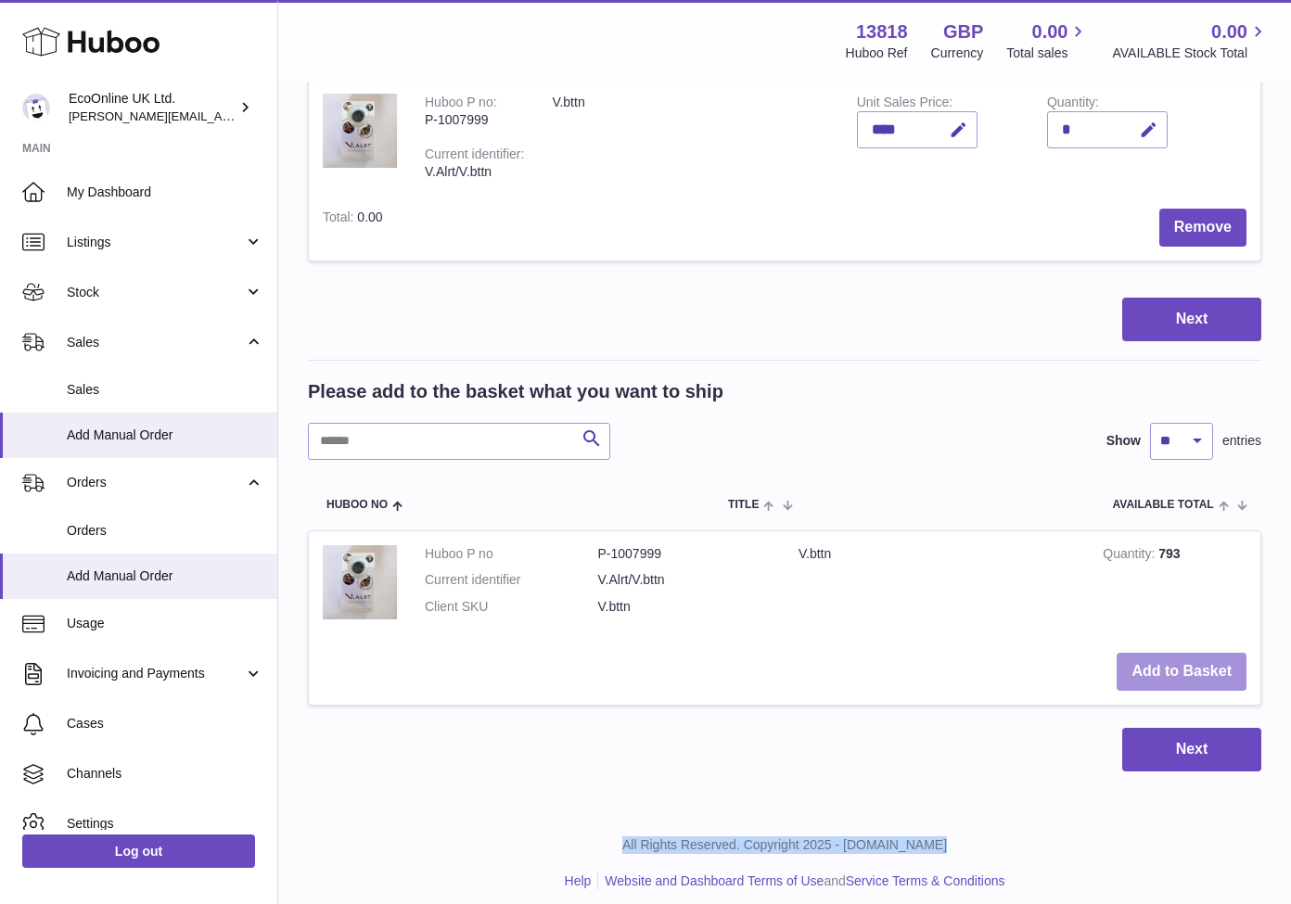
click at [1179, 653] on button "Add to Basket" at bounding box center [1181, 672] width 130 height 38
click at [0, 653] on div at bounding box center [0, 452] width 0 height 904
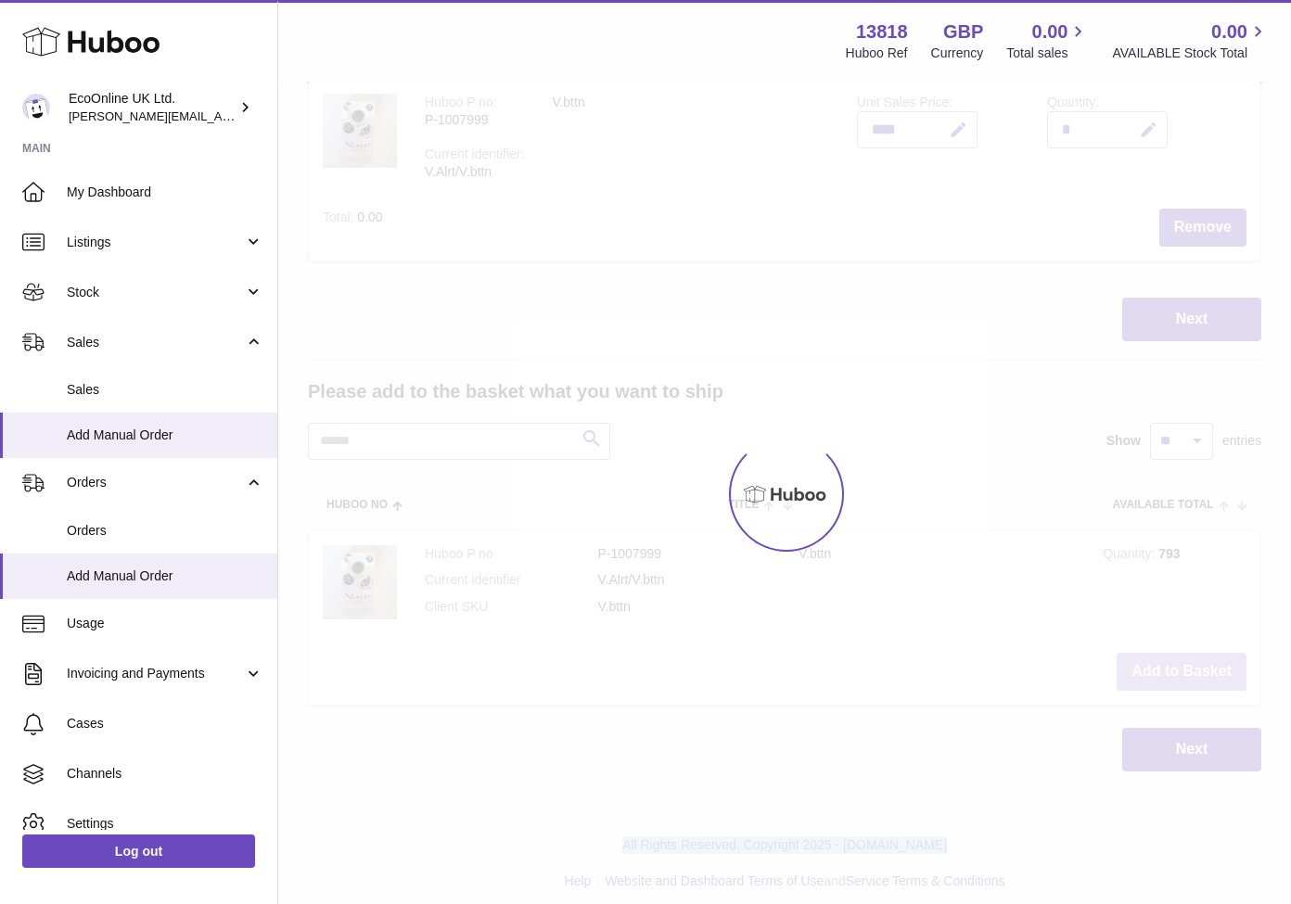
click at [1179, 653] on div at bounding box center [784, 493] width 1012 height 821
type input "*"
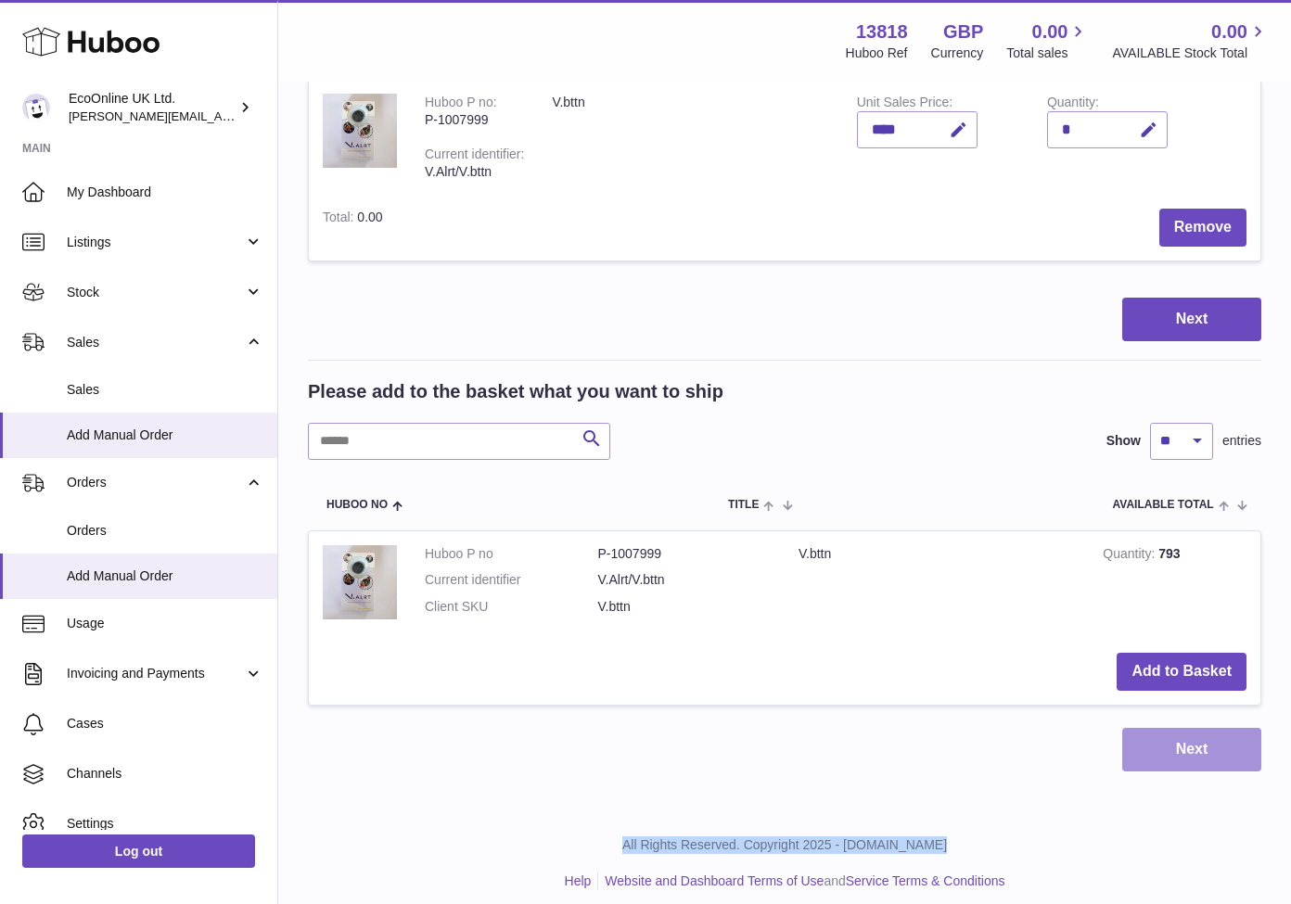
click at [1171, 746] on button "Next" at bounding box center [1191, 750] width 139 height 44
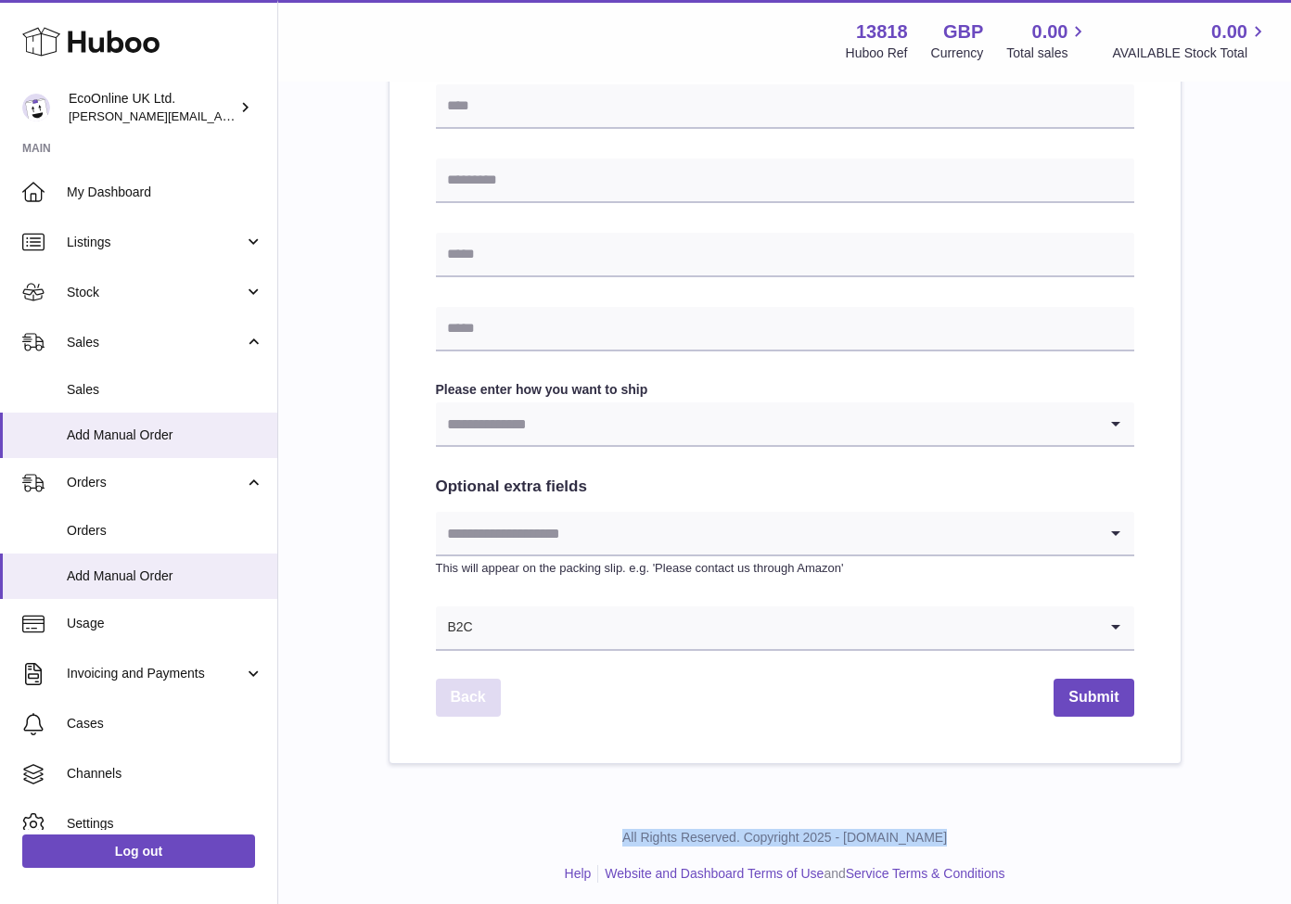
click at [460, 698] on link "Back" at bounding box center [468, 698] width 65 height 38
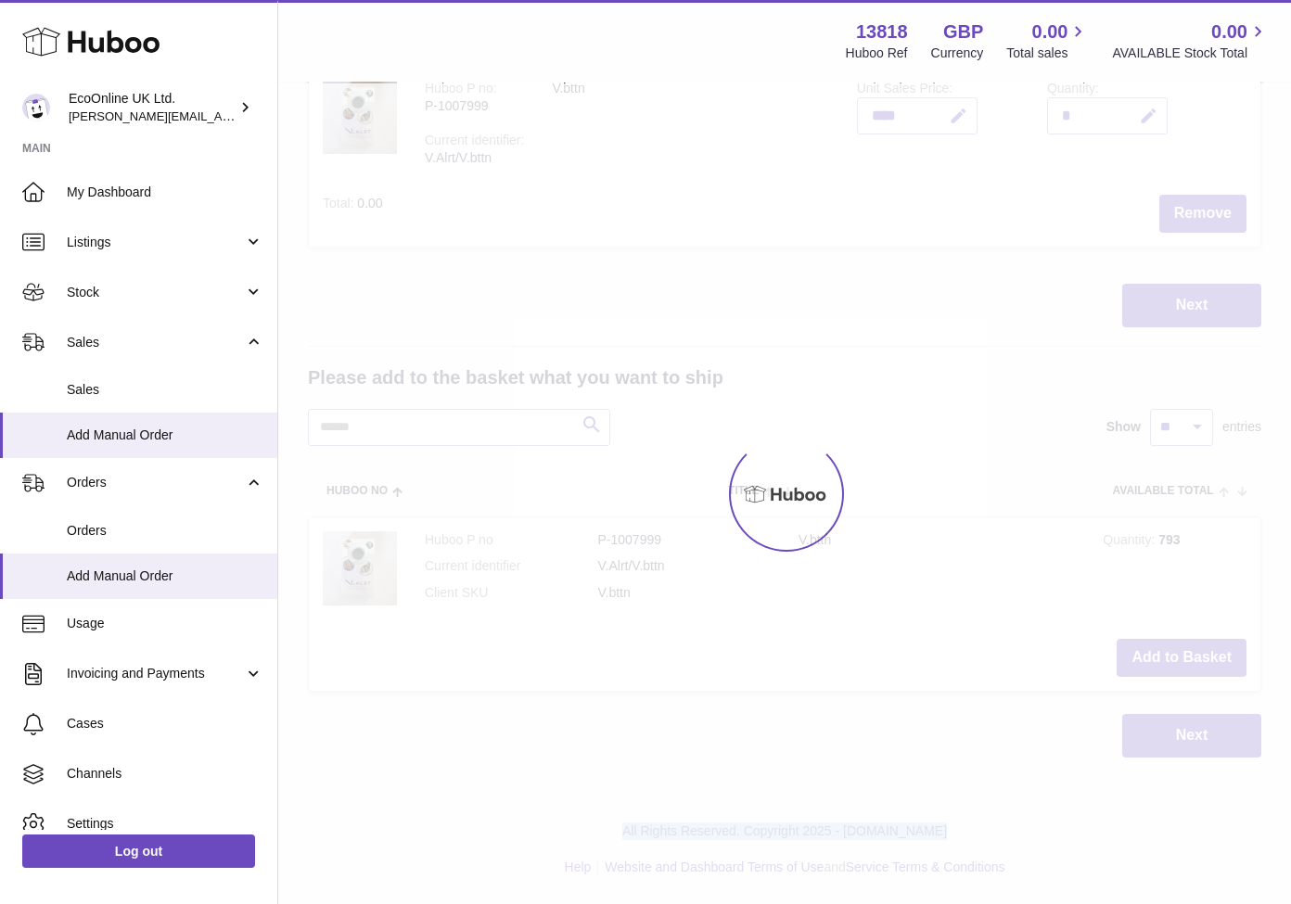
scroll to position [255, 0]
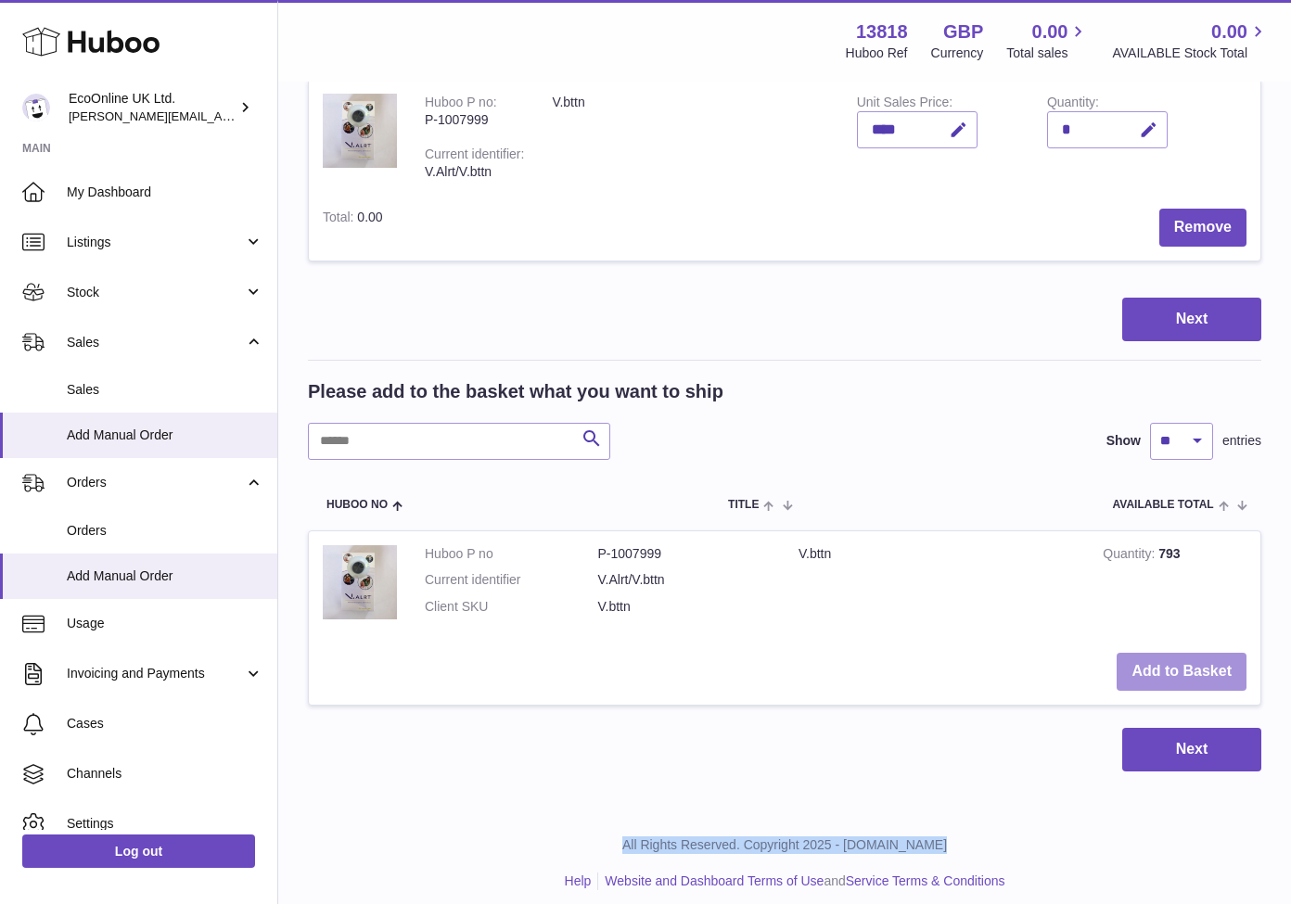
click at [1180, 653] on button "Add to Basket" at bounding box center [1181, 672] width 130 height 38
click at [0, 649] on div at bounding box center [0, 452] width 0 height 904
click at [1182, 653] on button "Add to Basket" at bounding box center [1181, 672] width 130 height 38
click at [0, 649] on div at bounding box center [0, 452] width 0 height 904
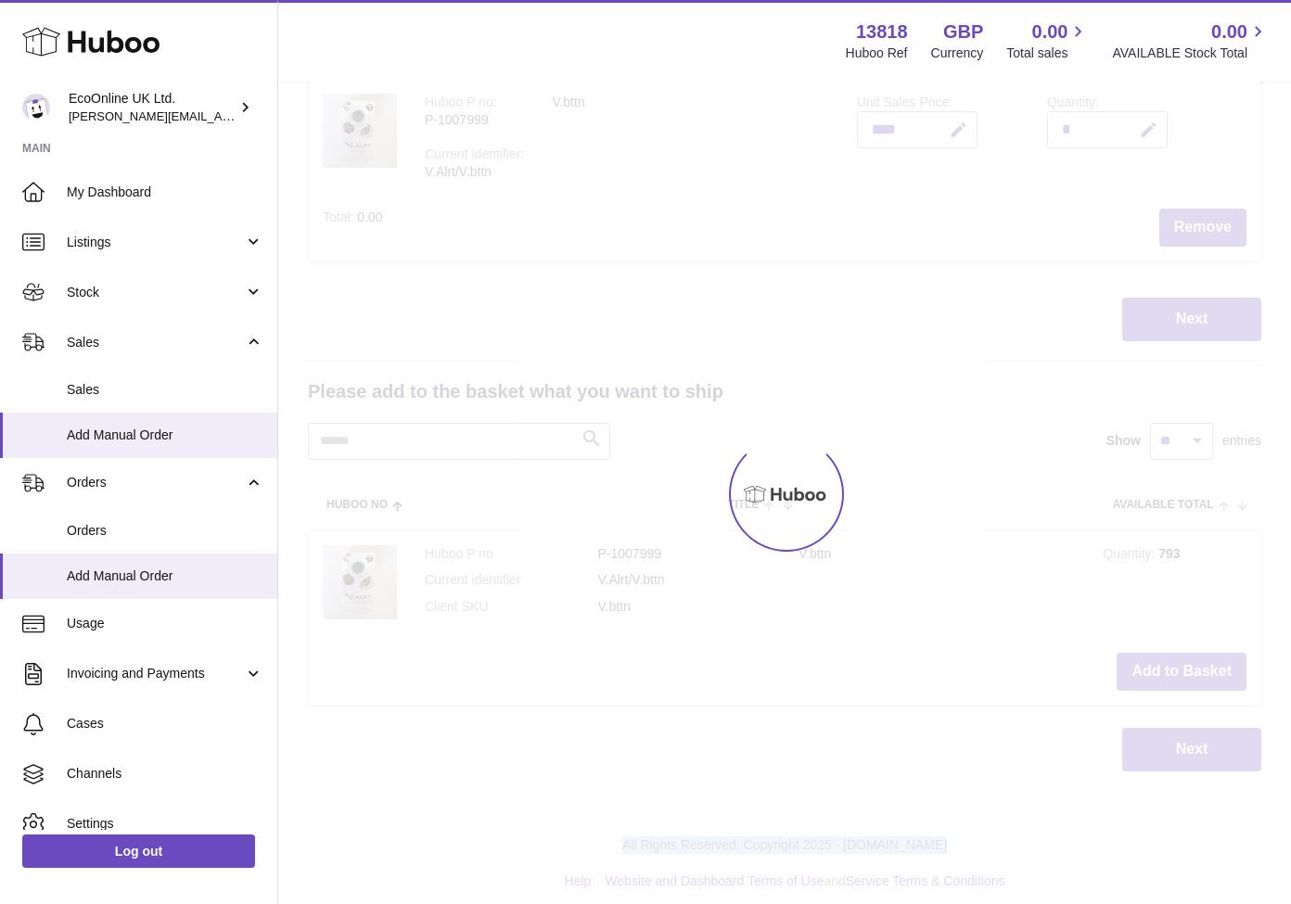
click at [1183, 649] on div at bounding box center [784, 493] width 1012 height 821
click at [1183, 653] on button "Add to Basket" at bounding box center [1181, 672] width 130 height 38
click at [1183, 649] on div at bounding box center [784, 493] width 1012 height 821
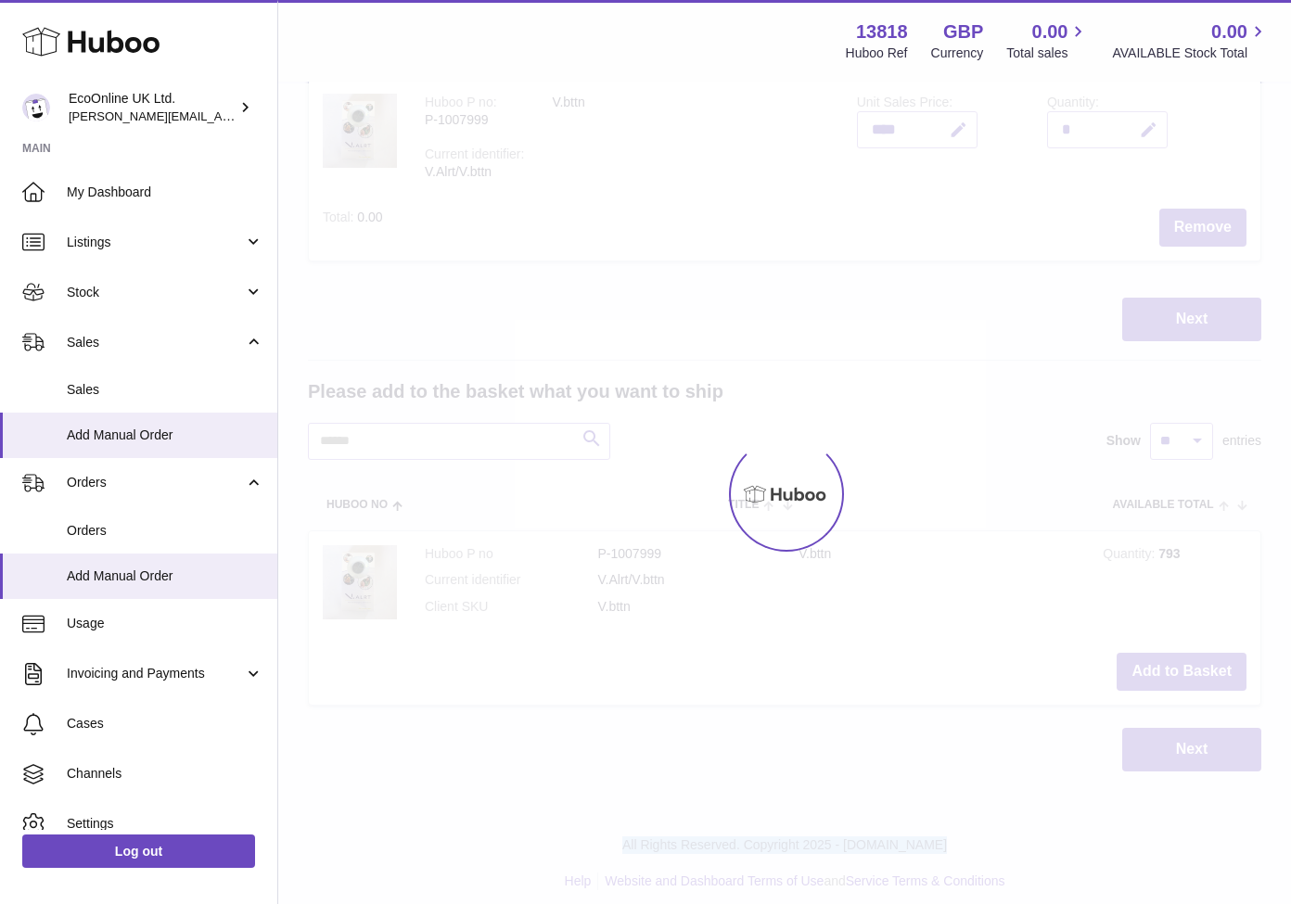
click at [1183, 649] on div at bounding box center [784, 493] width 1012 height 821
click at [1183, 653] on button "Add to Basket" at bounding box center [1181, 672] width 130 height 38
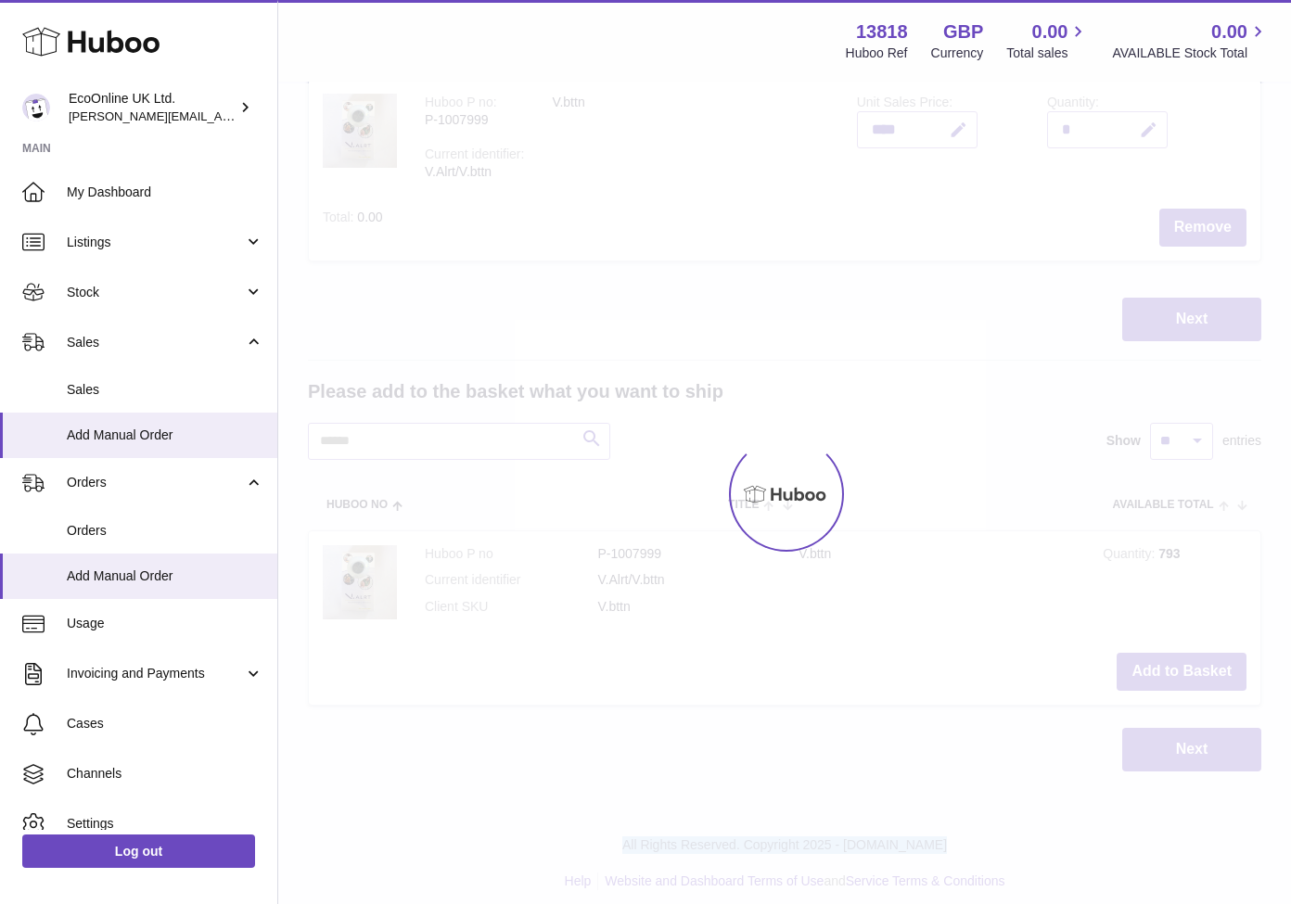
click at [1183, 649] on div at bounding box center [784, 493] width 1012 height 821
click at [1183, 649] on div "Menu Huboo 13818 Huboo Ref GBP Currency 0.00 Total sales 0.00 AVAILABLE Stock T…" at bounding box center [784, 276] width 1012 height 1063
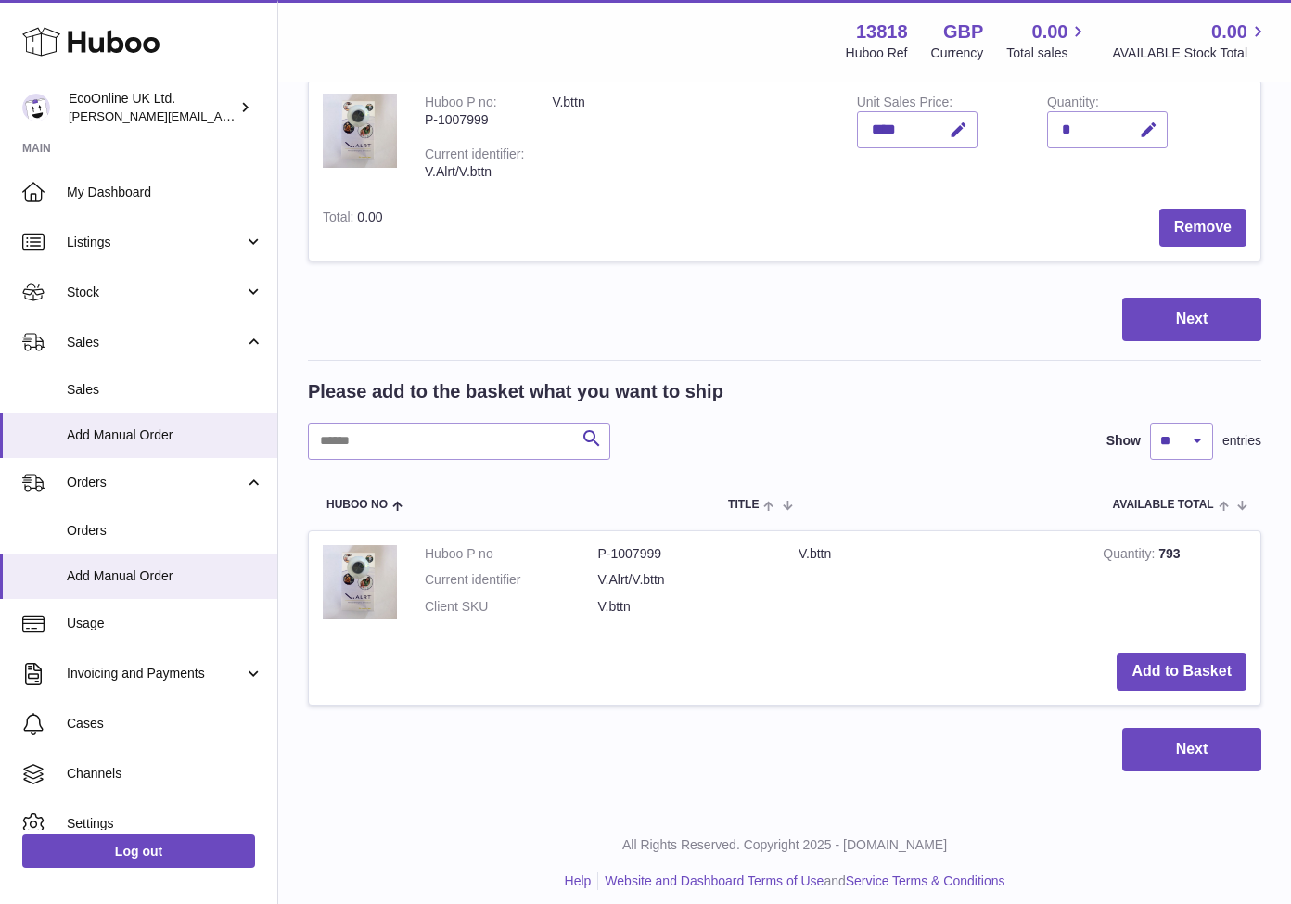
click at [1183, 653] on button "Add to Basket" at bounding box center [1181, 672] width 130 height 38
click at [0, 649] on div at bounding box center [0, 452] width 0 height 904
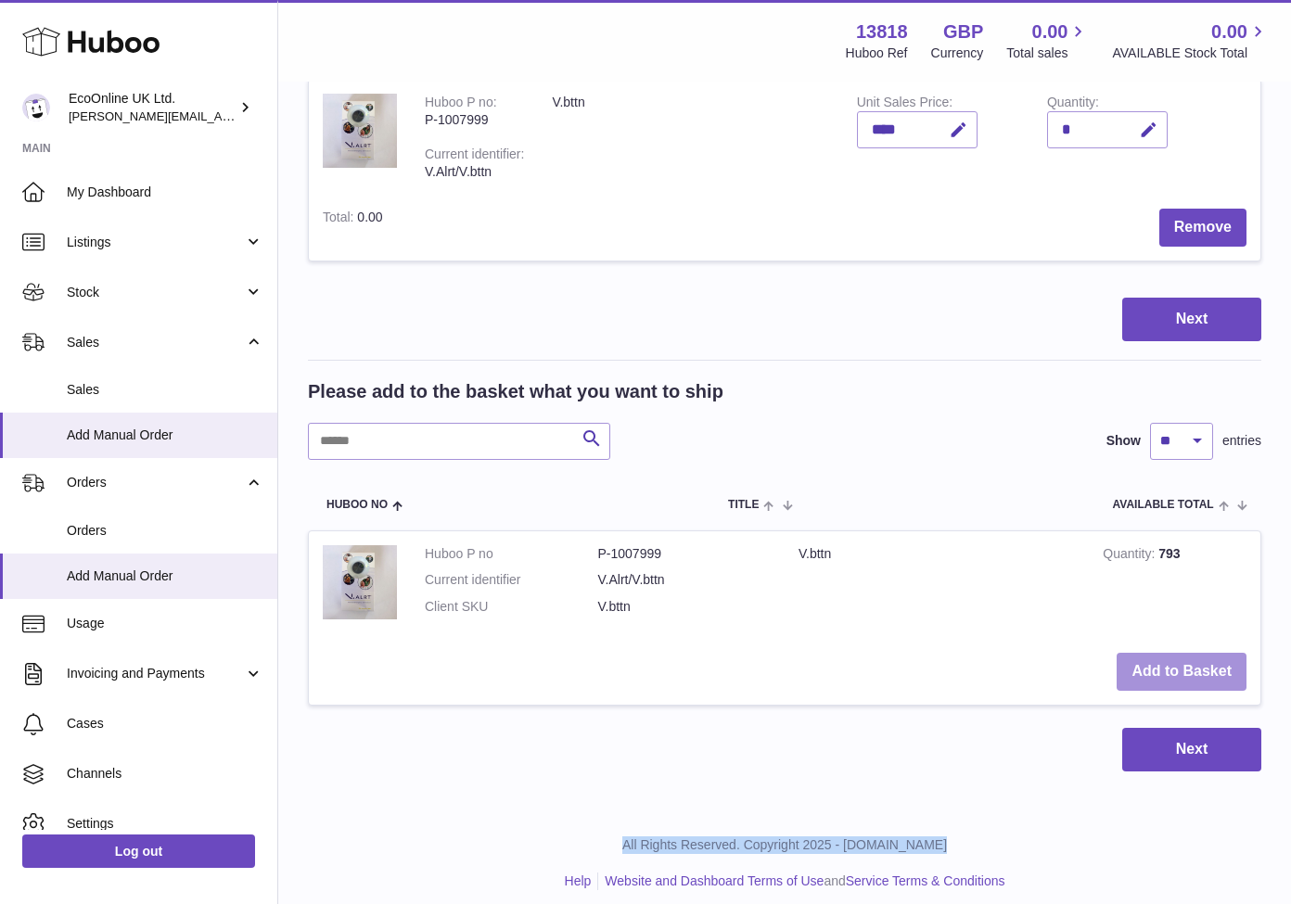
click at [1183, 653] on button "Add to Basket" at bounding box center [1181, 672] width 130 height 38
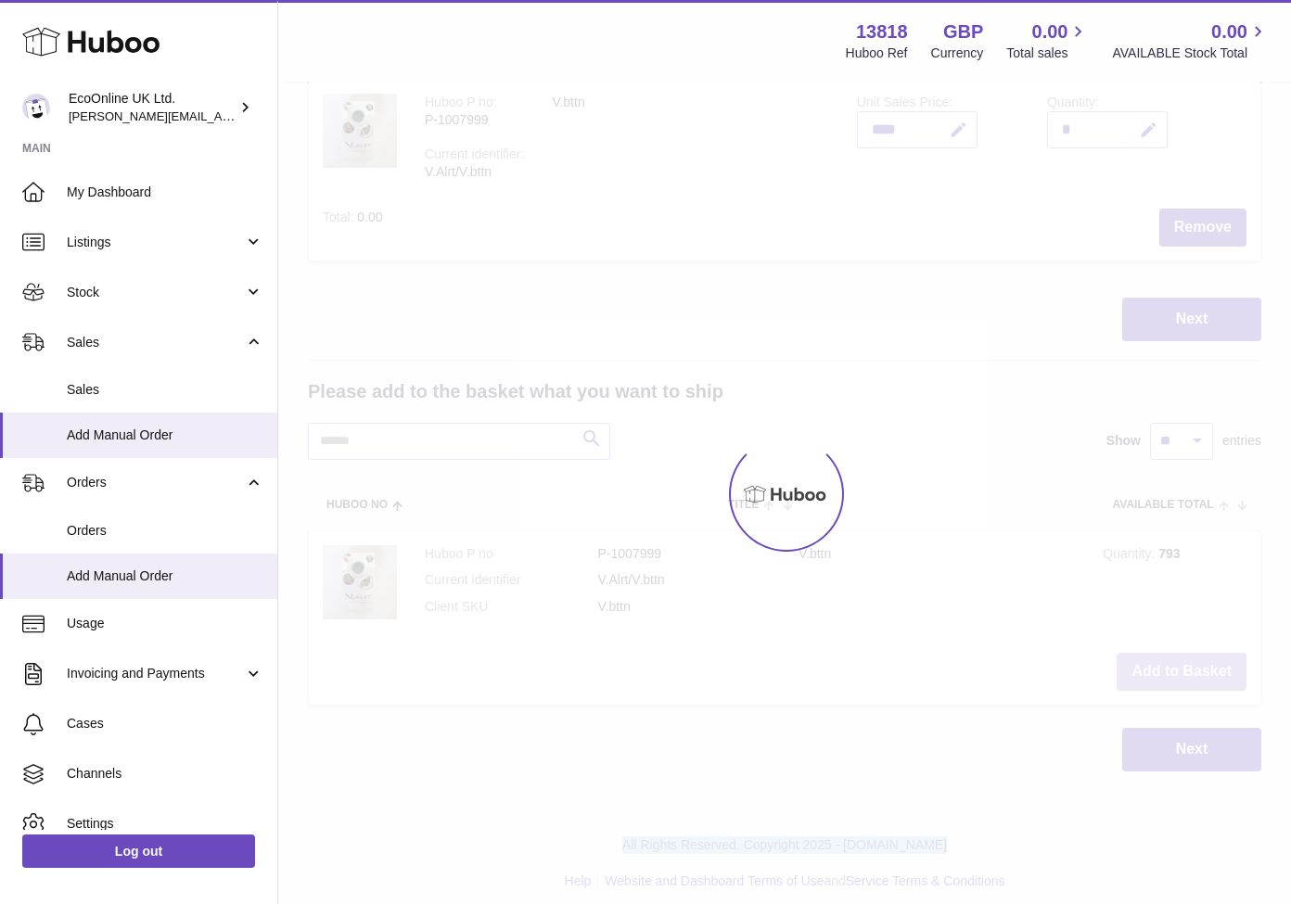
click at [1183, 651] on div at bounding box center [784, 493] width 1012 height 821
click at [1186, 654] on button "Add to Basket" at bounding box center [1181, 672] width 130 height 38
click at [1186, 654] on div at bounding box center [784, 493] width 1012 height 821
click at [1188, 656] on div "Menu Huboo 13818 Huboo Ref GBP Currency 0.00 Total sales 0.00 AVAILABLE Stock T…" at bounding box center [784, 276] width 1012 height 1063
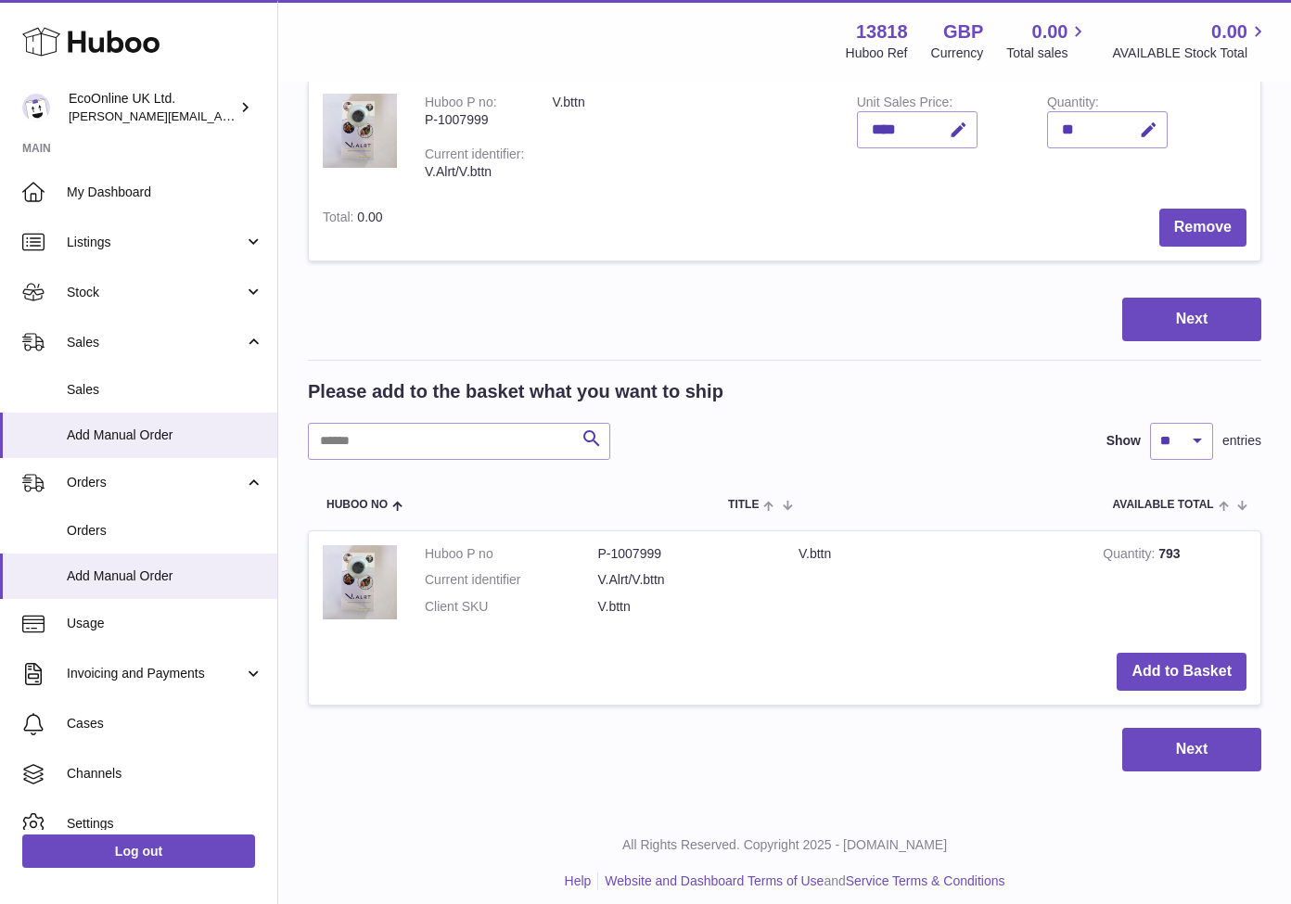
click at [1188, 656] on button "Add to Basket" at bounding box center [1181, 672] width 130 height 38
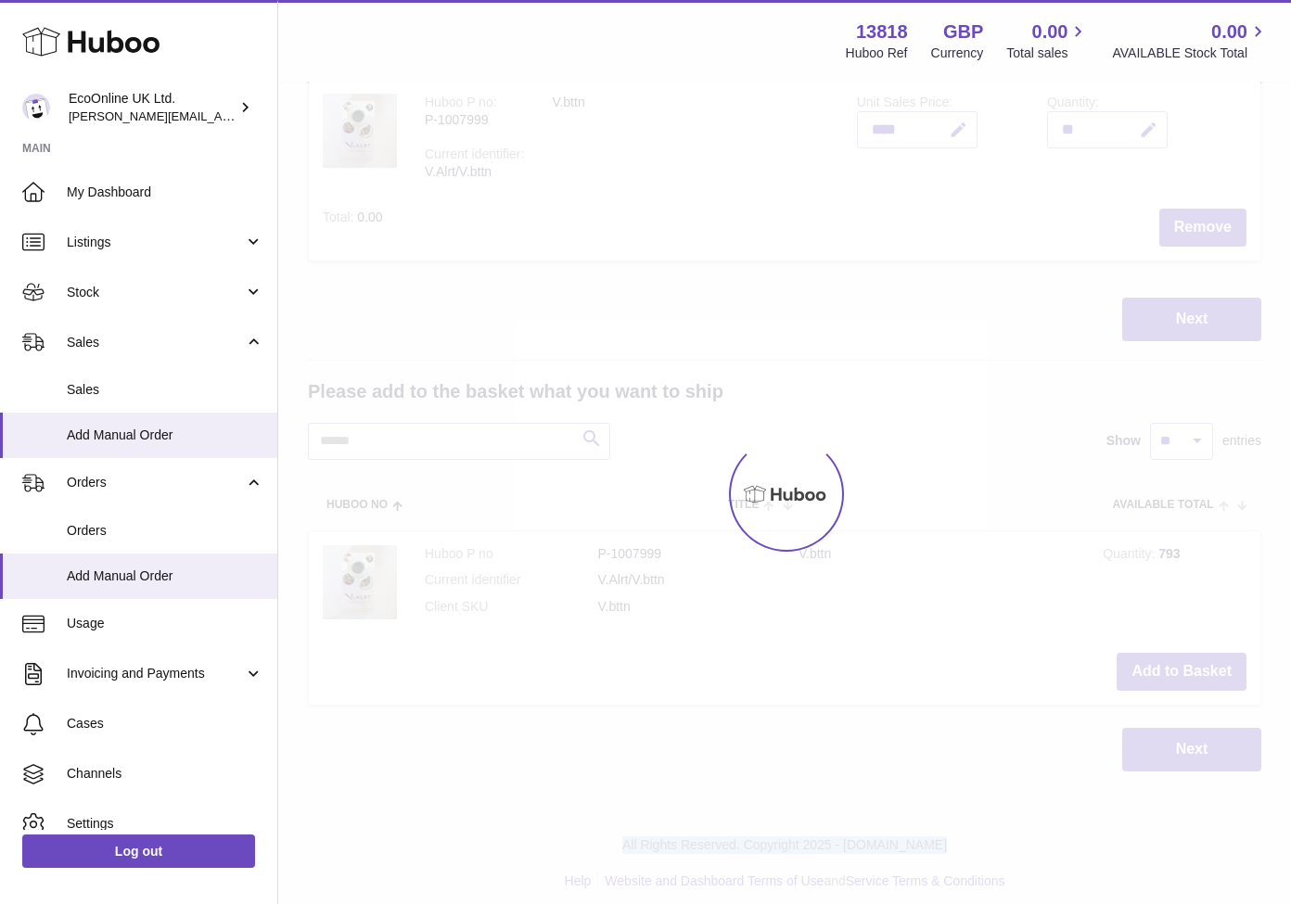
click at [1188, 656] on div at bounding box center [784, 493] width 1012 height 821
click at [1188, 656] on div "Menu Huboo 13818 Huboo Ref GBP Currency 0.00 Total sales 0.00 AVAILABLE Stock T…" at bounding box center [784, 276] width 1012 height 1063
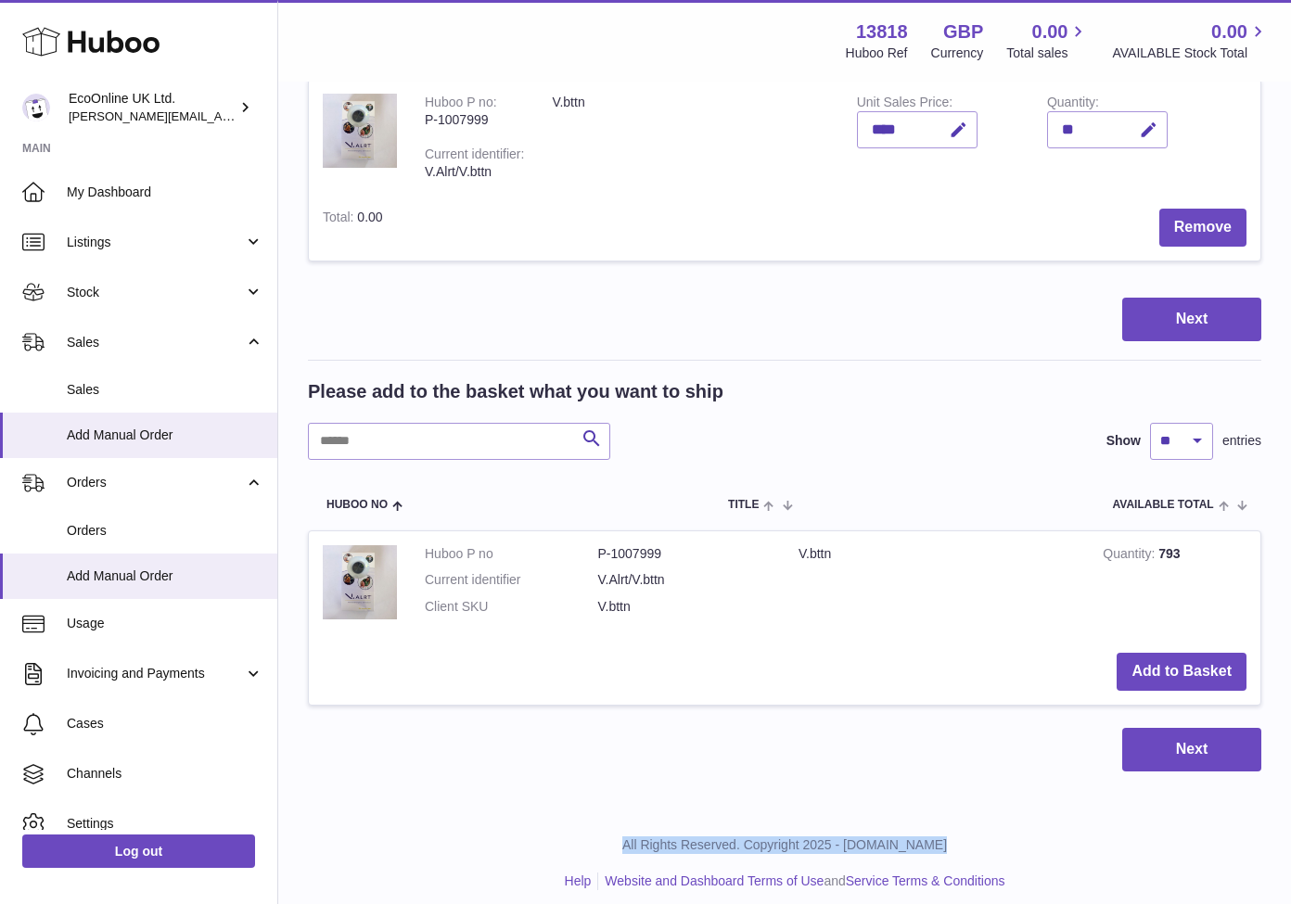
click at [1188, 656] on button "Add to Basket" at bounding box center [1181, 672] width 130 height 38
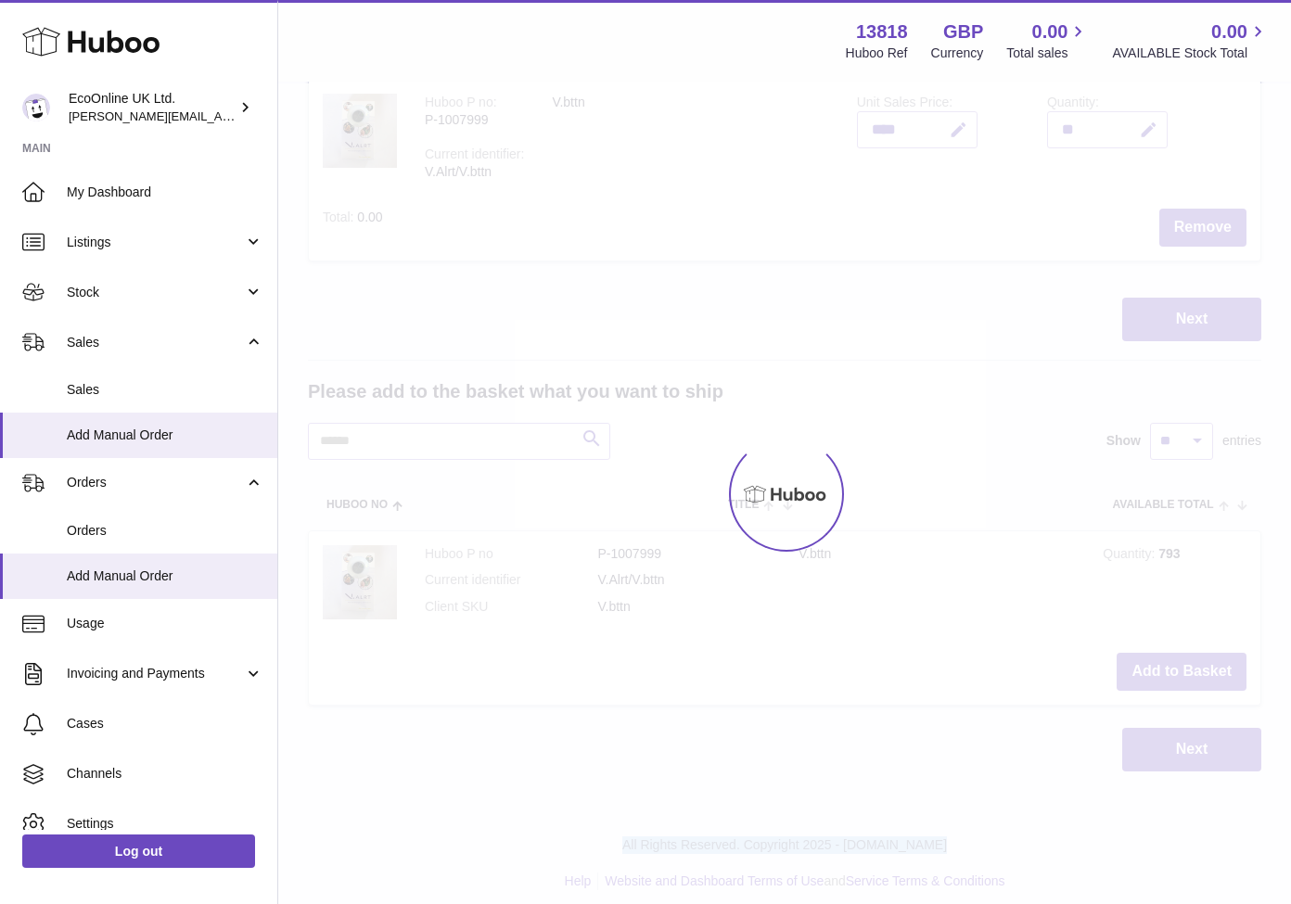
click at [1188, 656] on div at bounding box center [784, 493] width 1012 height 821
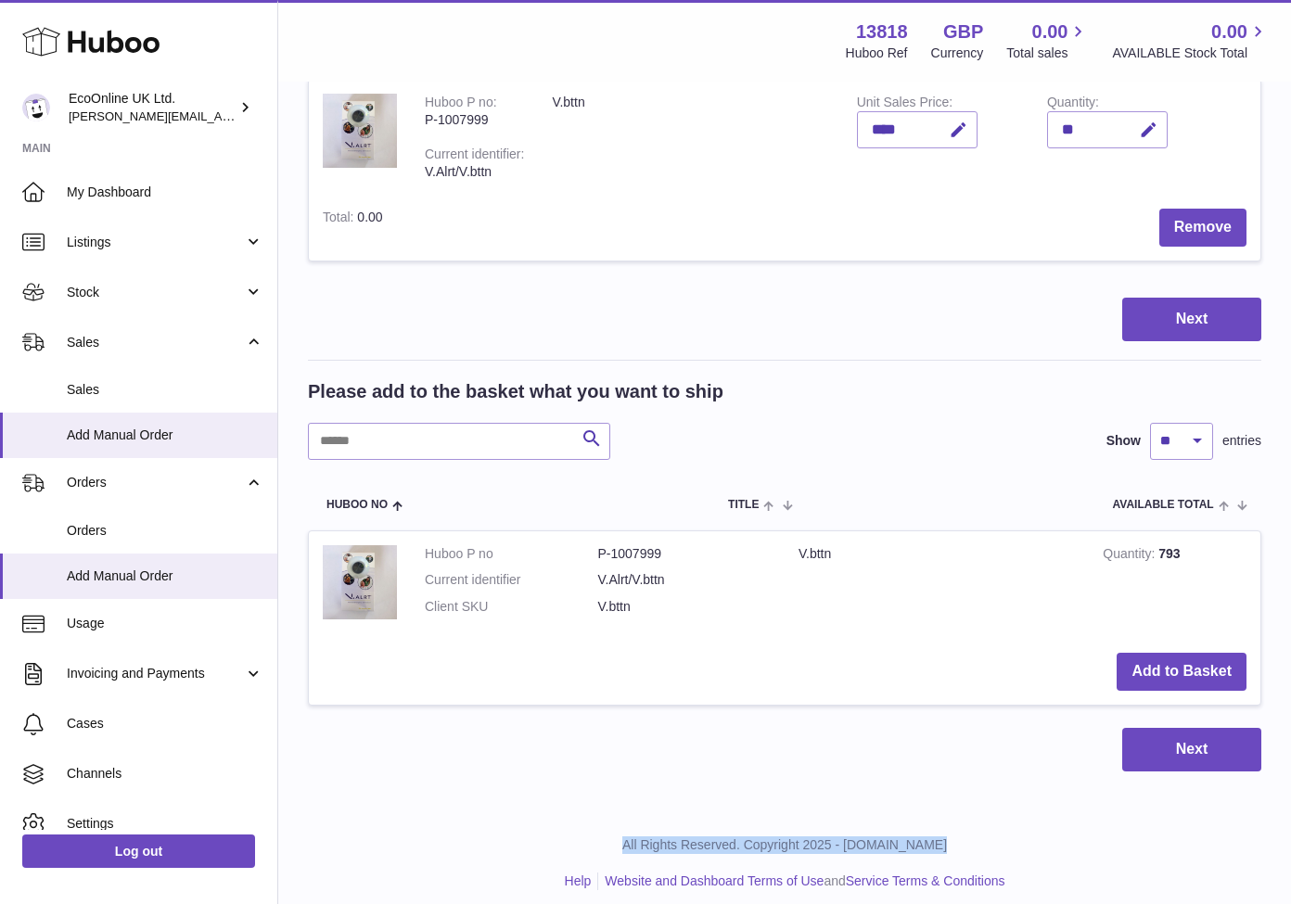
click at [1188, 658] on button "Add to Basket" at bounding box center [1181, 672] width 130 height 38
click at [1190, 661] on button "Add to Basket" at bounding box center [1181, 672] width 130 height 38
click at [1190, 662] on button "Add to Basket" at bounding box center [1181, 672] width 130 height 38
click at [1191, 664] on button "Add to Basket" at bounding box center [1181, 672] width 130 height 38
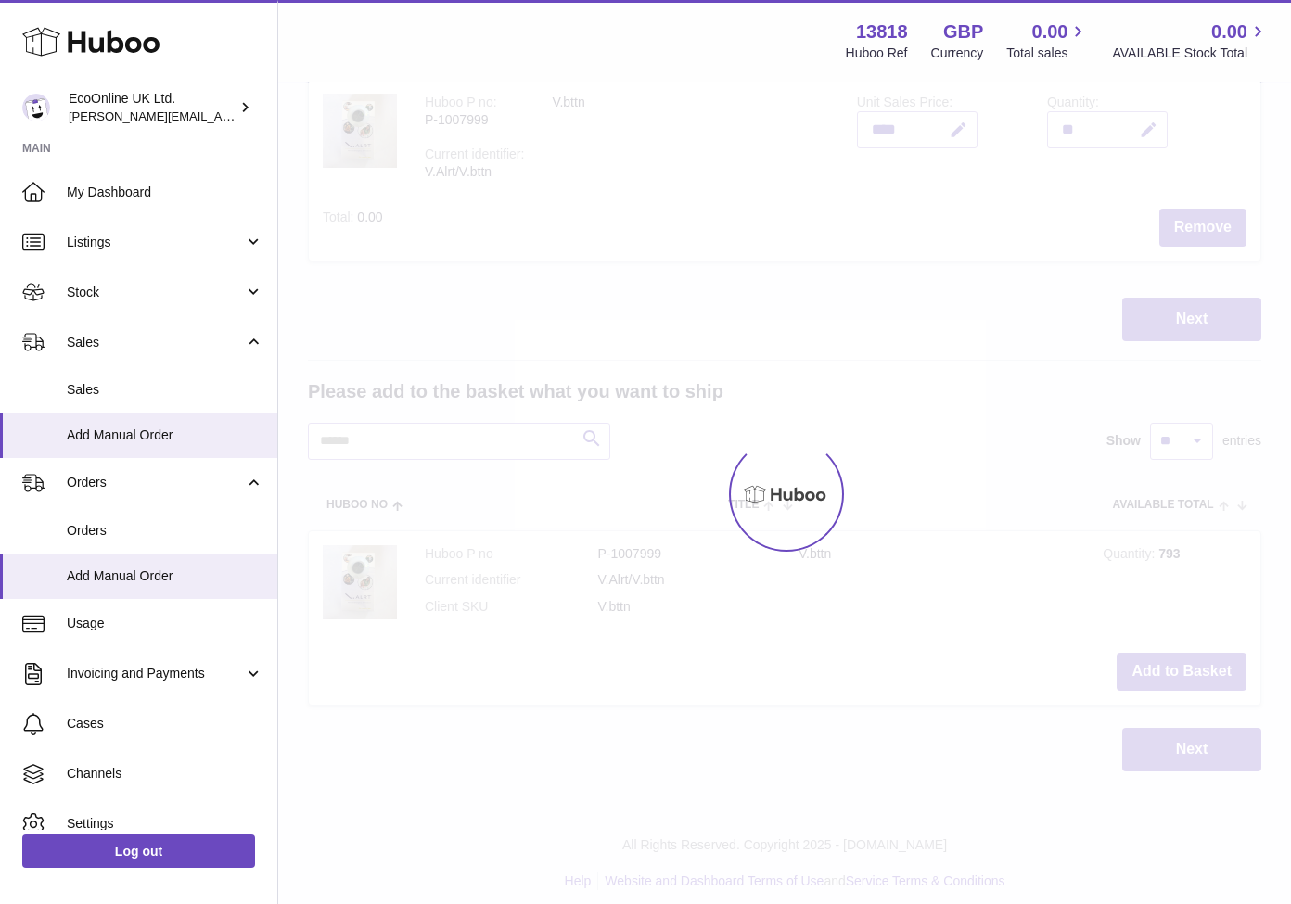
click at [1191, 665] on div at bounding box center [784, 493] width 1012 height 821
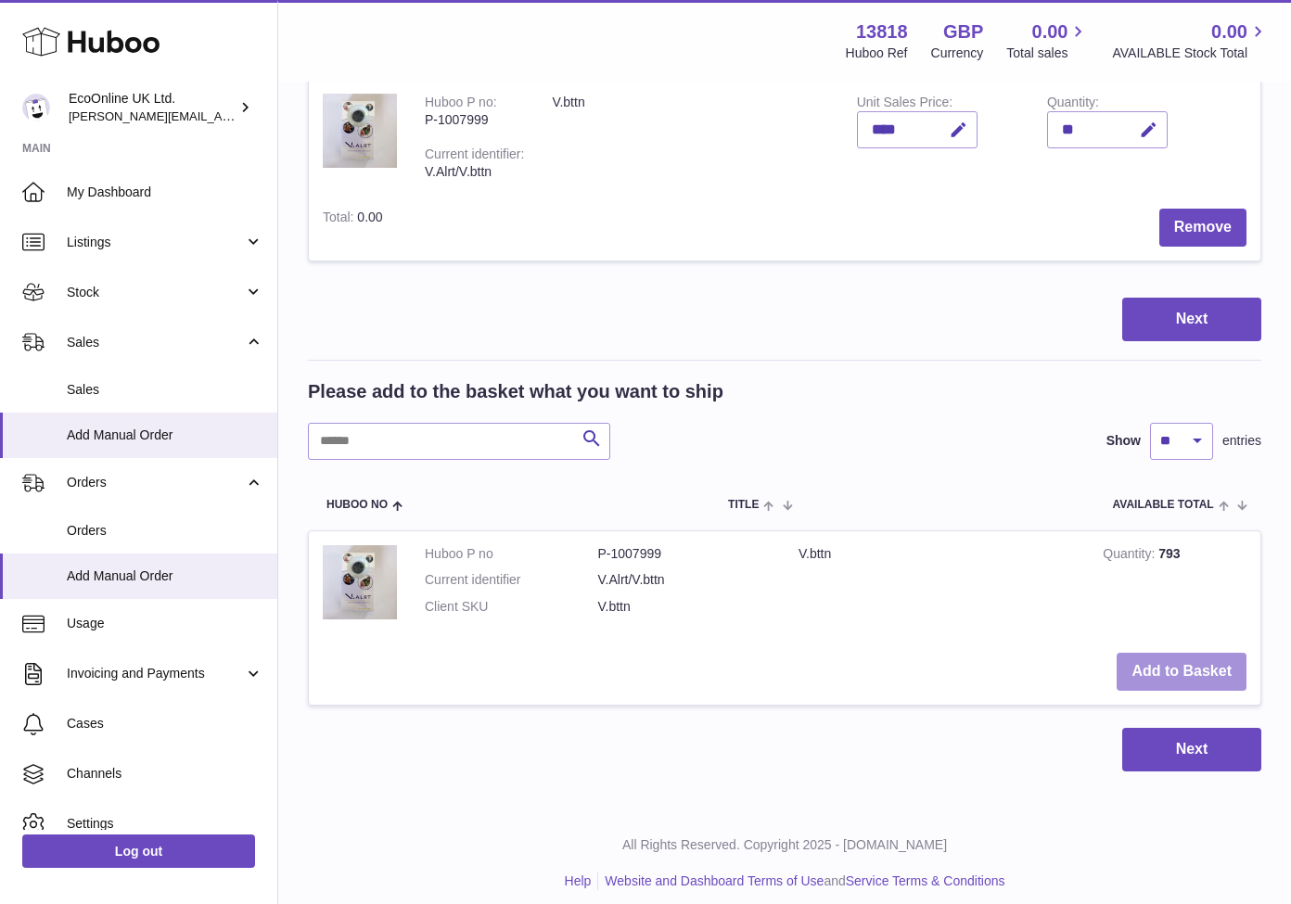
click at [1180, 653] on button "Add to Basket" at bounding box center [1181, 672] width 130 height 38
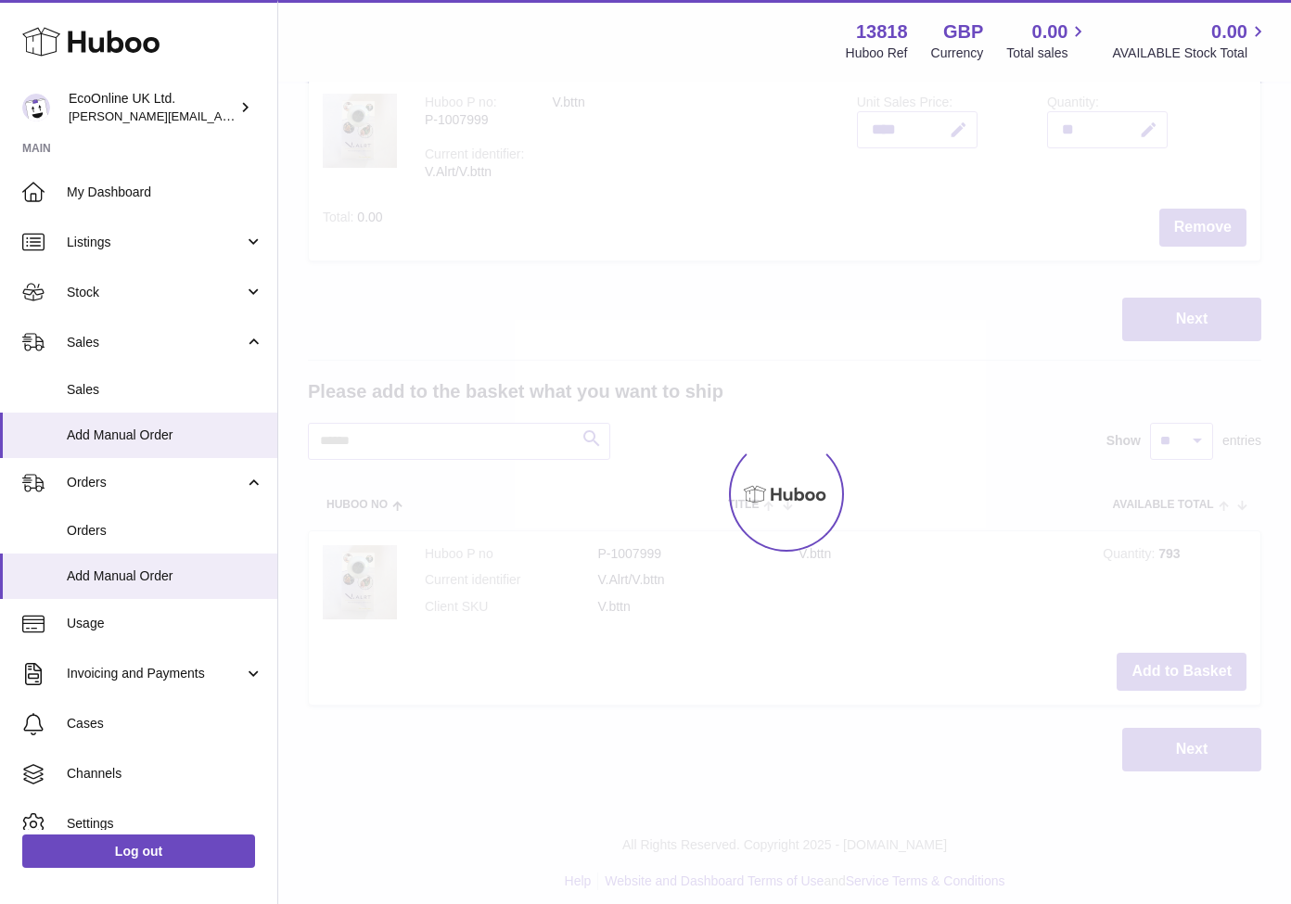
type input "**"
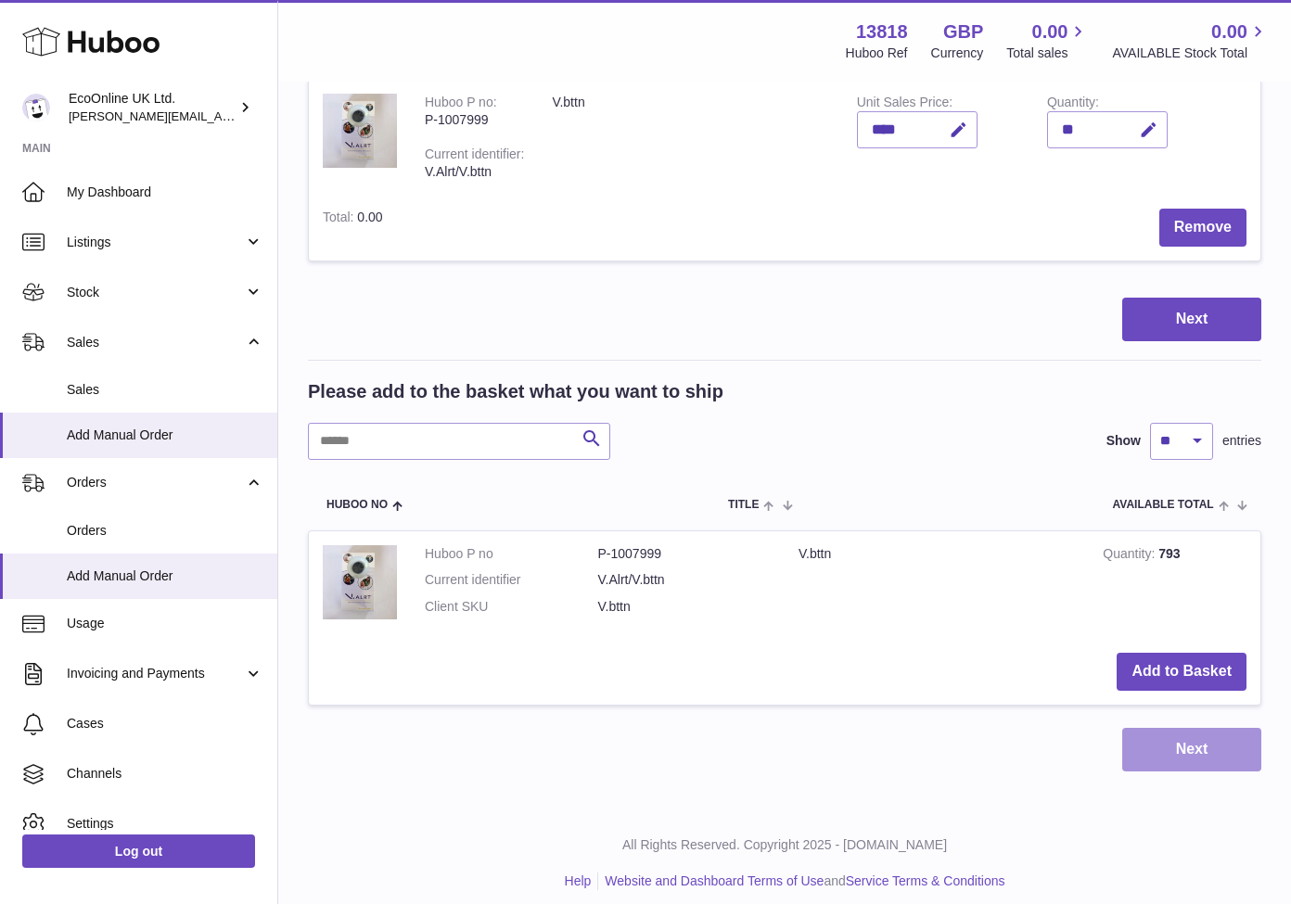
click at [1218, 742] on button "Next" at bounding box center [1191, 750] width 139 height 44
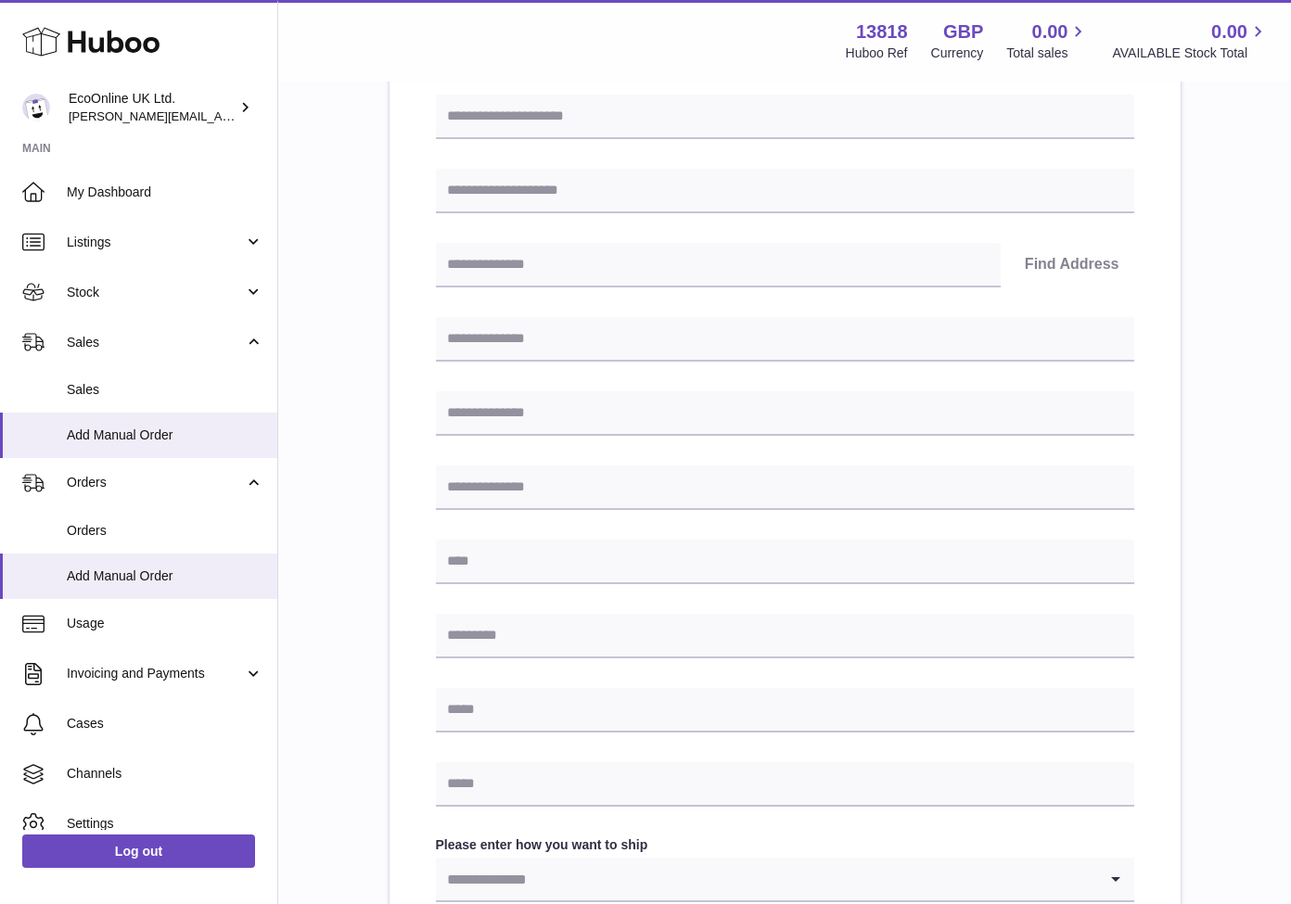
click at [470, 1] on div "Menu Huboo 13818 Huboo Ref GBP Currency 0.00 Total sales 0.00 AVAILABLE Stock T…" at bounding box center [784, 41] width 1012 height 82
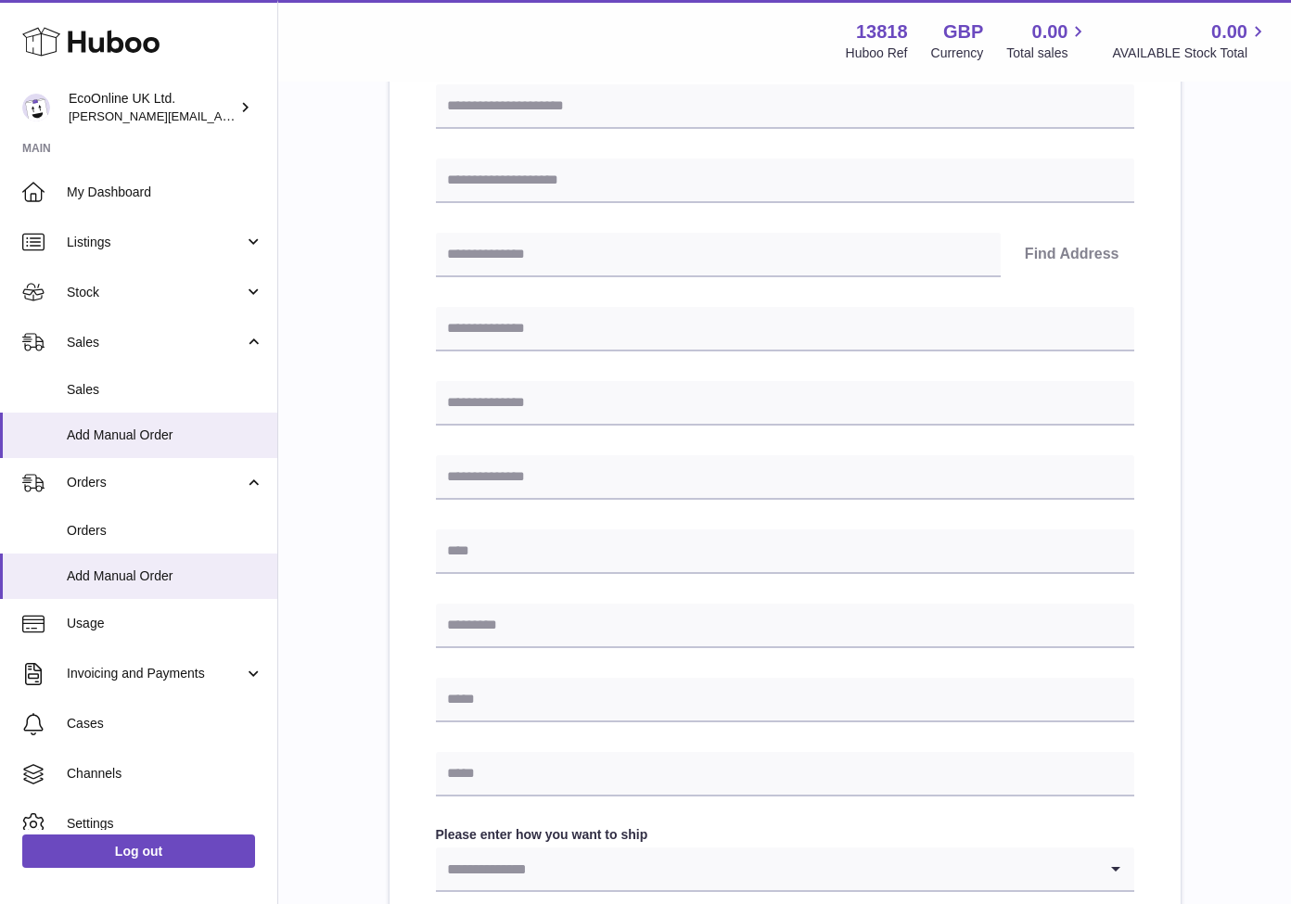
scroll to position [266, 0]
paste input "*******"
type input "*******"
paste input "**********"
click at [575, 325] on input "**********" at bounding box center [785, 328] width 698 height 45
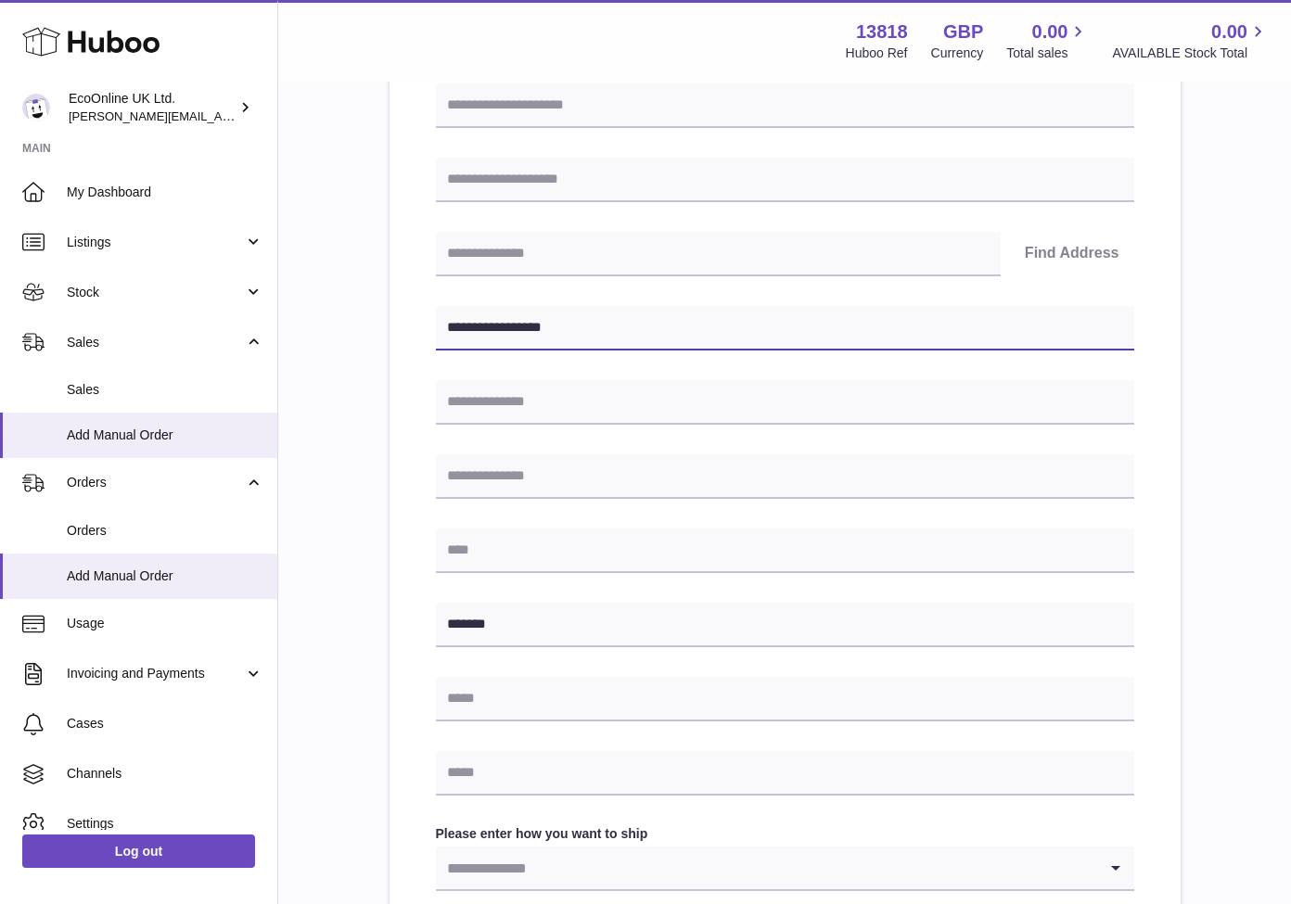
drag, startPoint x: 567, startPoint y: 326, endPoint x: 755, endPoint y: 329, distance: 187.3
click at [755, 330] on input "**********" at bounding box center [785, 328] width 698 height 45
type input "**********"
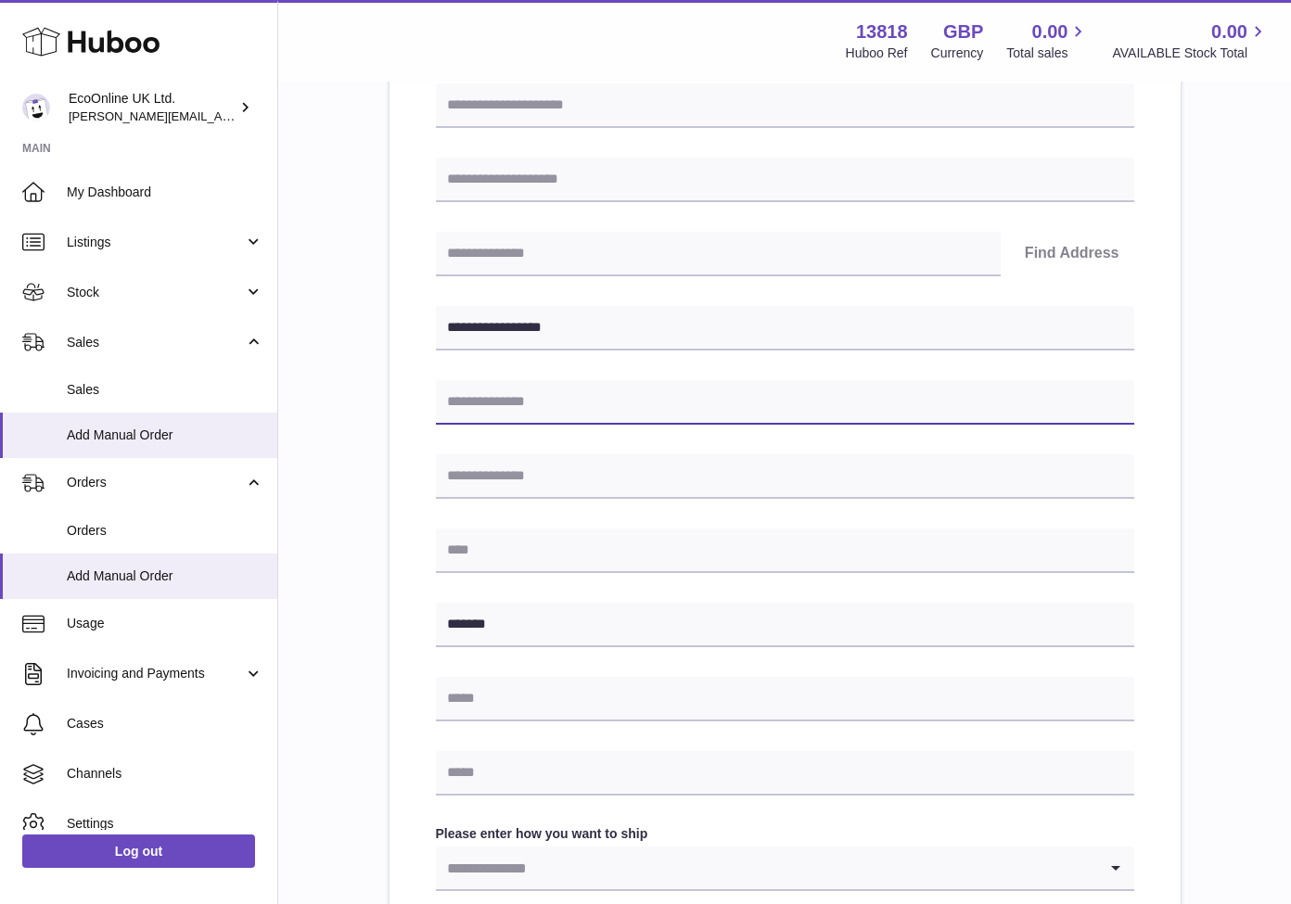
paste input "**********"
type input "**********"
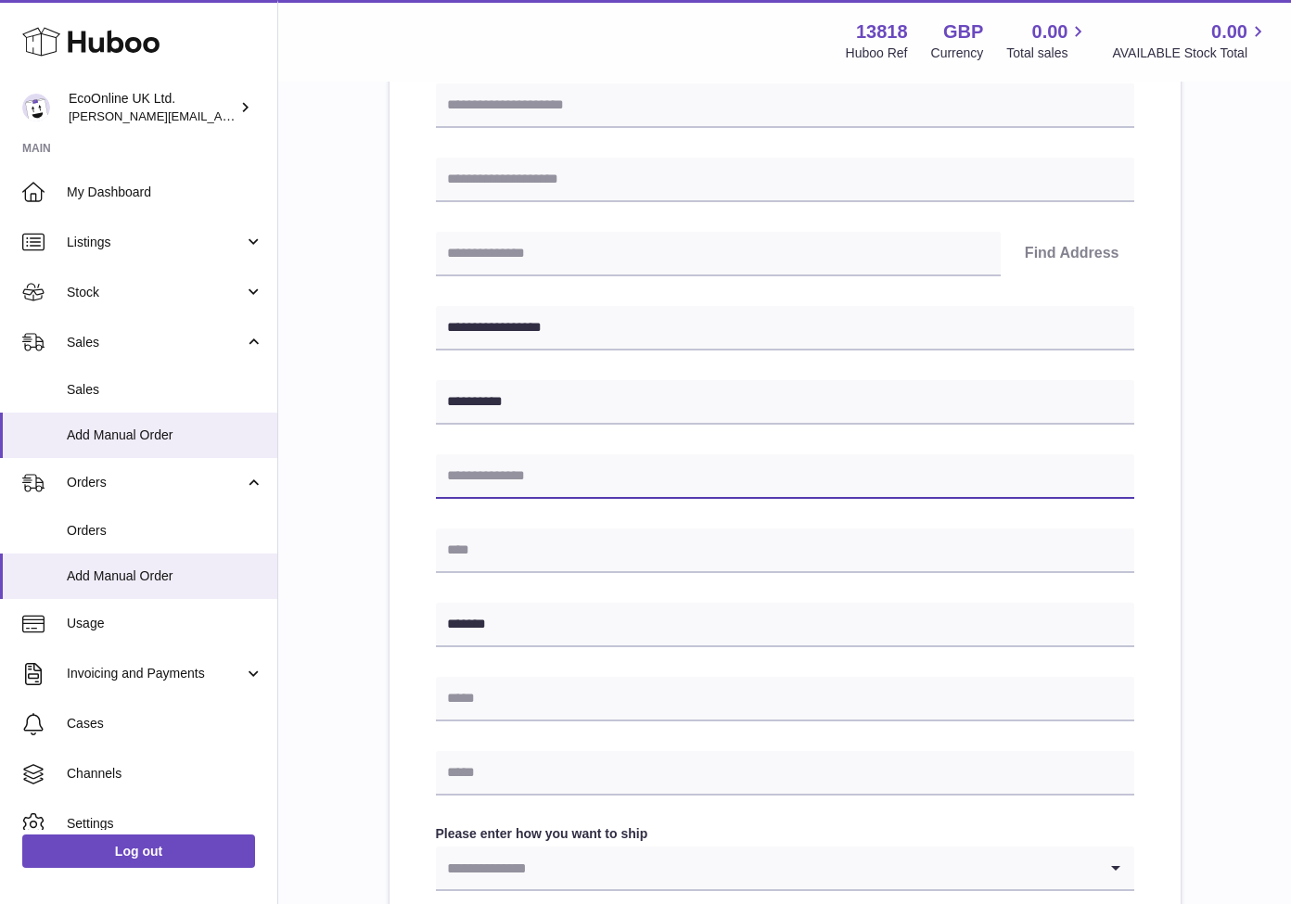
paste input "**********"
type input "**********"
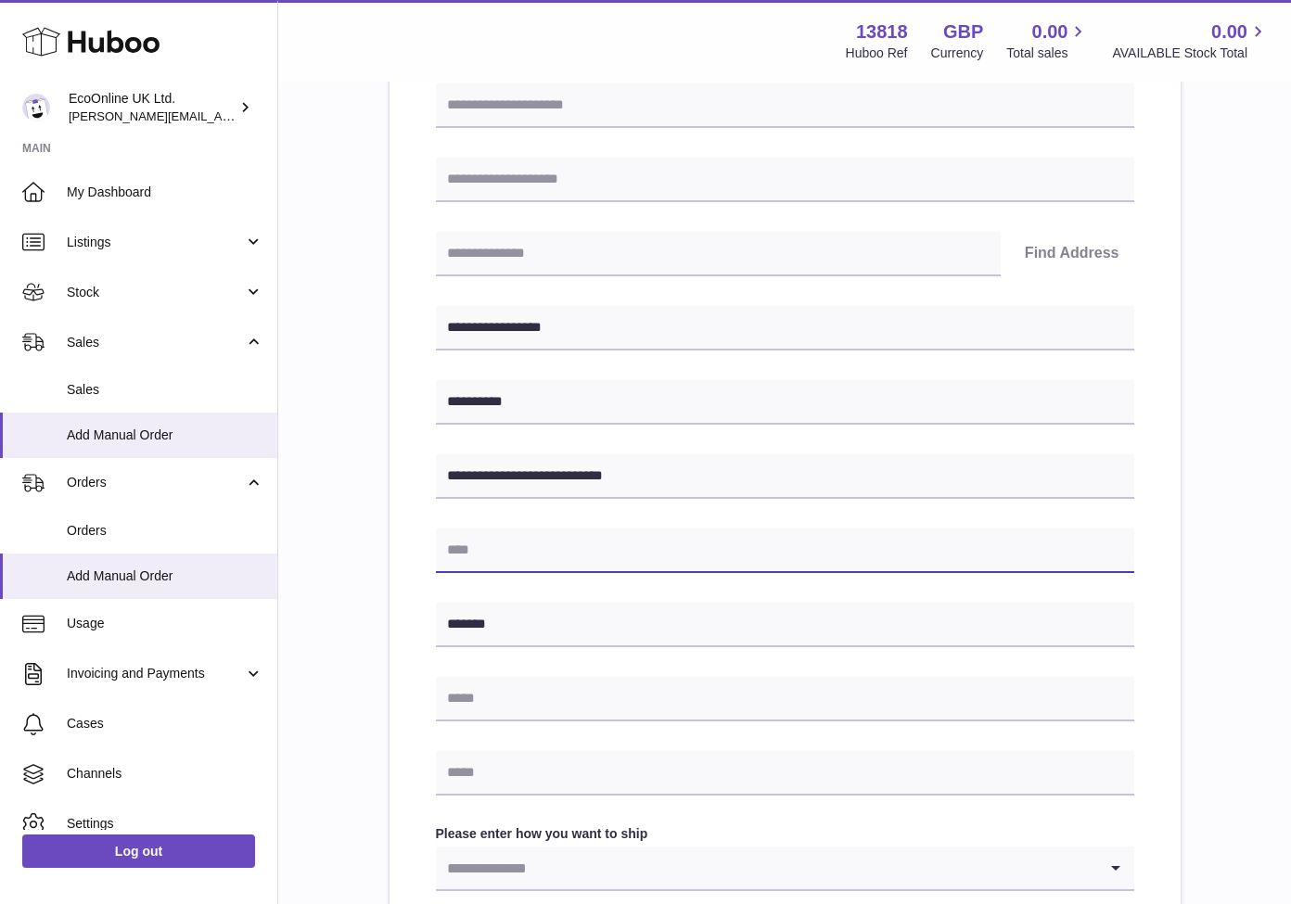
click at [610, 566] on input "text" at bounding box center [785, 550] width 698 height 45
paste input "*******"
type input "*******"
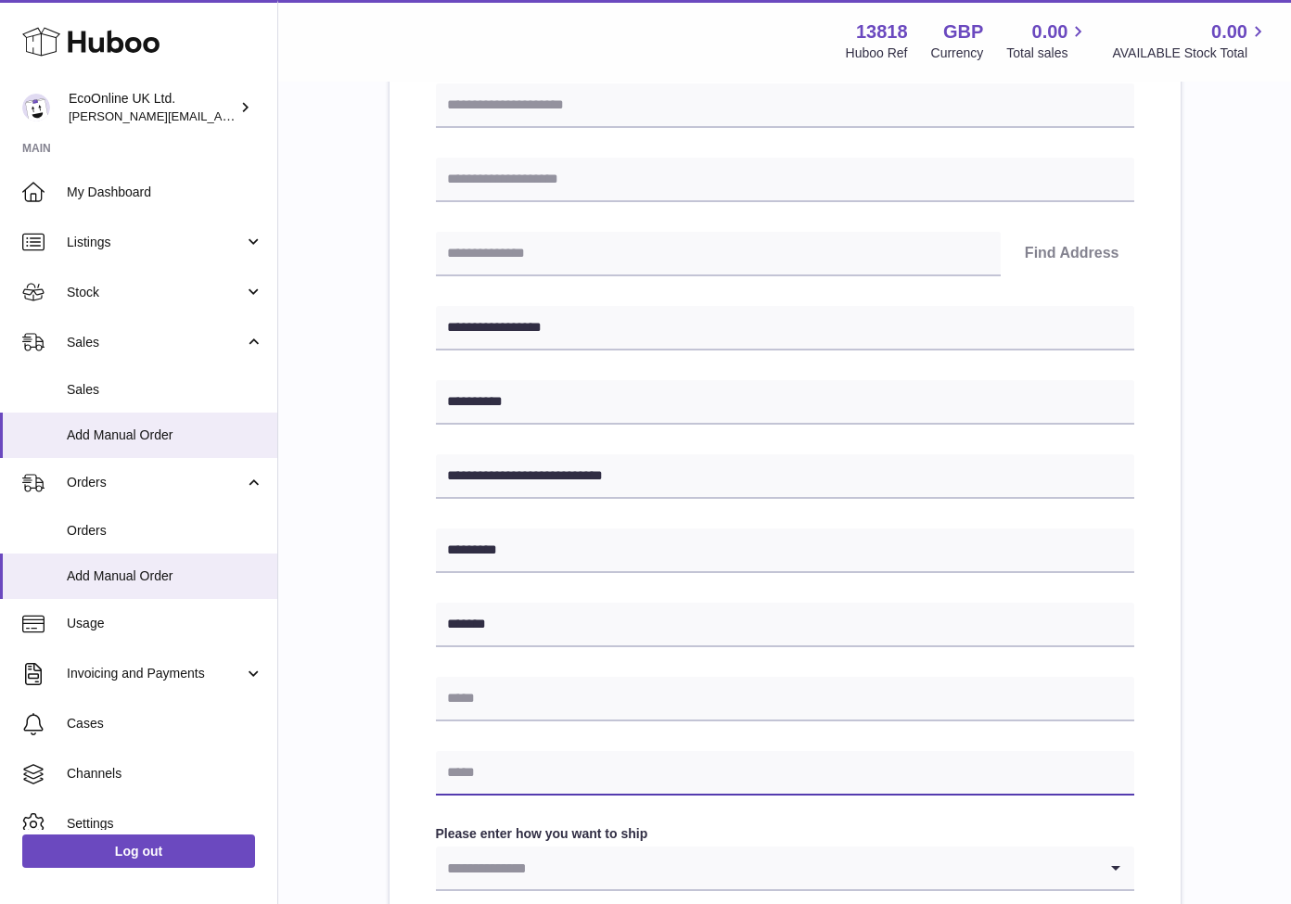
paste input "**********"
type input "**********"
click at [370, 8] on div "Menu Huboo 13818 Huboo Ref GBP Currency 0.00 Total sales 0.00 AVAILABLE Stock T…" at bounding box center [784, 41] width 1012 height 82
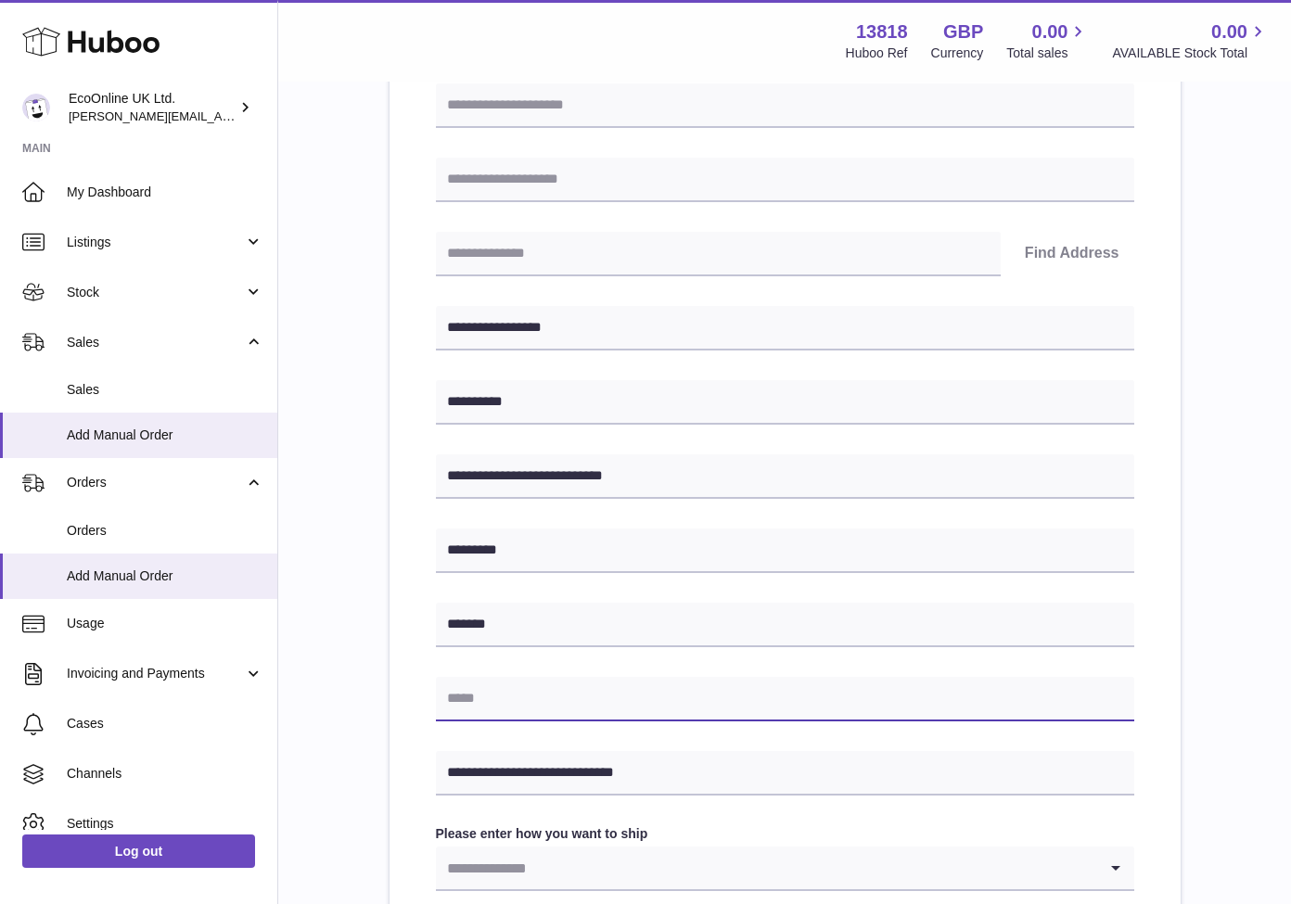
paste input "**********"
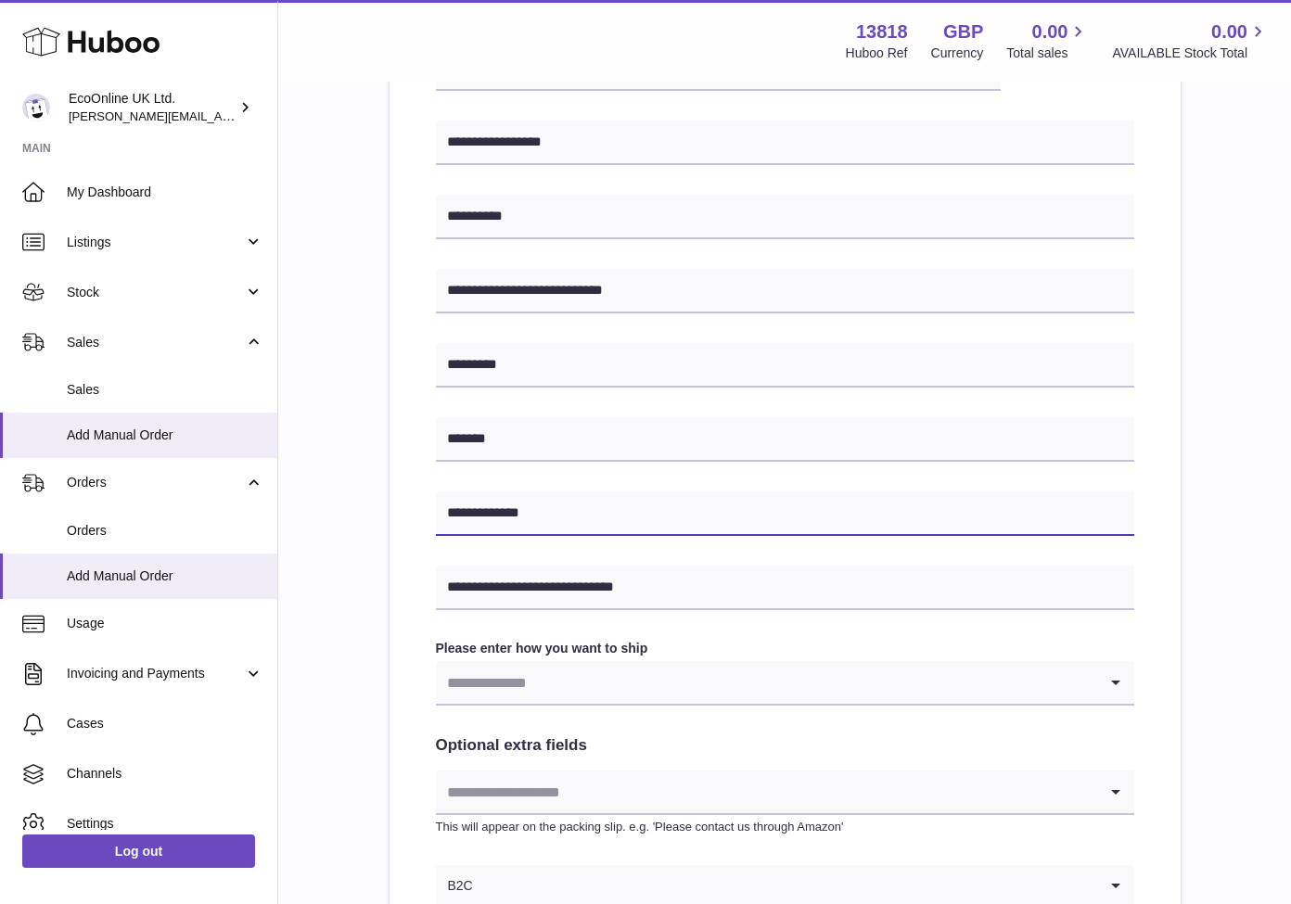
scroll to position [630, 0]
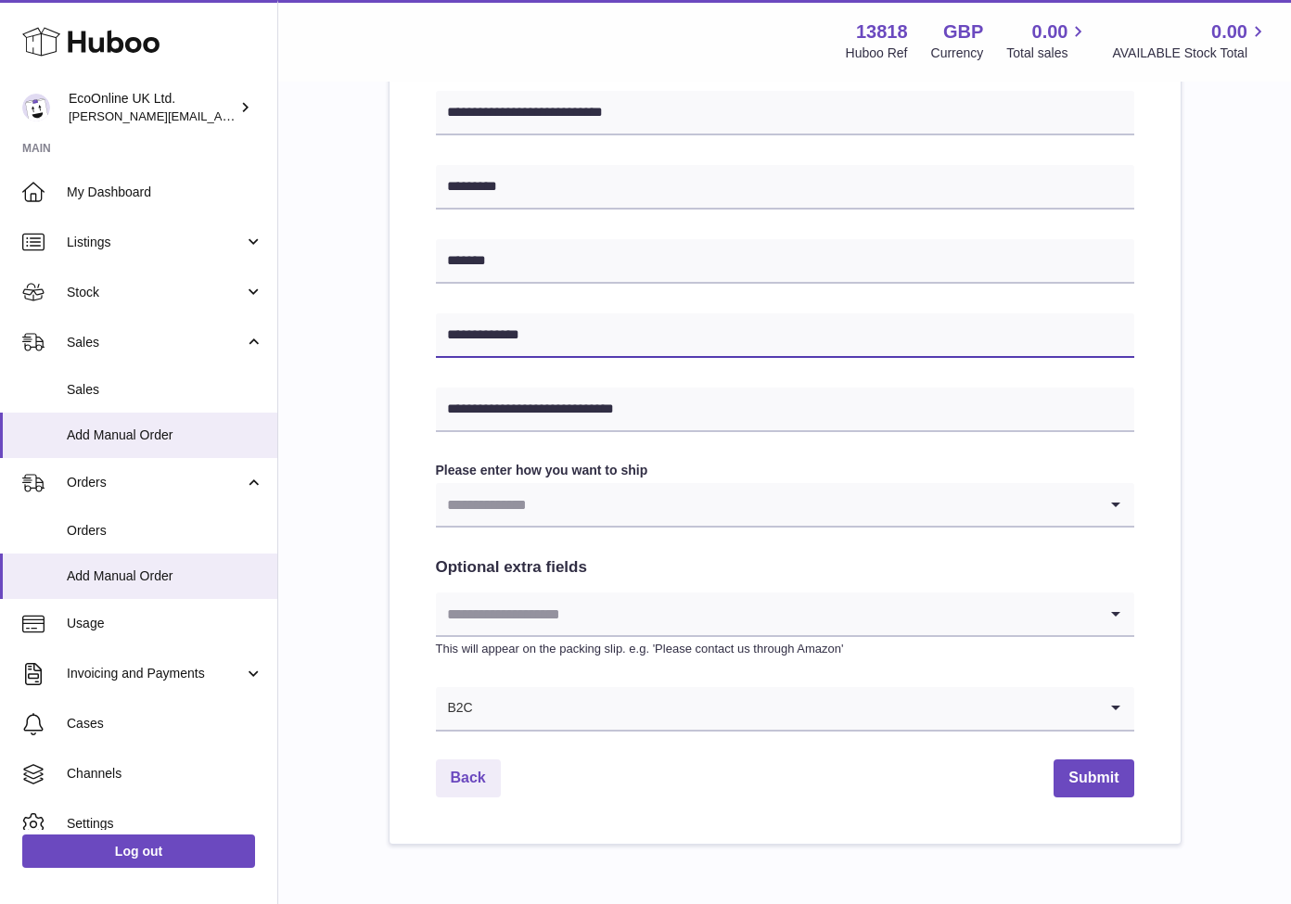
type input "**********"
click at [616, 479] on div "Please enter how you want to ship Loading... You require an order to be fulfill…" at bounding box center [785, 495] width 698 height 67
click at [614, 530] on div "**********" at bounding box center [785, 226] width 698 height 1012
click at [637, 497] on input "Search for option" at bounding box center [766, 504] width 661 height 43
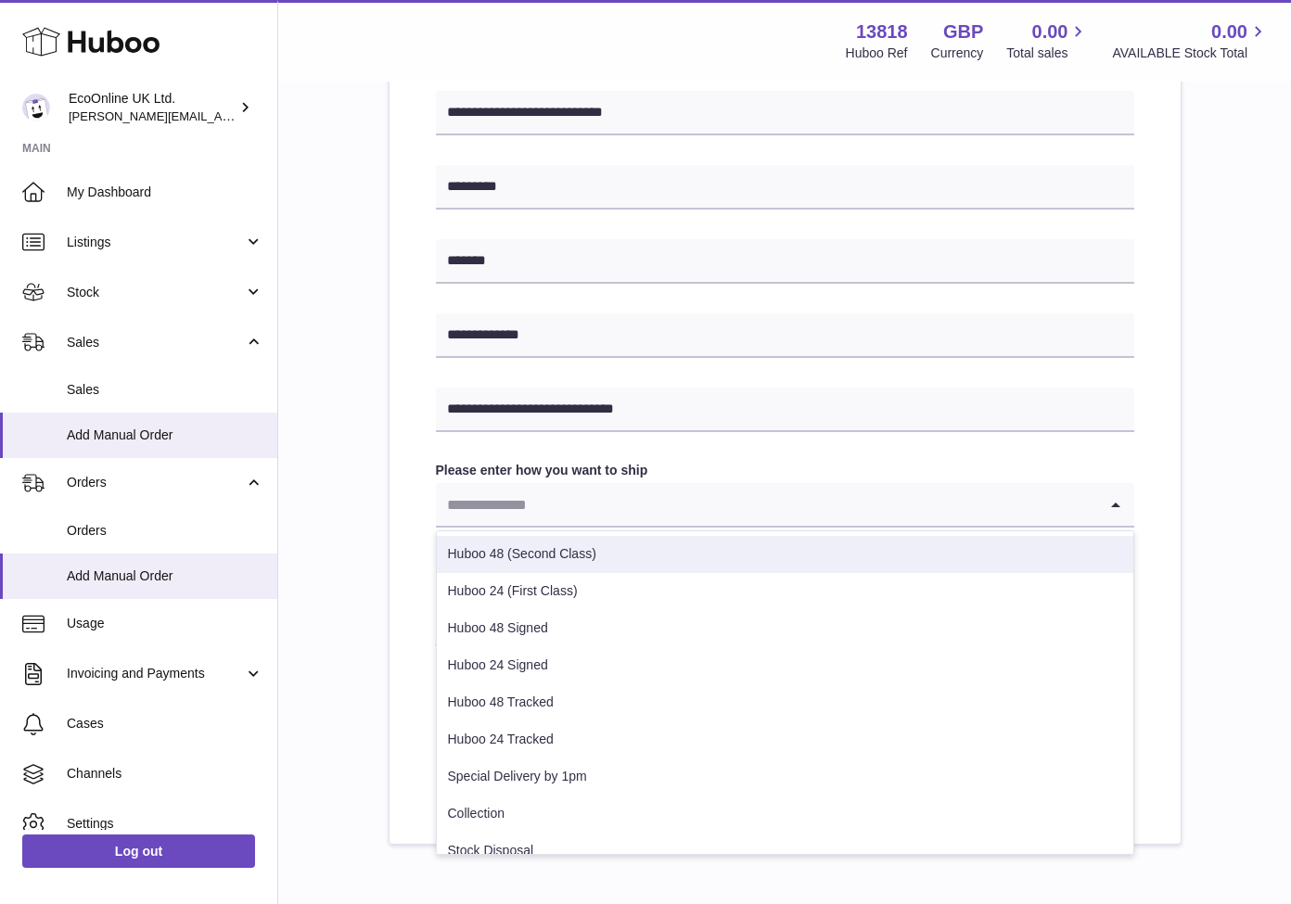
scroll to position [0, 0]
click at [587, 558] on li "Huboo 48 (Second Class)" at bounding box center [785, 554] width 696 height 37
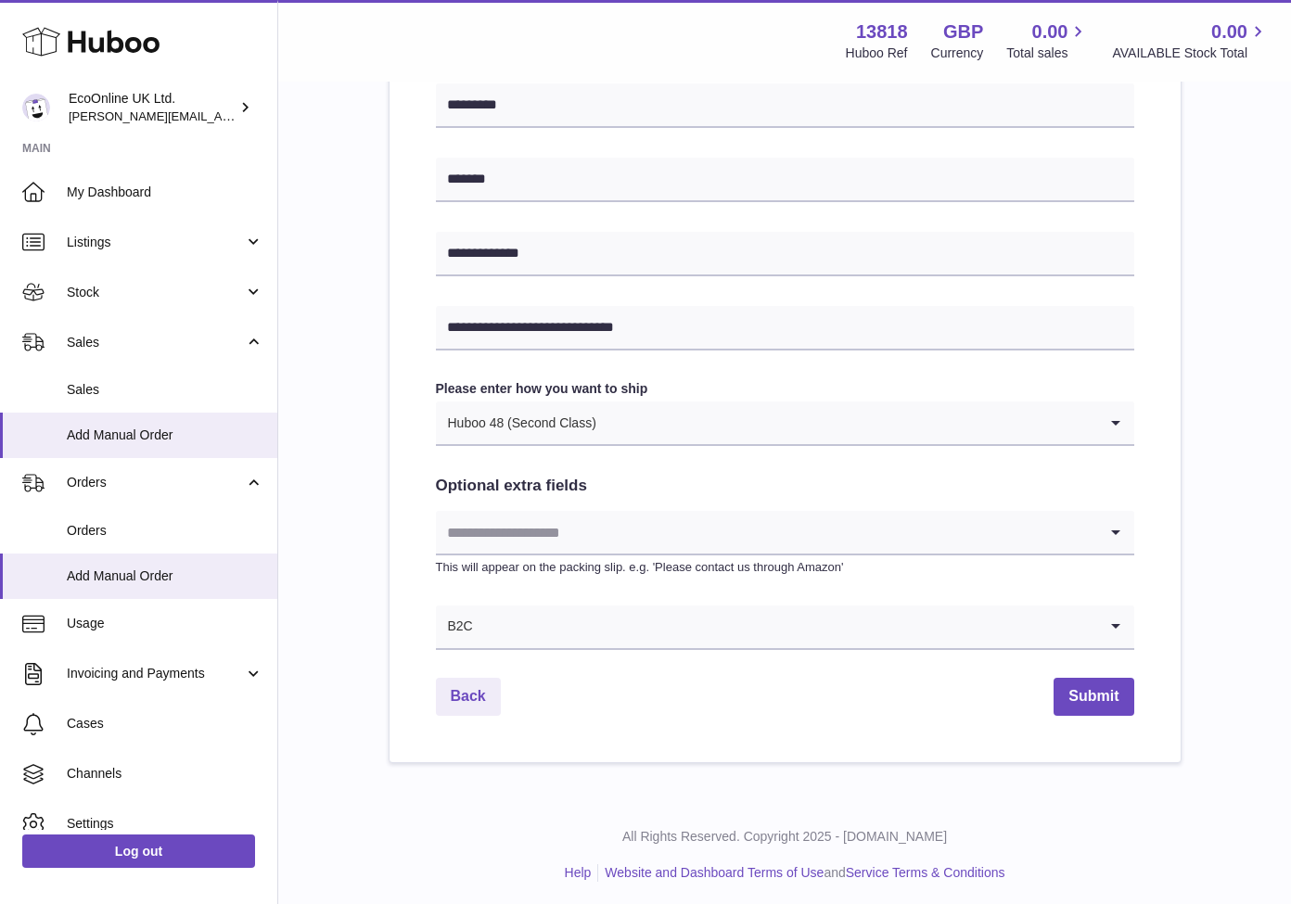
scroll to position [710, 0]
click at [1100, 713] on div "**********" at bounding box center [784, 178] width 791 height 1170
click at [1114, 694] on button "Submit" at bounding box center [1093, 698] width 80 height 38
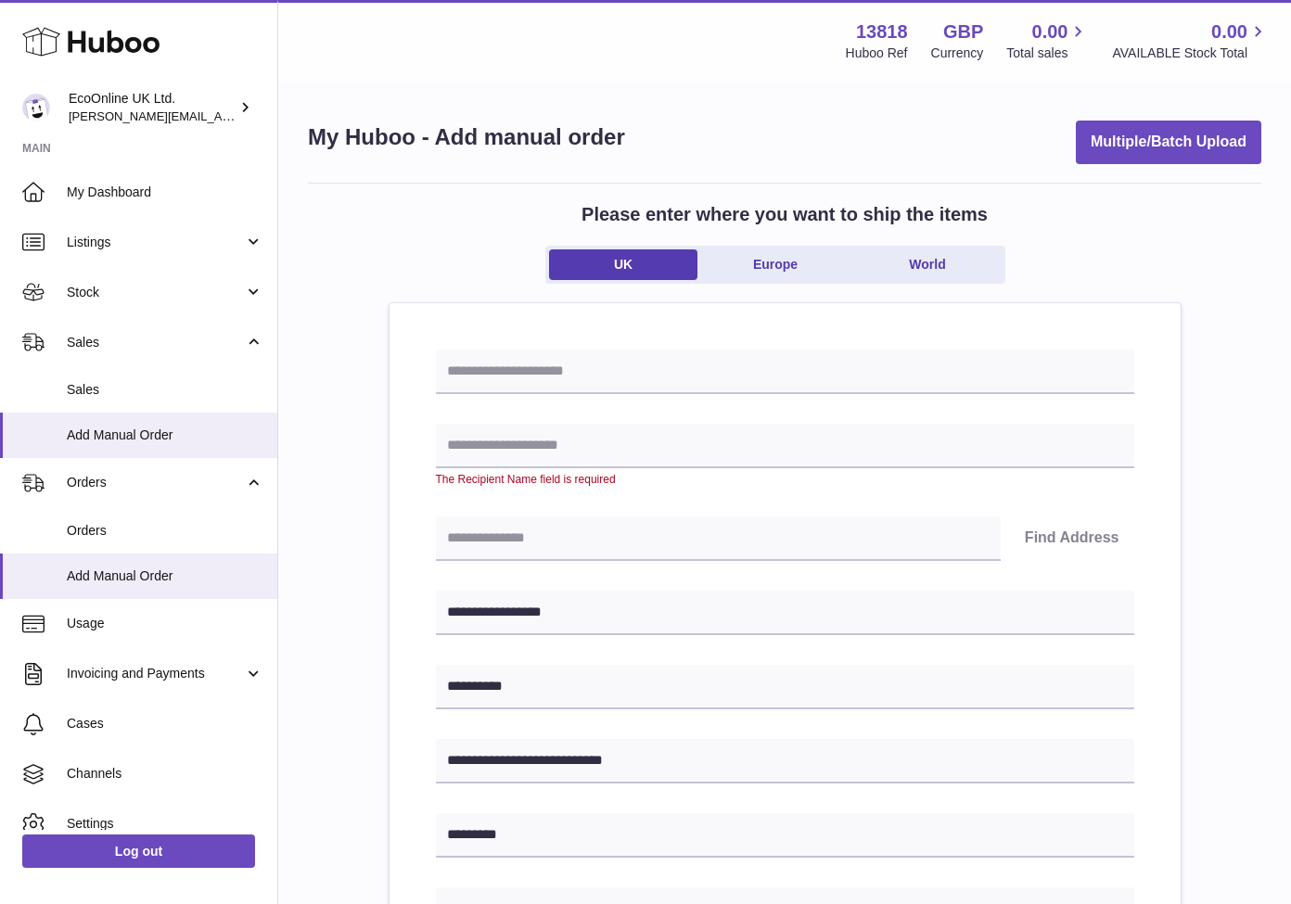
scroll to position [0, 0]
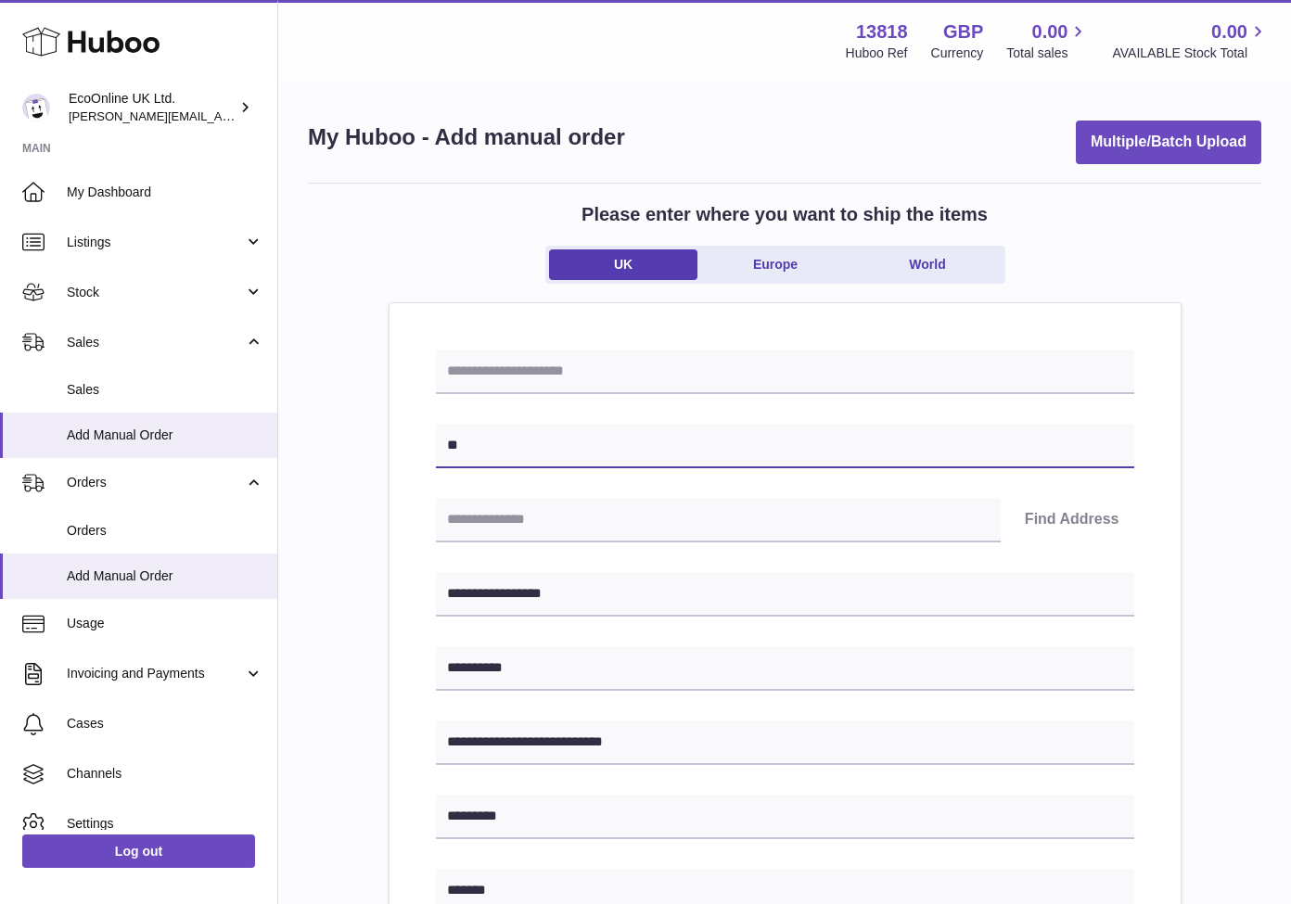
type input "*"
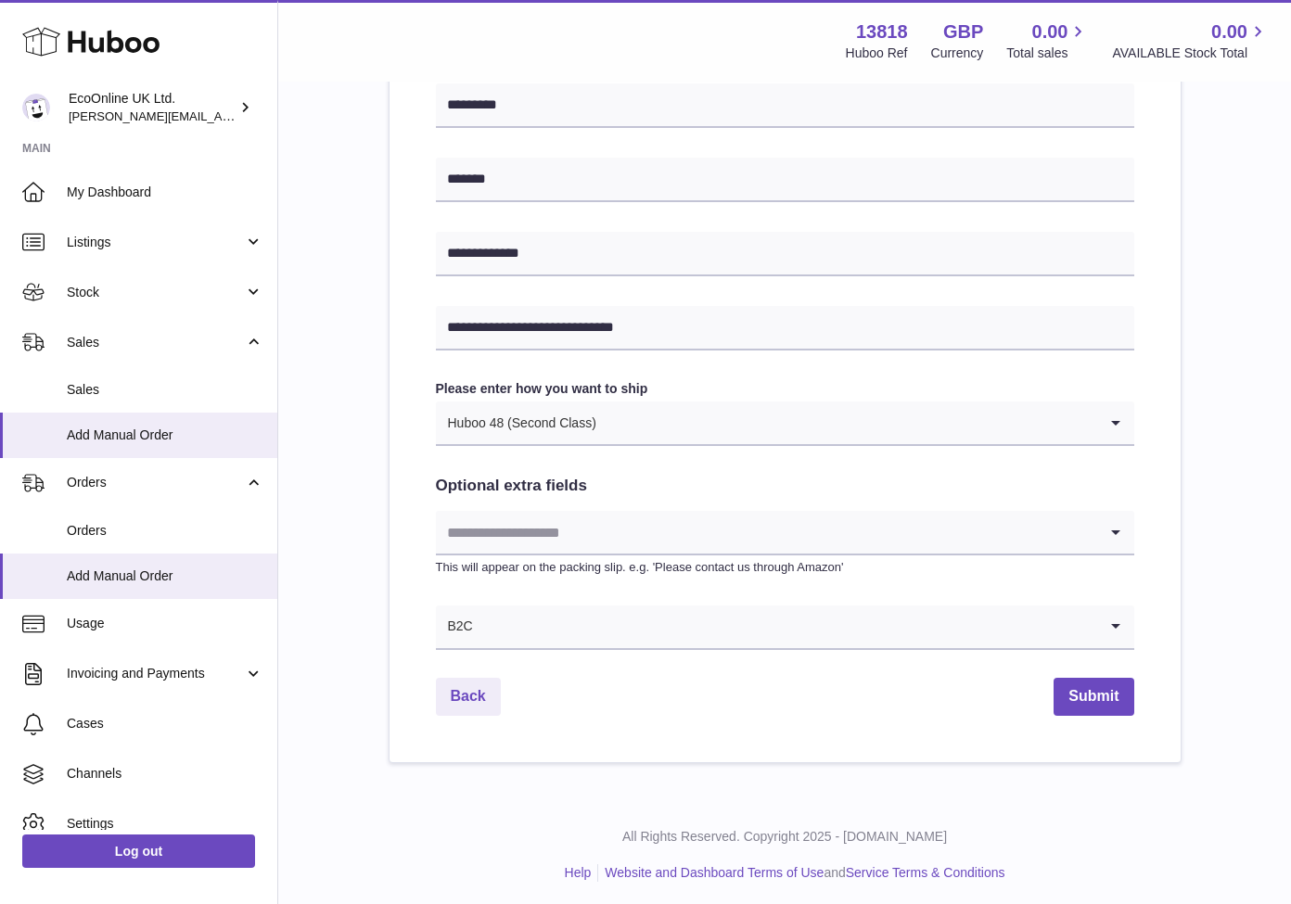
type input "**********"
click at [1040, 679] on div "Back Submit" at bounding box center [785, 698] width 698 height 38
click at [1084, 701] on button "Submit" at bounding box center [1093, 698] width 80 height 38
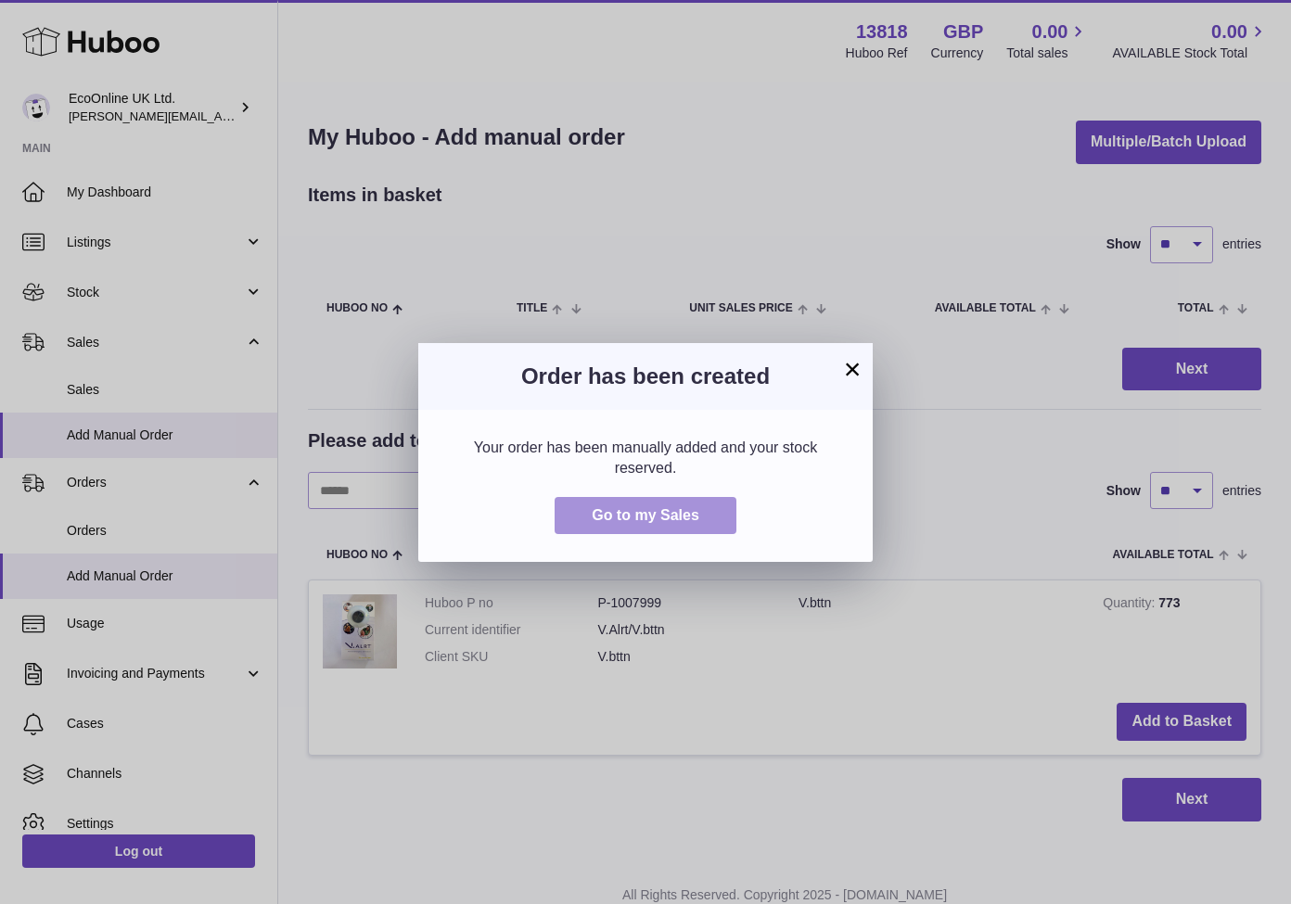
click at [686, 511] on span "Go to my Sales" at bounding box center [646, 515] width 108 height 16
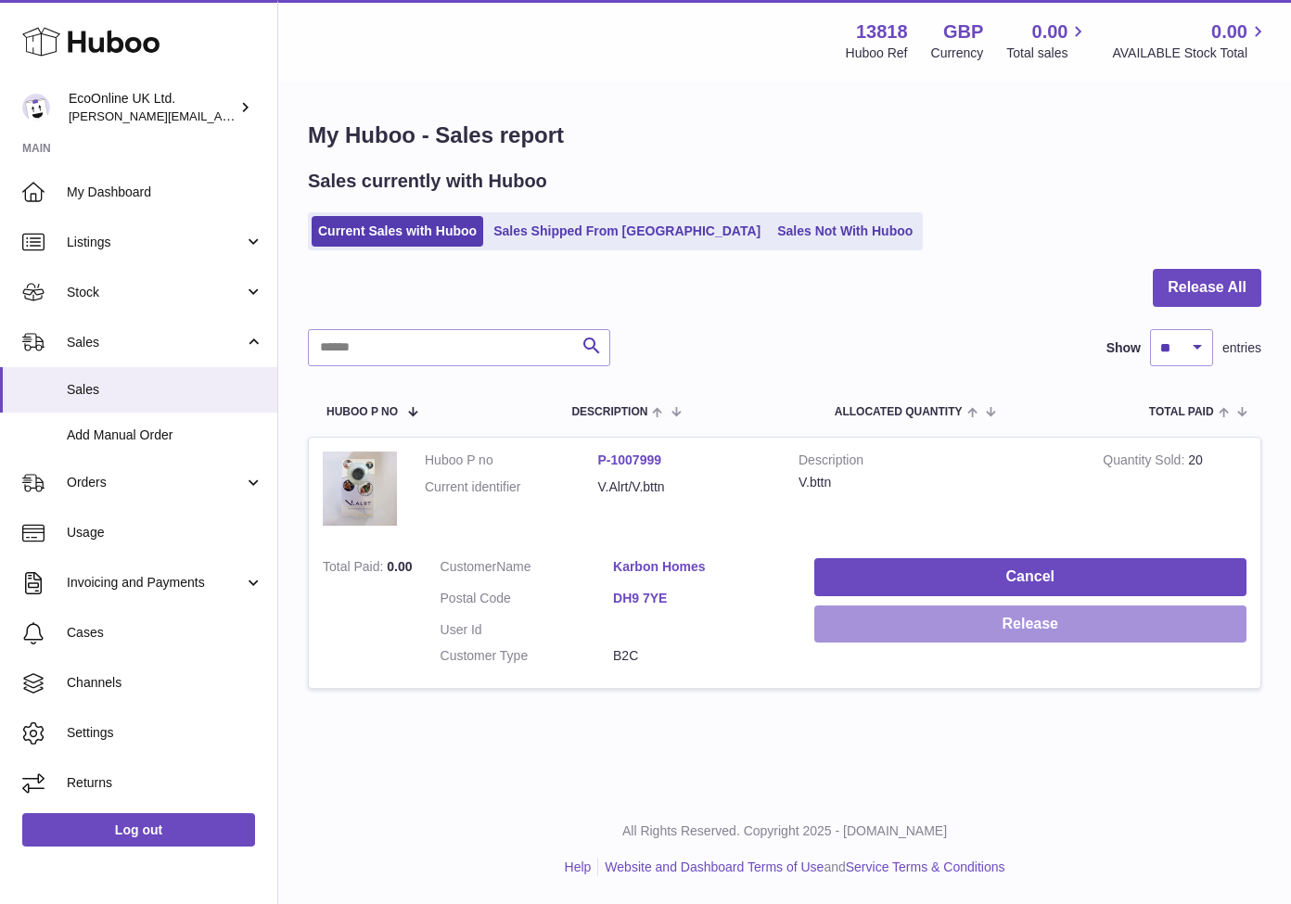
click at [914, 624] on button "Release" at bounding box center [1030, 624] width 432 height 38
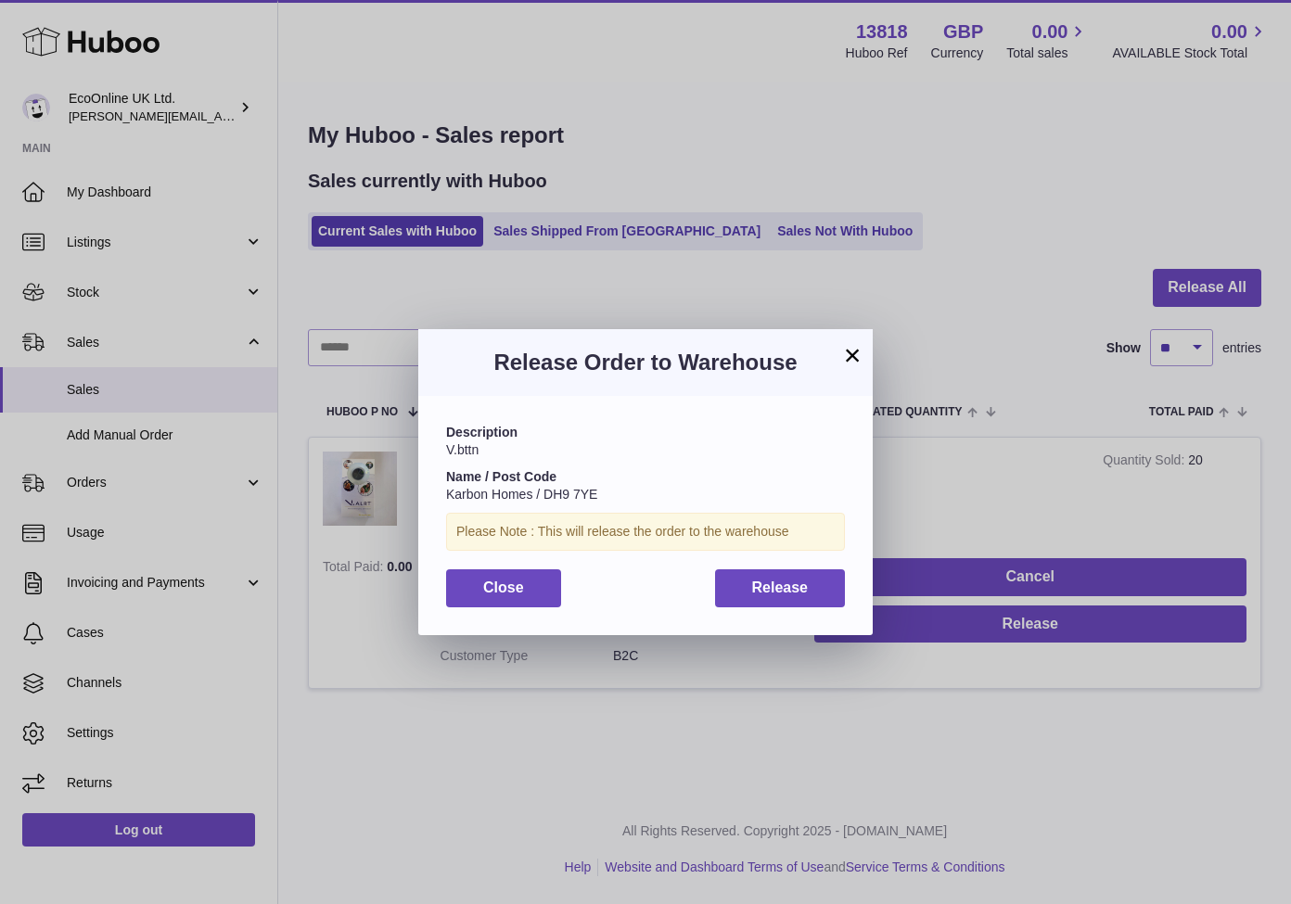
click at [776, 611] on div "Description V.bttn Name / Post Code Karbon Homes / DH9 7YE Please Note : This w…" at bounding box center [645, 515] width 454 height 238
click at [807, 584] on span "Release" at bounding box center [780, 587] width 57 height 16
